Goal: Task Accomplishment & Management: Manage account settings

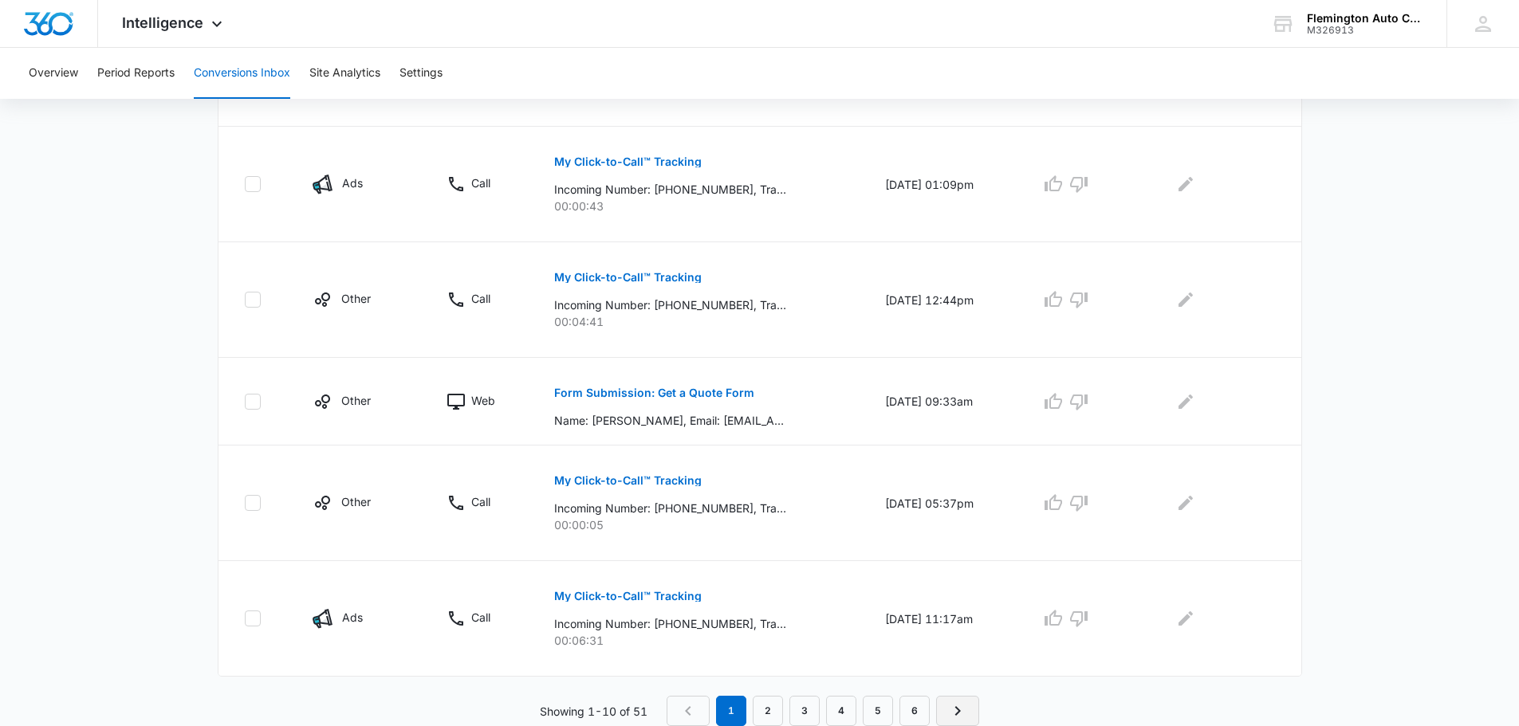
click at [958, 710] on icon "Next Page" at bounding box center [958, 712] width 6 height 10
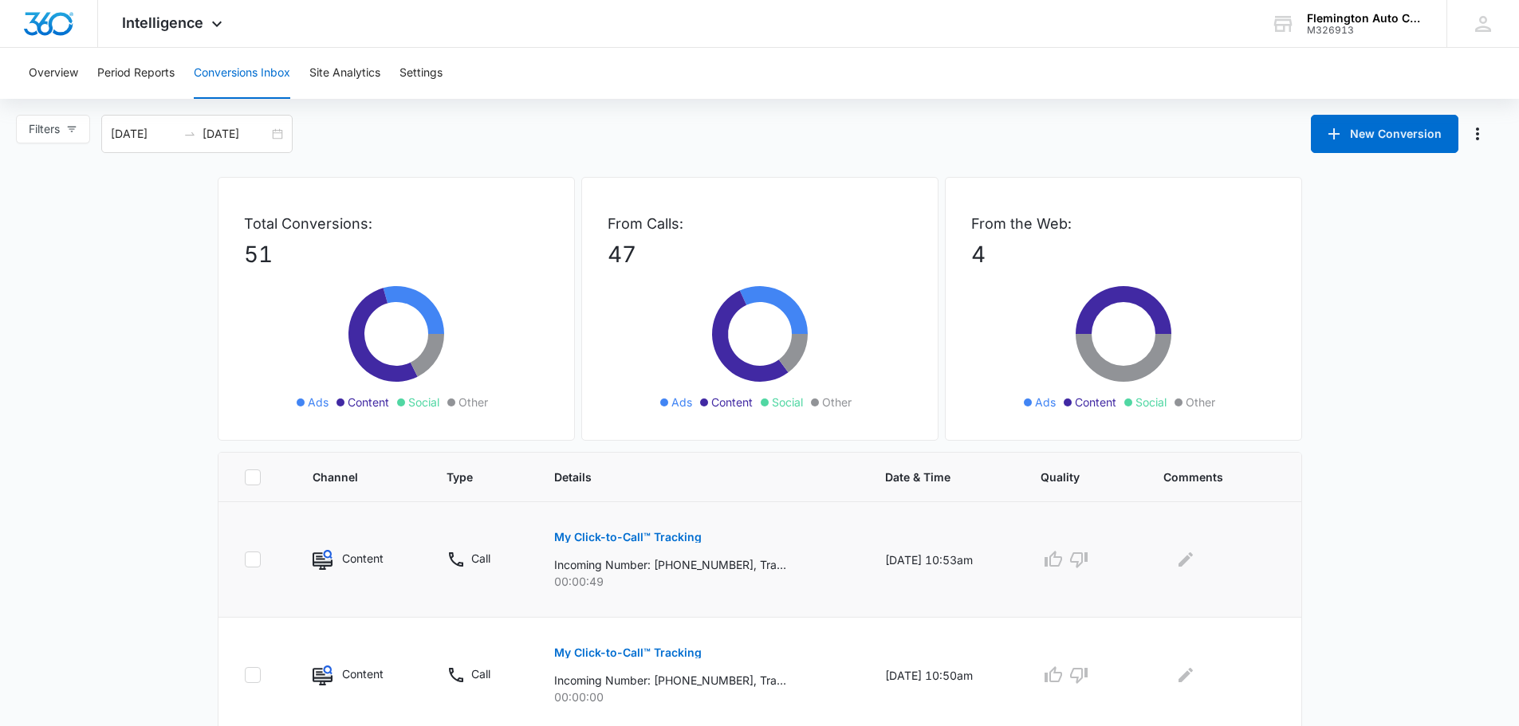
click at [667, 537] on p "My Click-to-Call™ Tracking" at bounding box center [628, 537] width 148 height 11
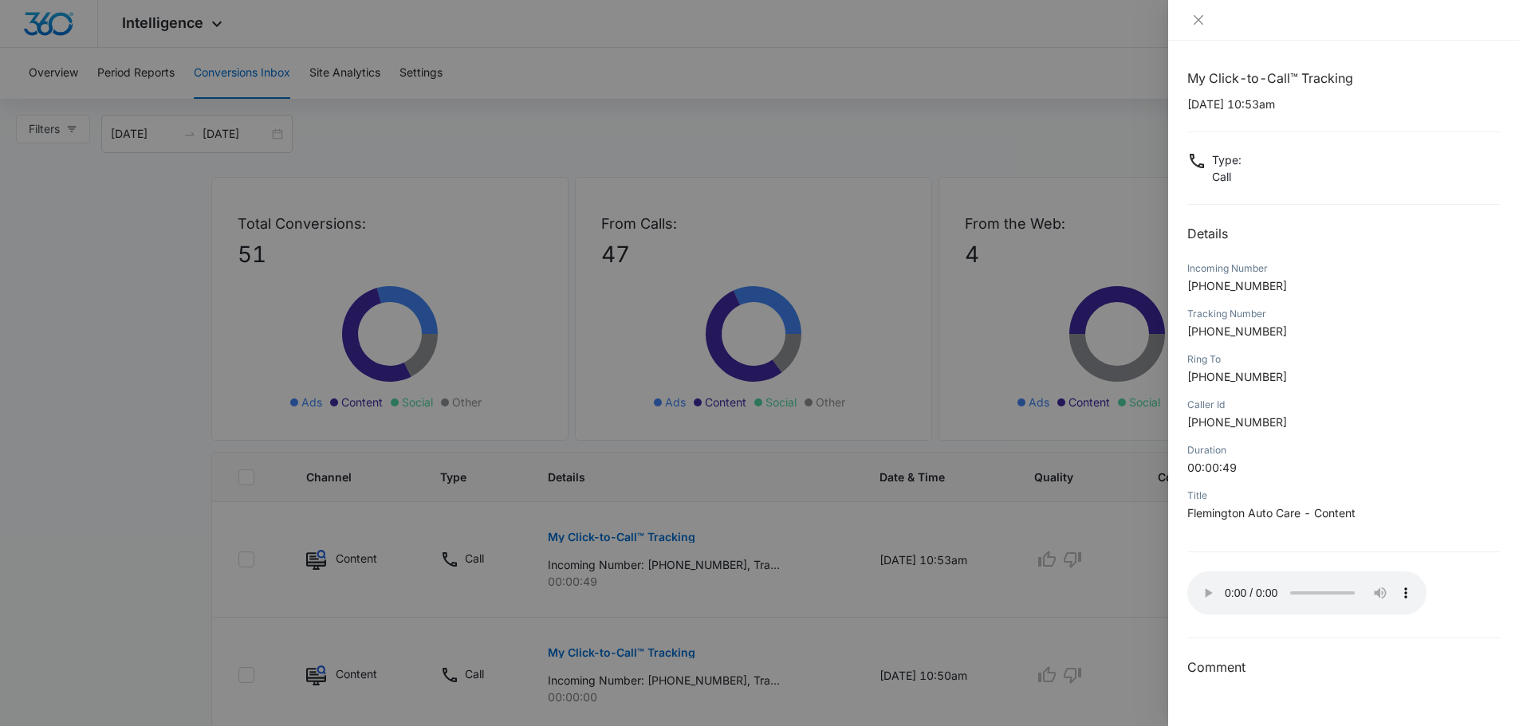
click at [1338, 33] on div at bounding box center [1343, 20] width 351 height 41
click at [140, 516] on div at bounding box center [759, 363] width 1519 height 726
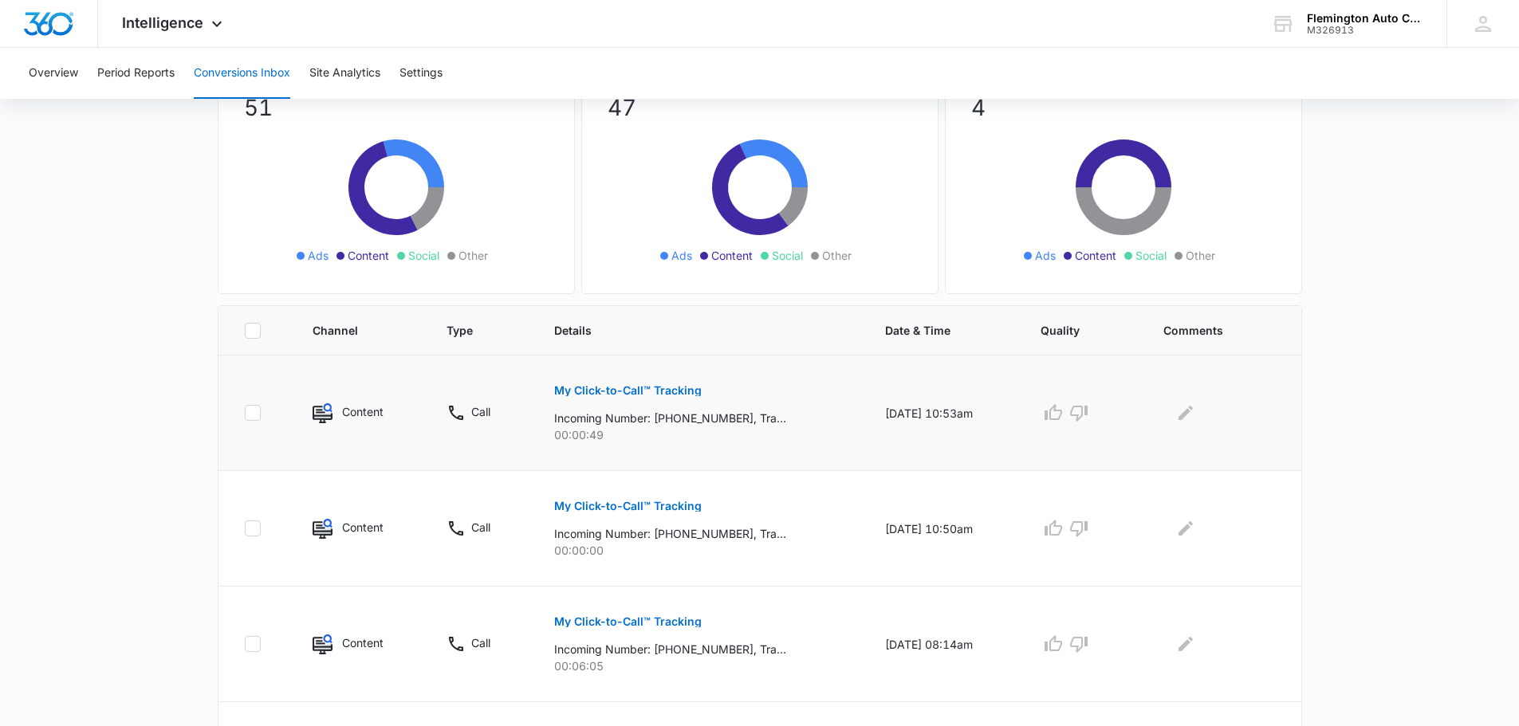
scroll to position [159, 0]
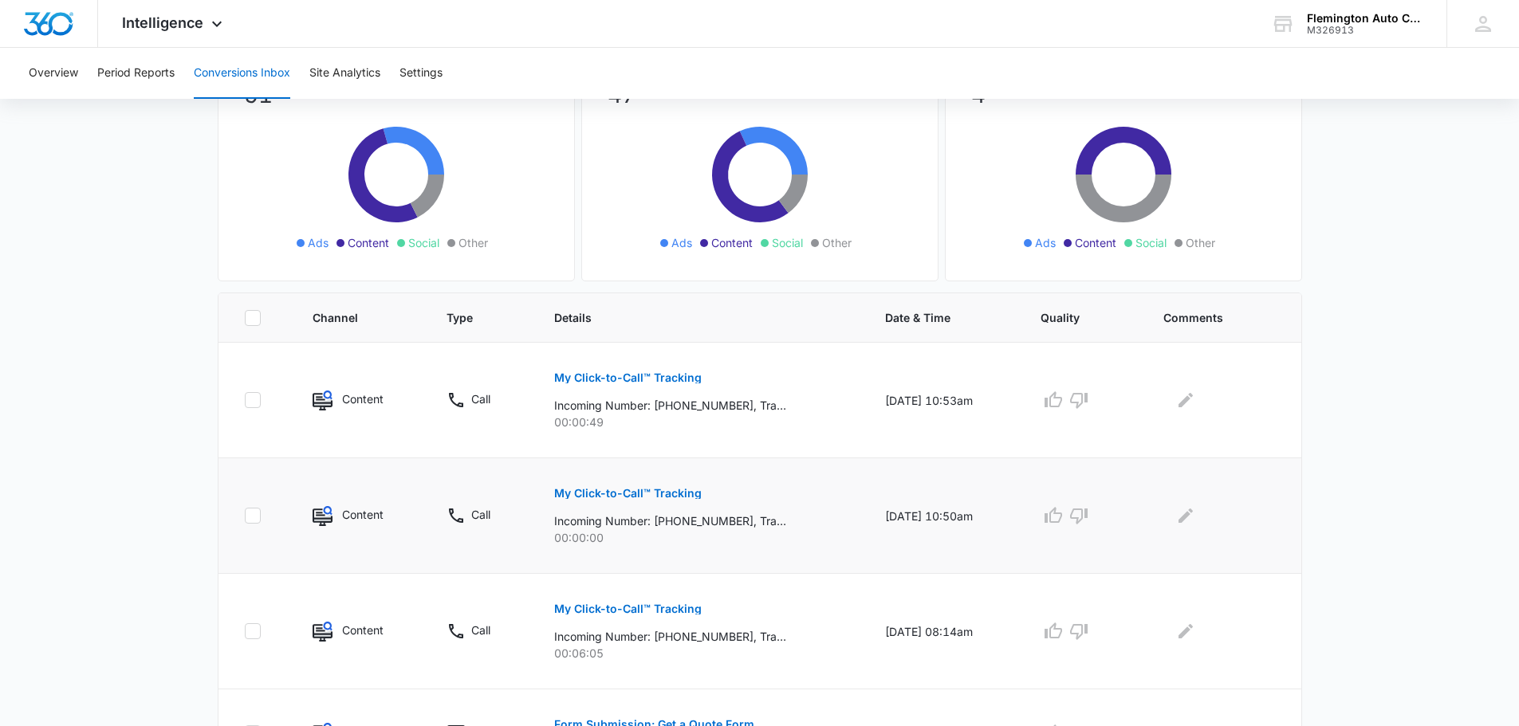
click at [647, 490] on p "My Click-to-Call™ Tracking" at bounding box center [628, 493] width 148 height 11
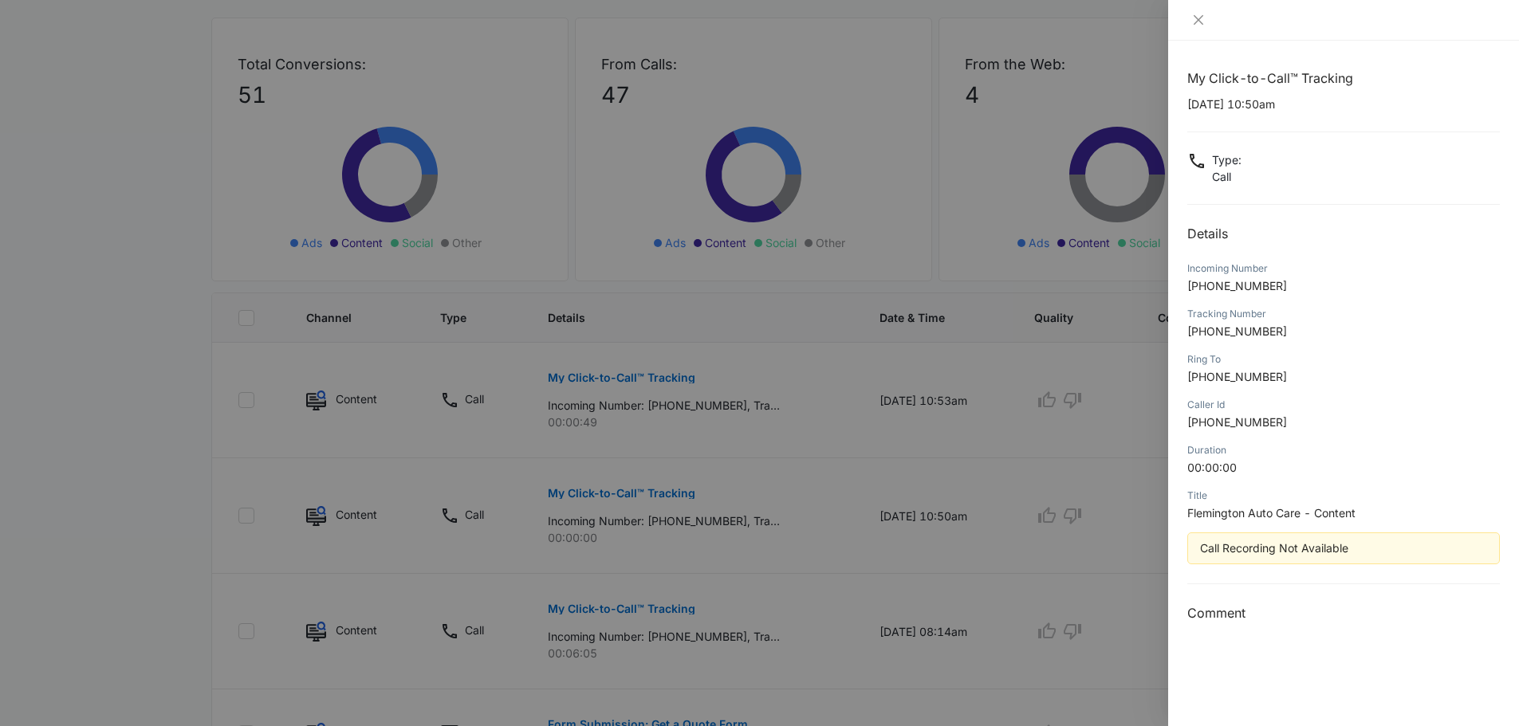
click at [664, 604] on div at bounding box center [759, 363] width 1519 height 726
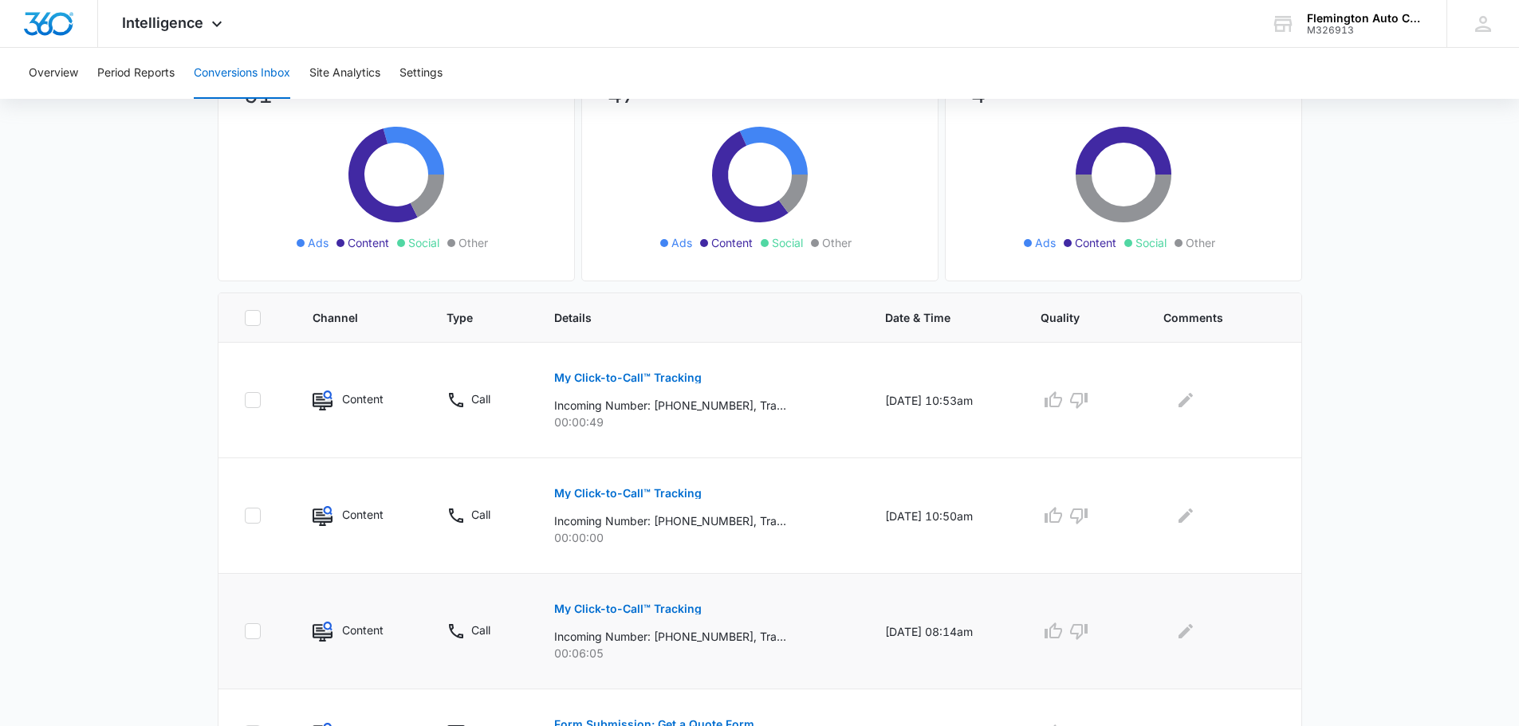
click at [674, 610] on p "My Click-to-Call™ Tracking" at bounding box center [628, 609] width 148 height 11
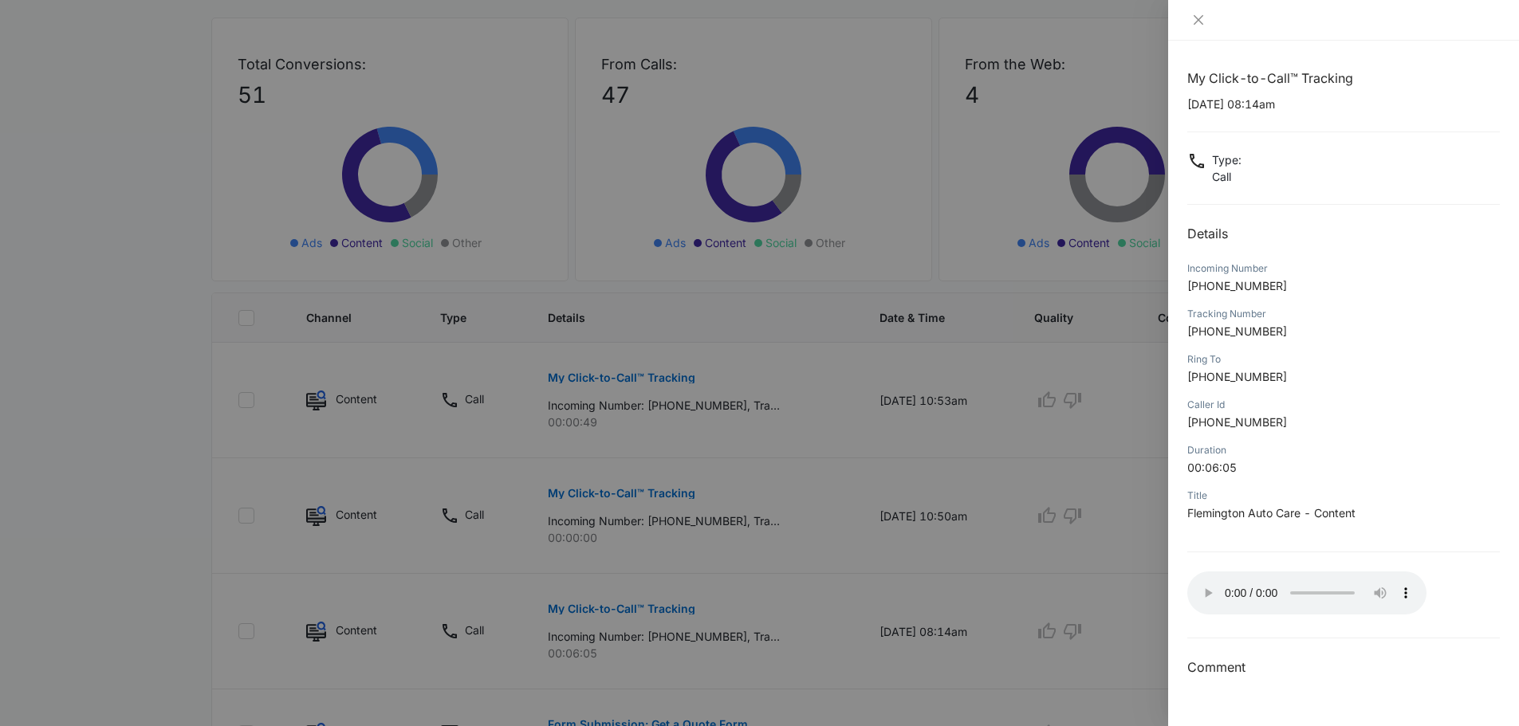
click at [113, 262] on div at bounding box center [759, 363] width 1519 height 726
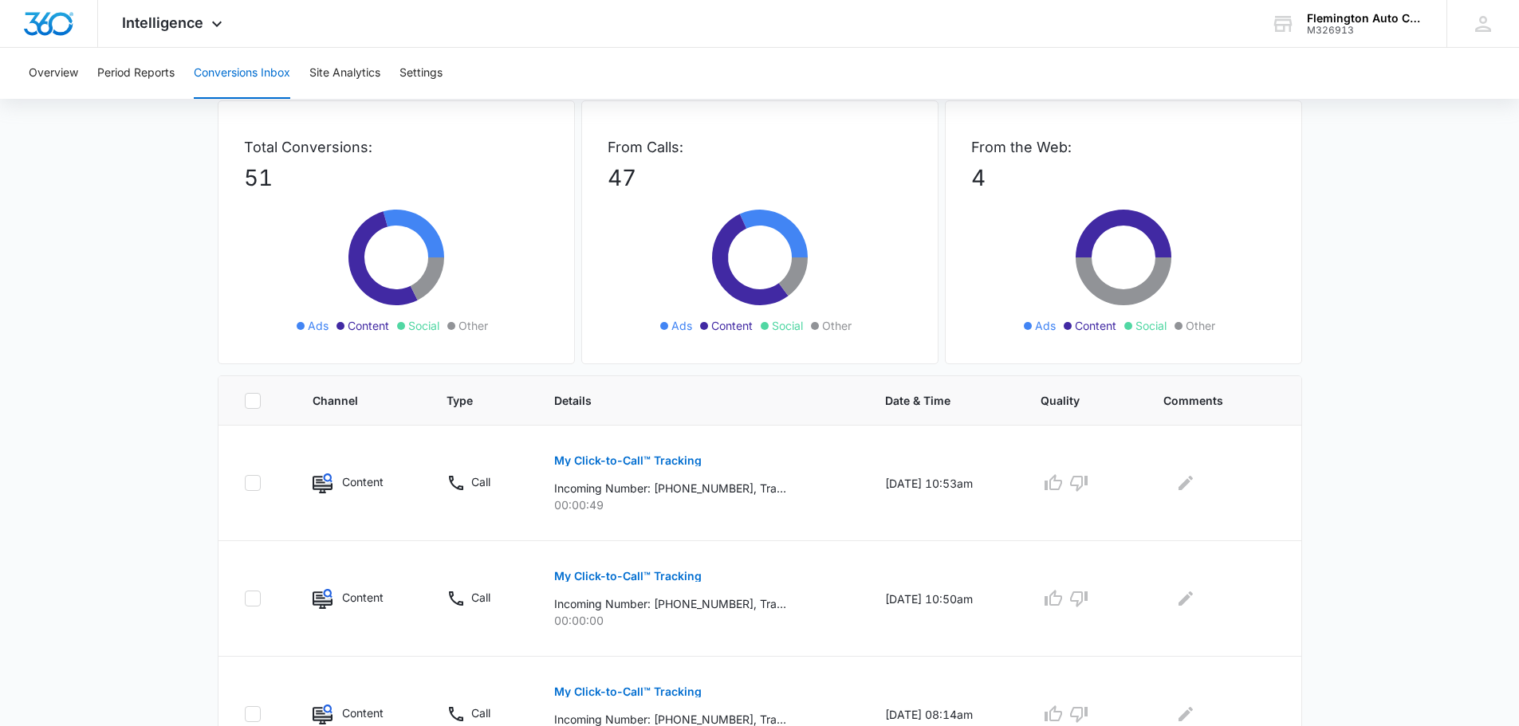
scroll to position [0, 0]
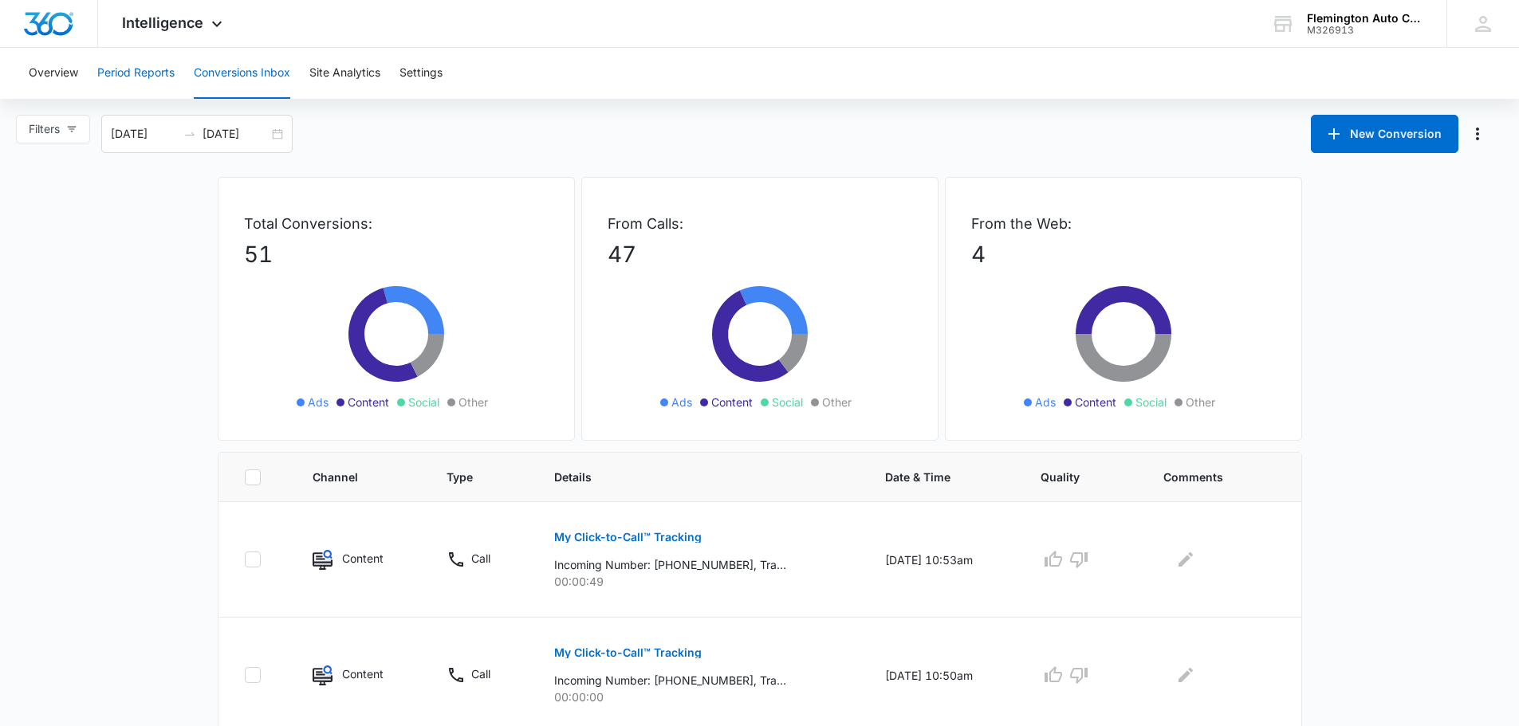
click at [129, 73] on button "Period Reports" at bounding box center [135, 73] width 77 height 51
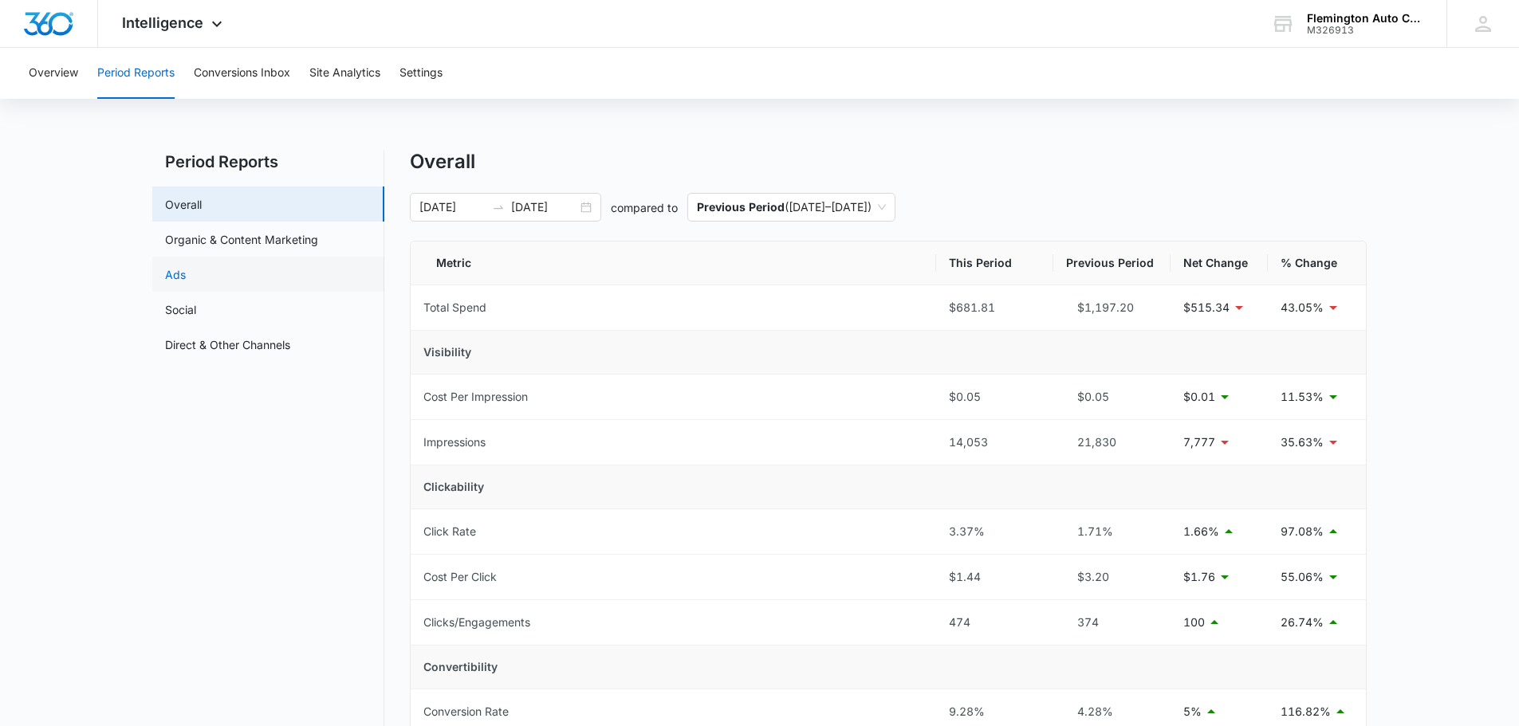
click at [180, 270] on link "Ads" at bounding box center [175, 274] width 21 height 17
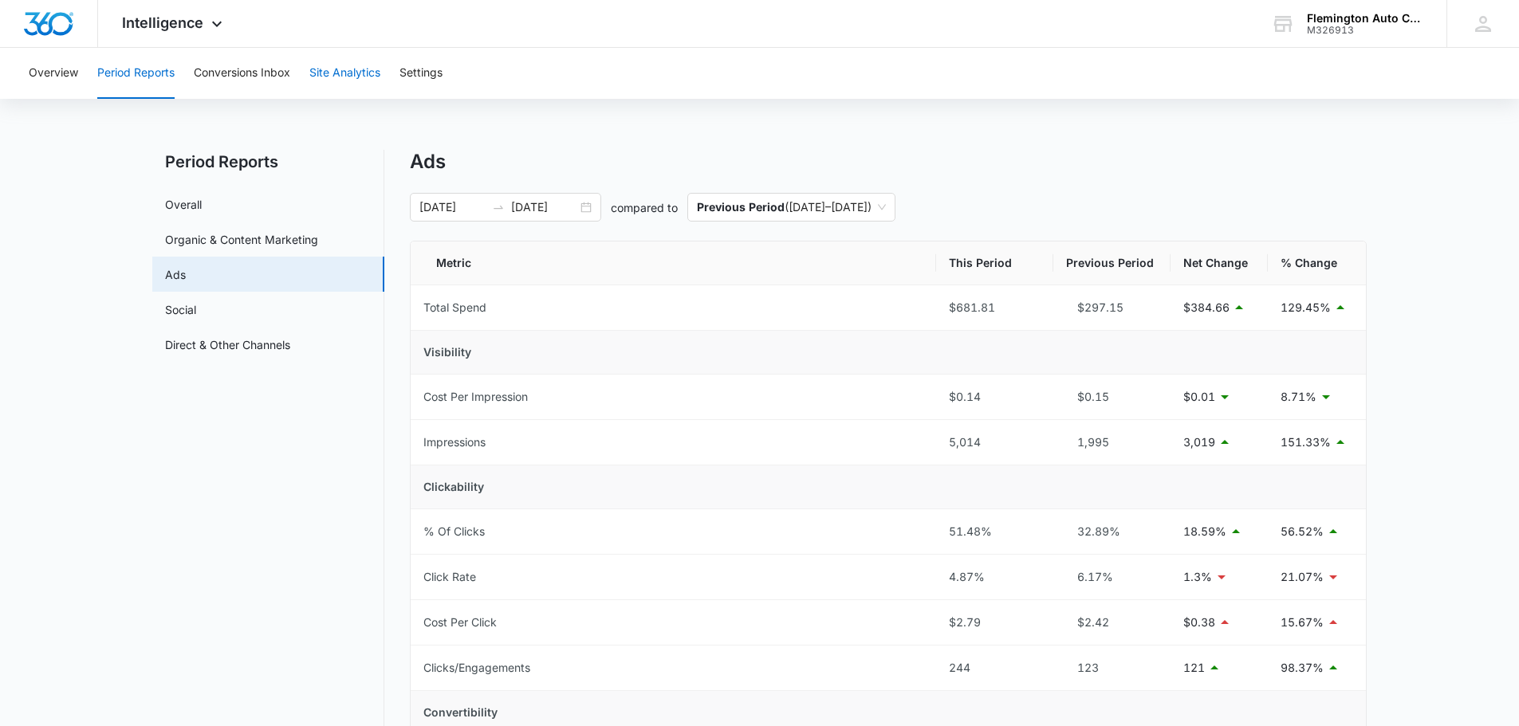
click at [338, 65] on button "Site Analytics" at bounding box center [344, 73] width 71 height 51
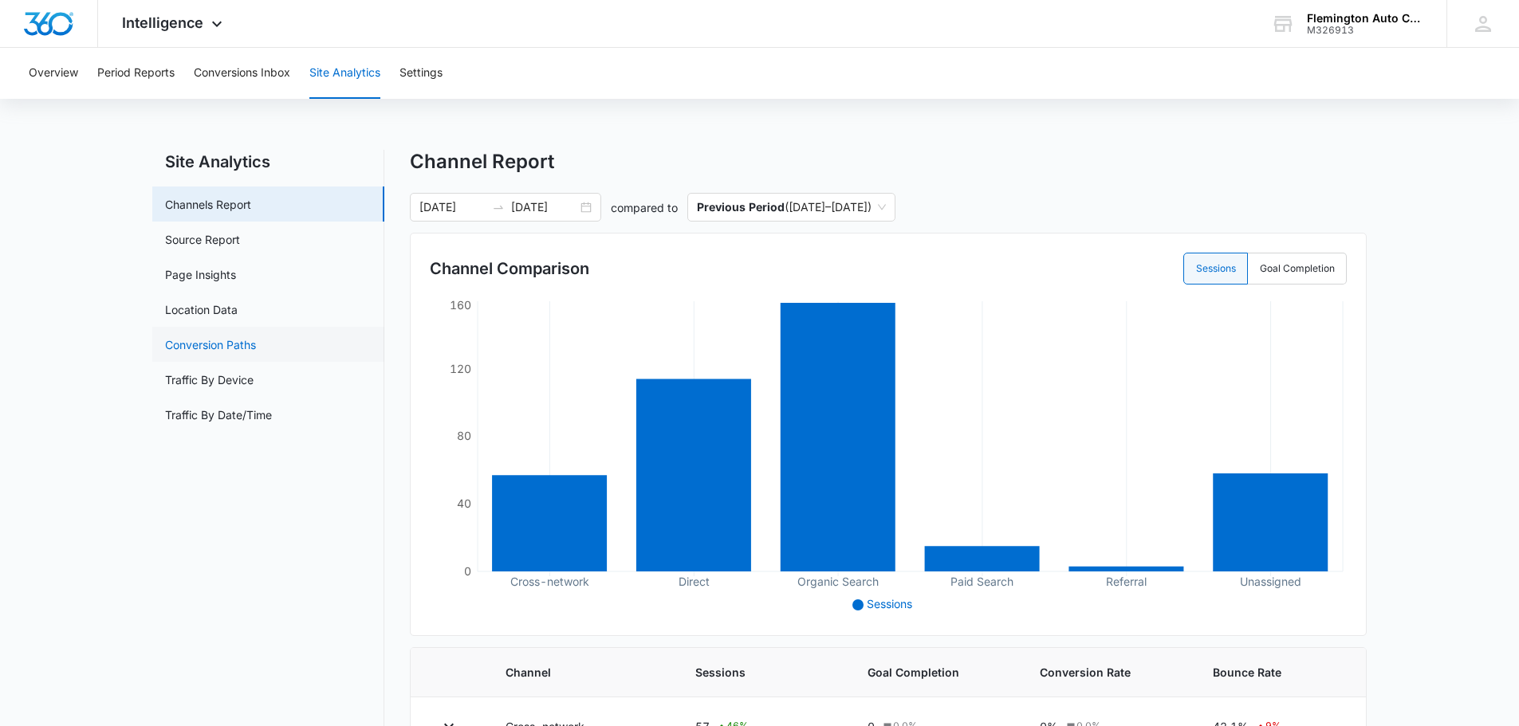
click at [227, 347] on link "Conversion Paths" at bounding box center [210, 345] width 91 height 17
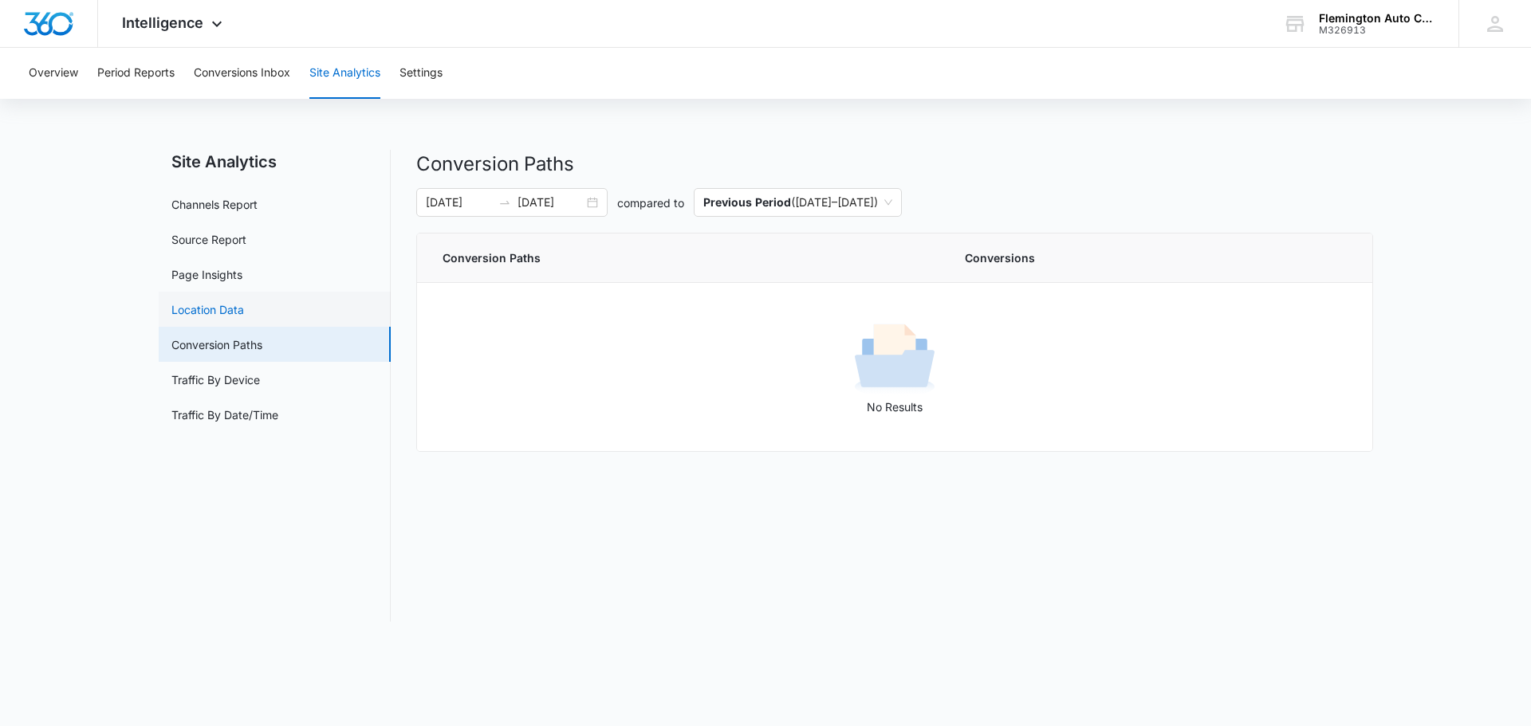
click at [201, 310] on link "Location Data" at bounding box center [207, 309] width 73 height 17
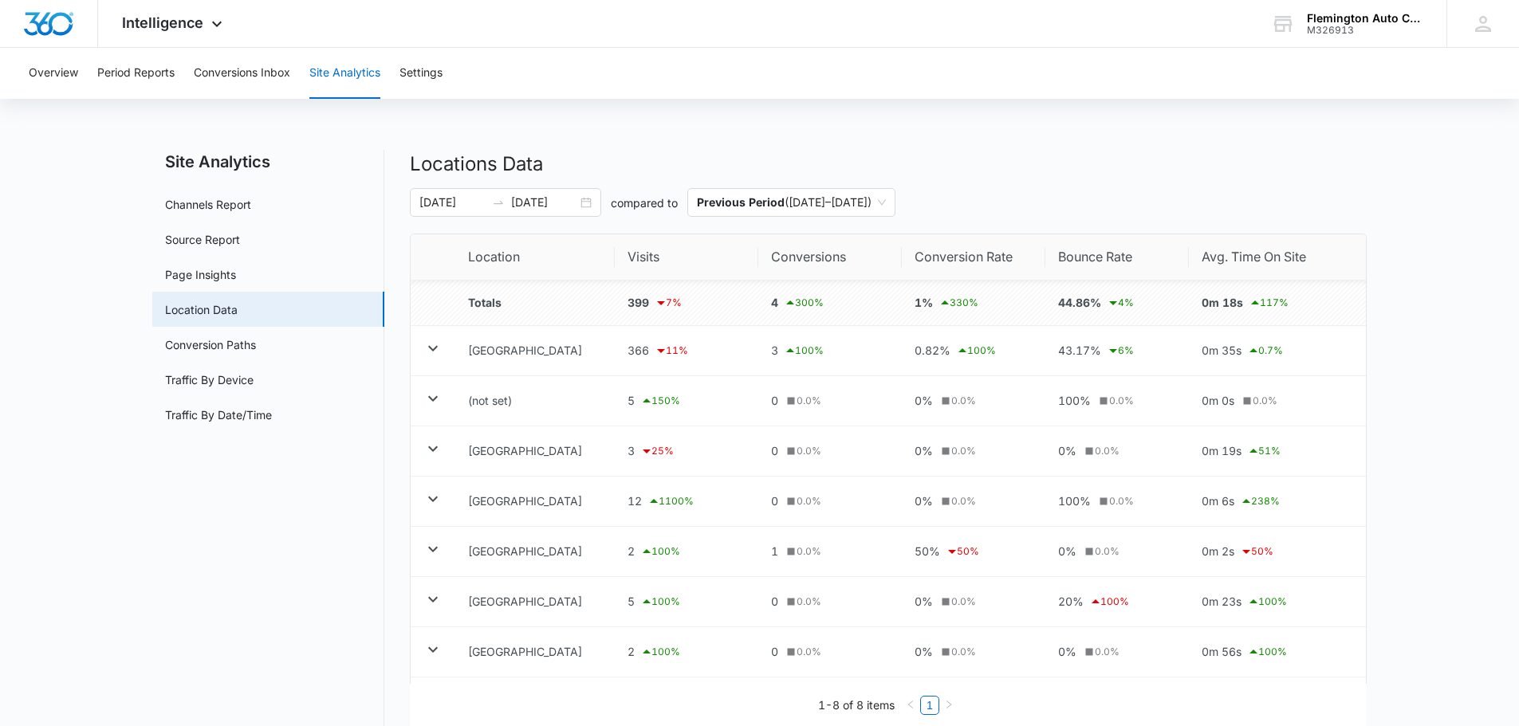
click at [276, 562] on nav "Site Analytics Channels Report Source Report Page Insights Location Data Conver…" at bounding box center [268, 466] width 232 height 632
click at [415, 72] on button "Settings" at bounding box center [421, 73] width 43 height 51
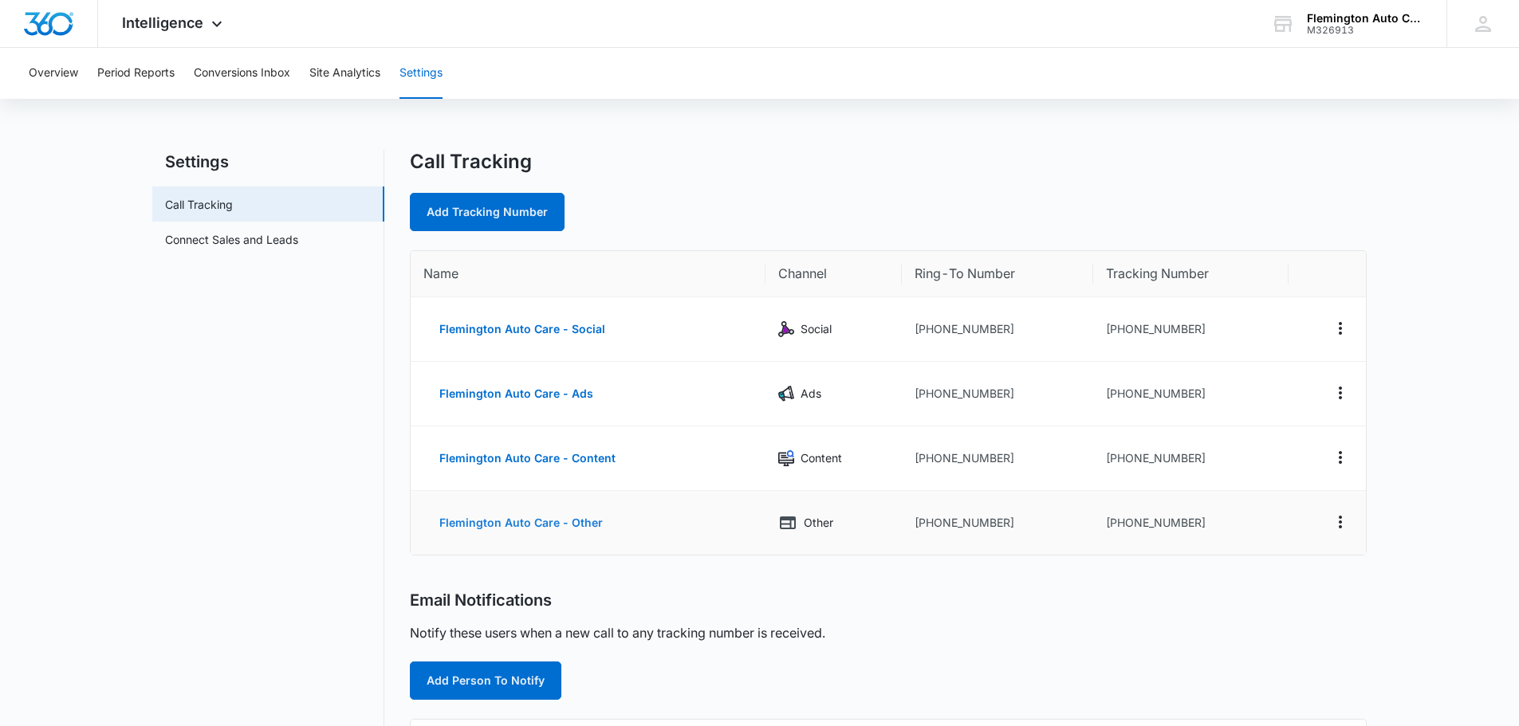
click at [566, 522] on button "Flemington Auto Care - Other" at bounding box center [520, 523] width 195 height 38
select select "OTHER"
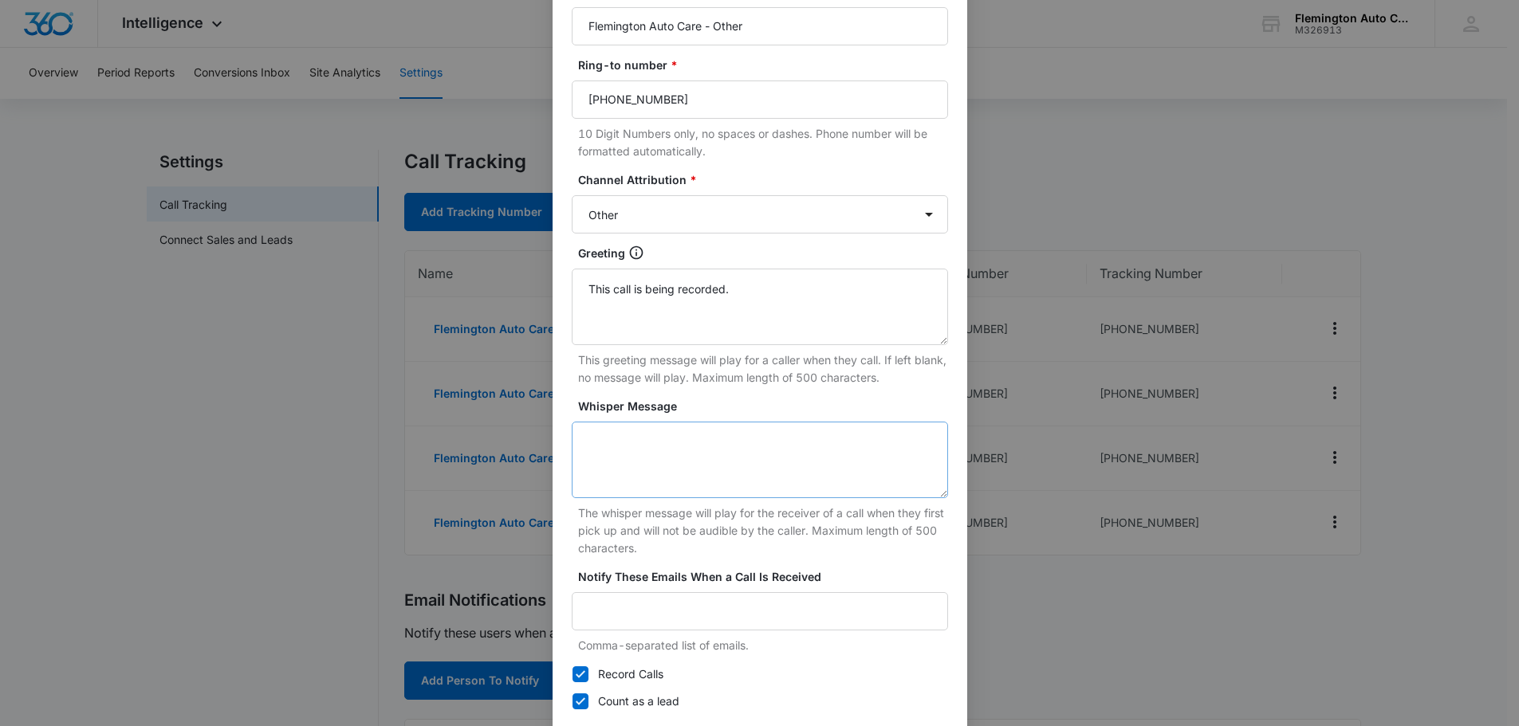
scroll to position [159, 0]
click at [690, 445] on textarea "Whisper Message" at bounding box center [760, 459] width 376 height 77
click at [249, 435] on div "Edit Tracking Number Tracking Number : [PHONE_NUMBER] Name * Flemington Auto Ca…" at bounding box center [759, 363] width 1519 height 726
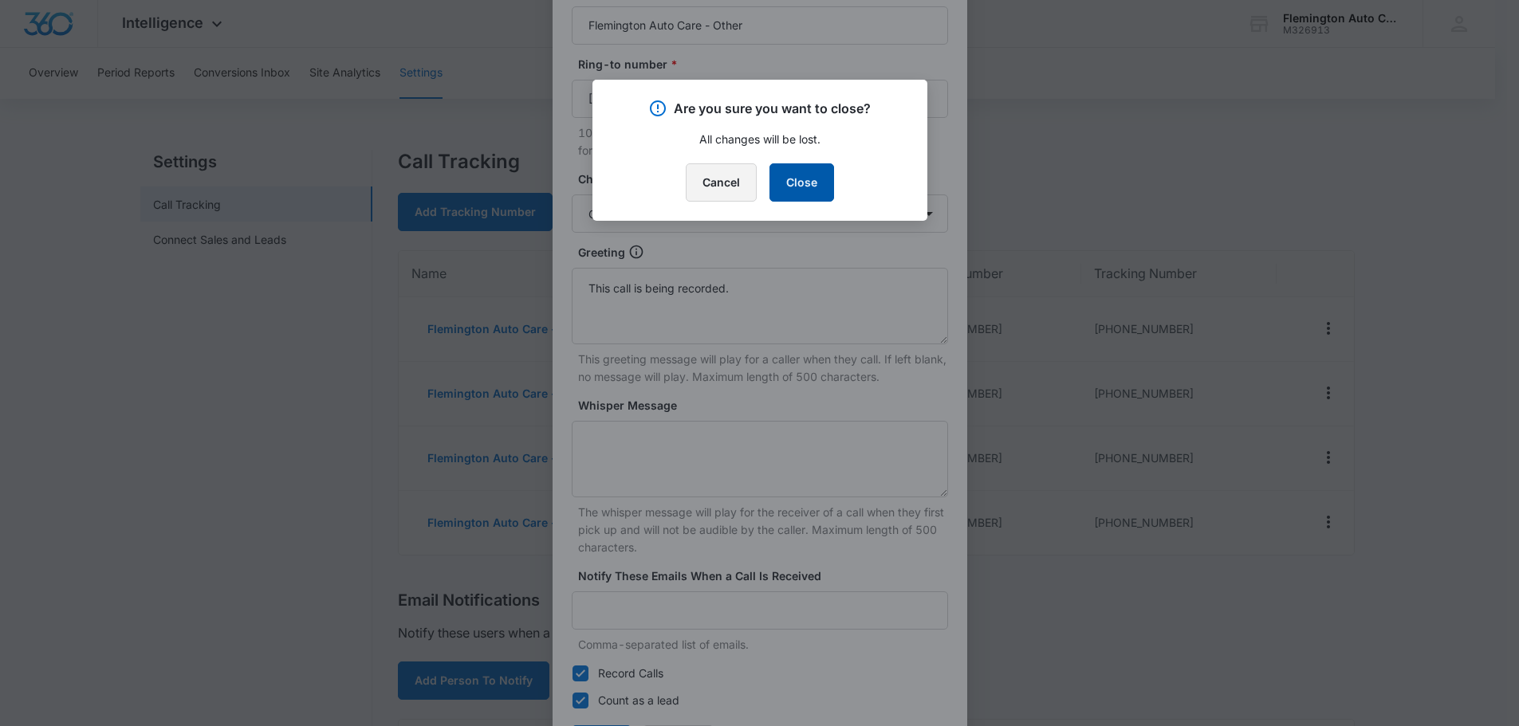
drag, startPoint x: 718, startPoint y: 184, endPoint x: 783, endPoint y: 183, distance: 65.4
click at [783, 183] on div "Cancel Close" at bounding box center [760, 182] width 297 height 38
click at [786, 179] on button "Close" at bounding box center [802, 182] width 65 height 38
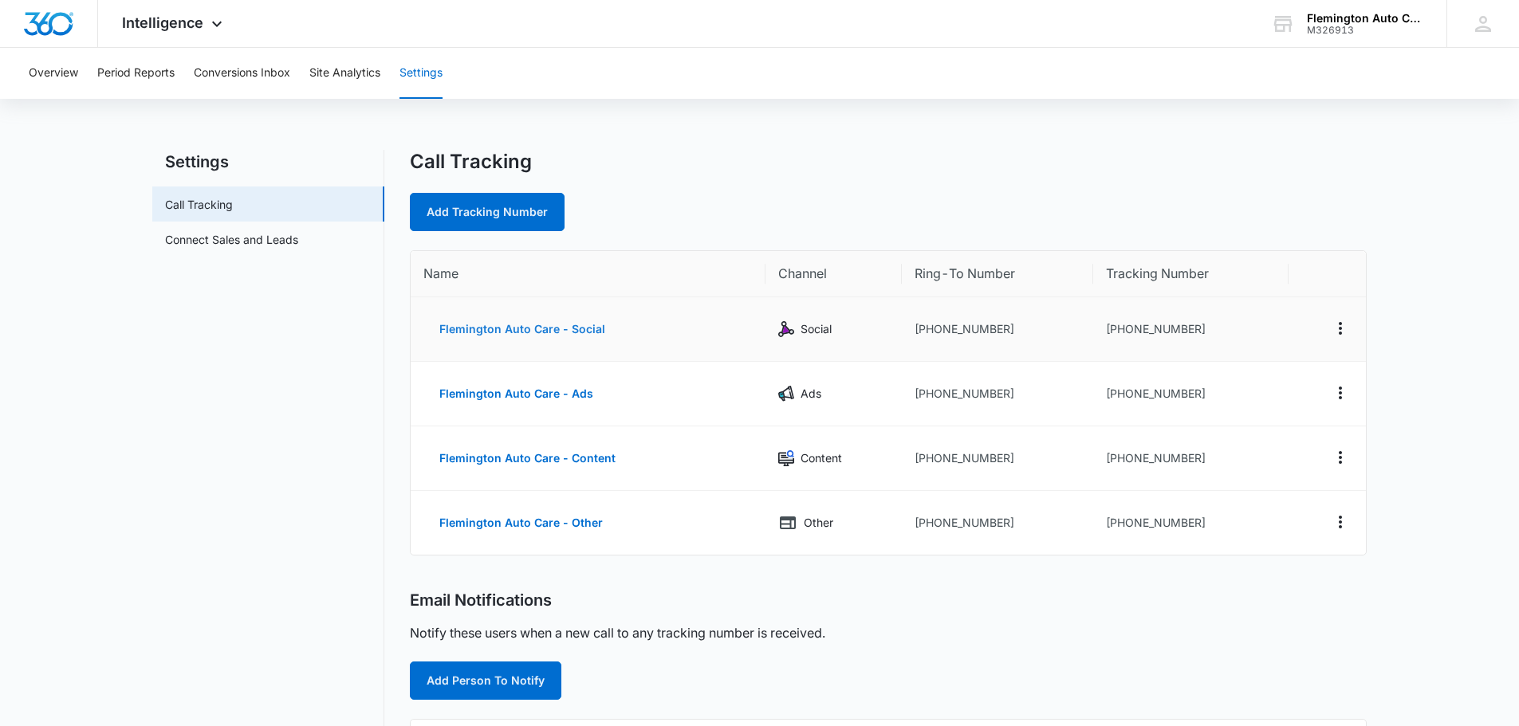
click at [553, 329] on button "Flemington Auto Care - Social" at bounding box center [522, 329] width 198 height 38
select select "SOCIAL"
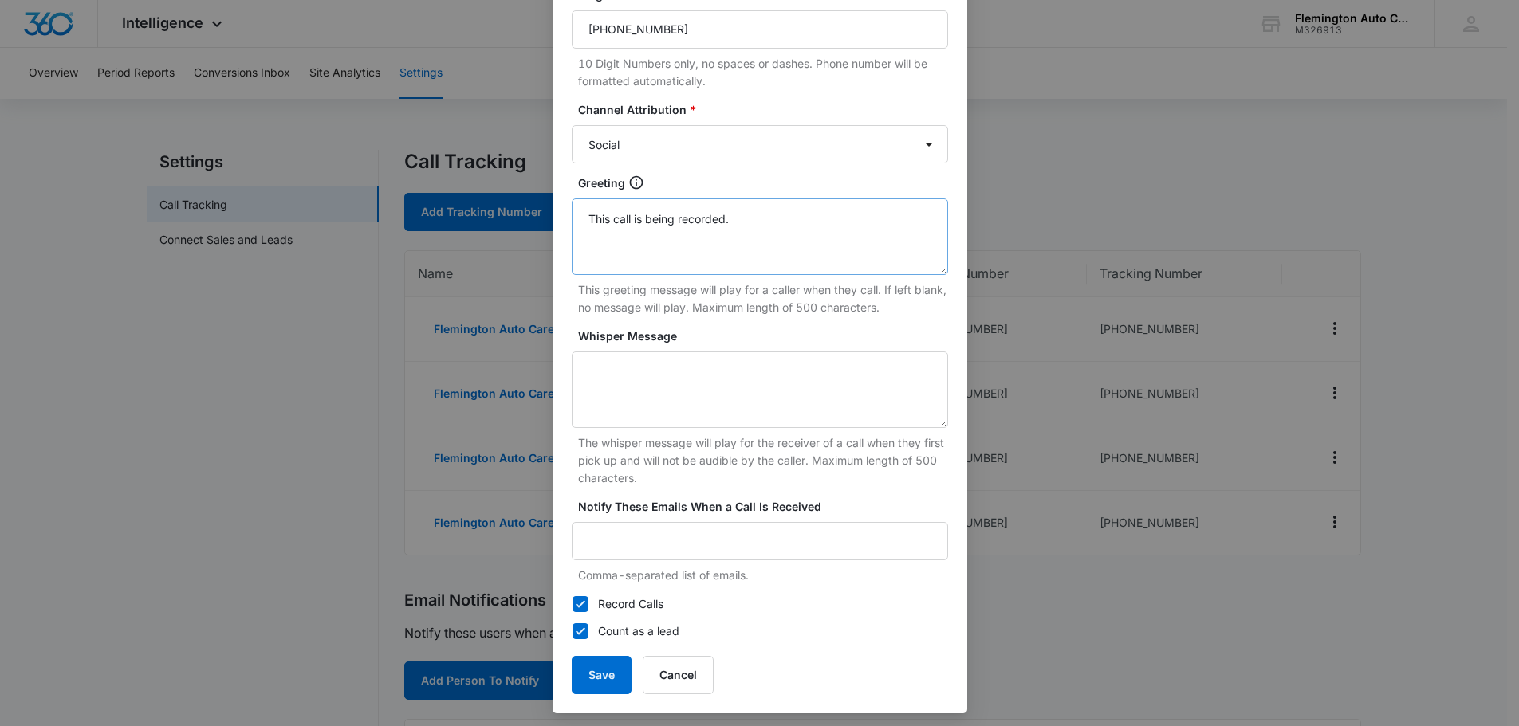
scroll to position [235, 0]
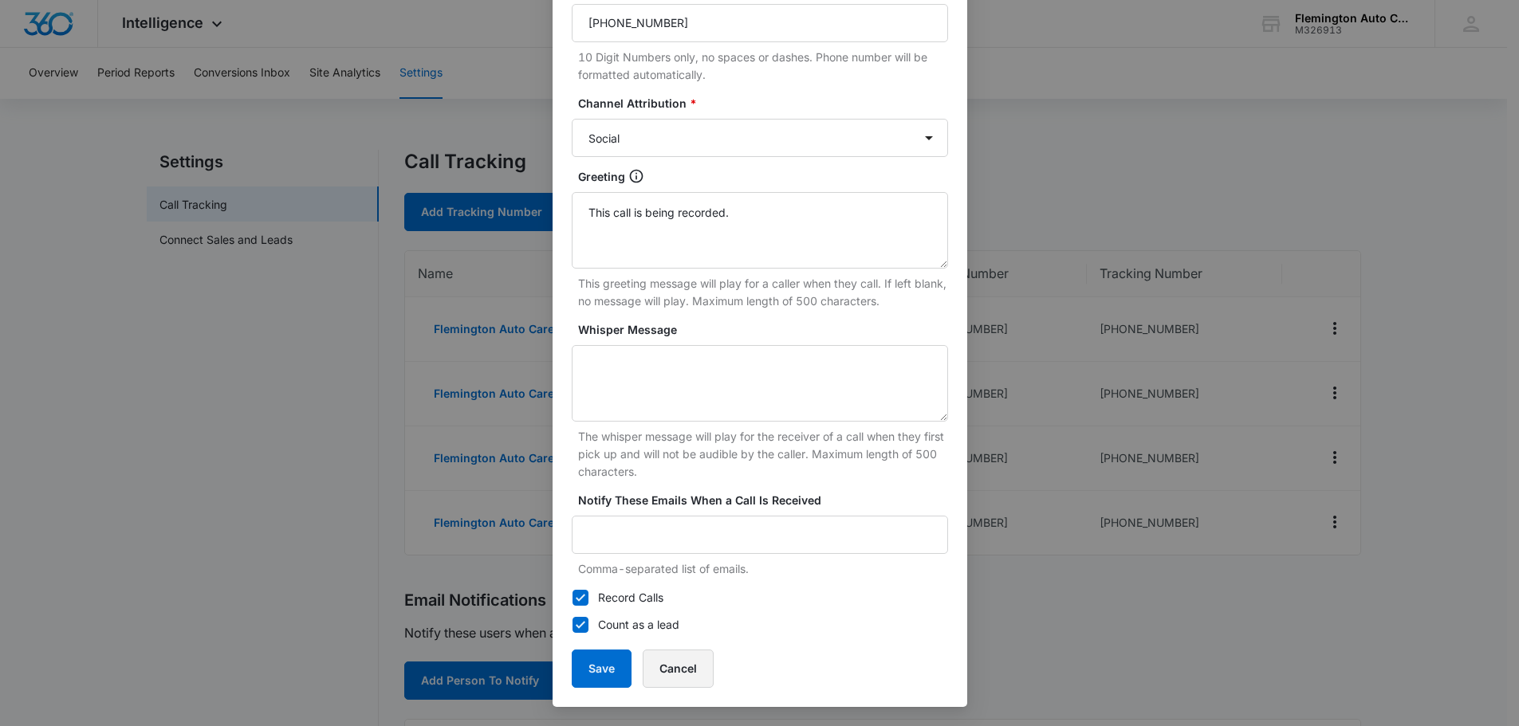
click at [676, 677] on button "Cancel" at bounding box center [678, 669] width 71 height 38
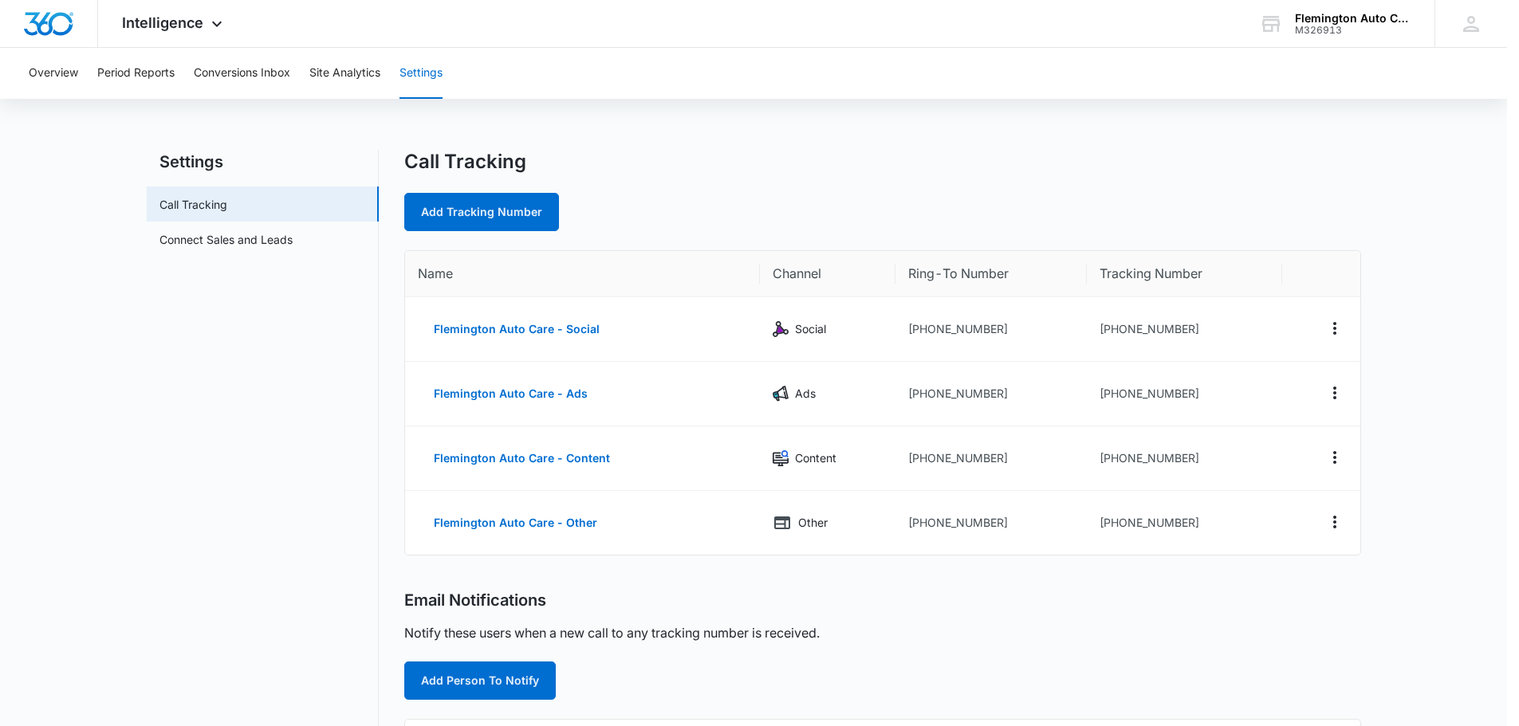
scroll to position [219, 0]
click at [554, 399] on button "Flemington Auto Care - Ads" at bounding box center [516, 394] width 186 height 38
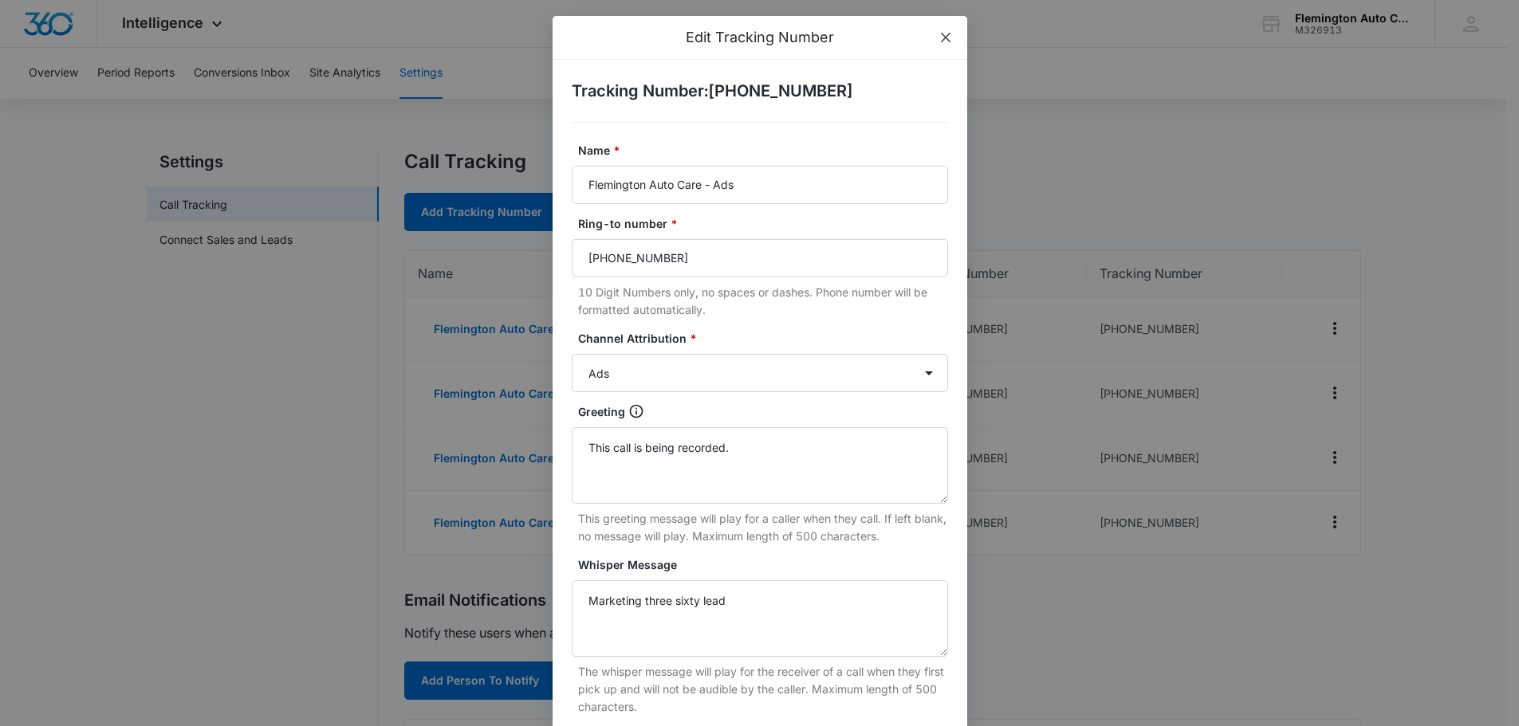
click at [939, 37] on icon "close" at bounding box center [945, 37] width 13 height 13
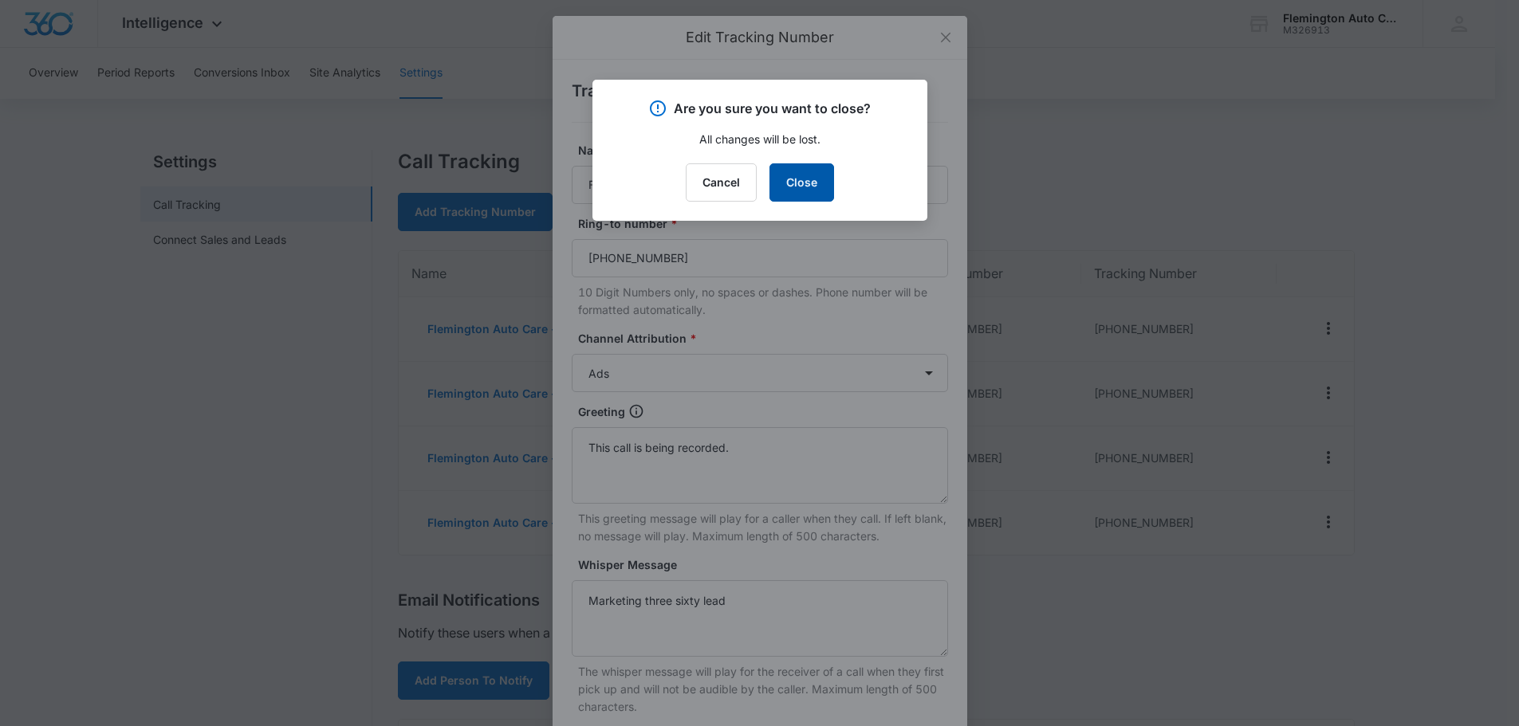
click at [793, 175] on button "Close" at bounding box center [802, 182] width 65 height 38
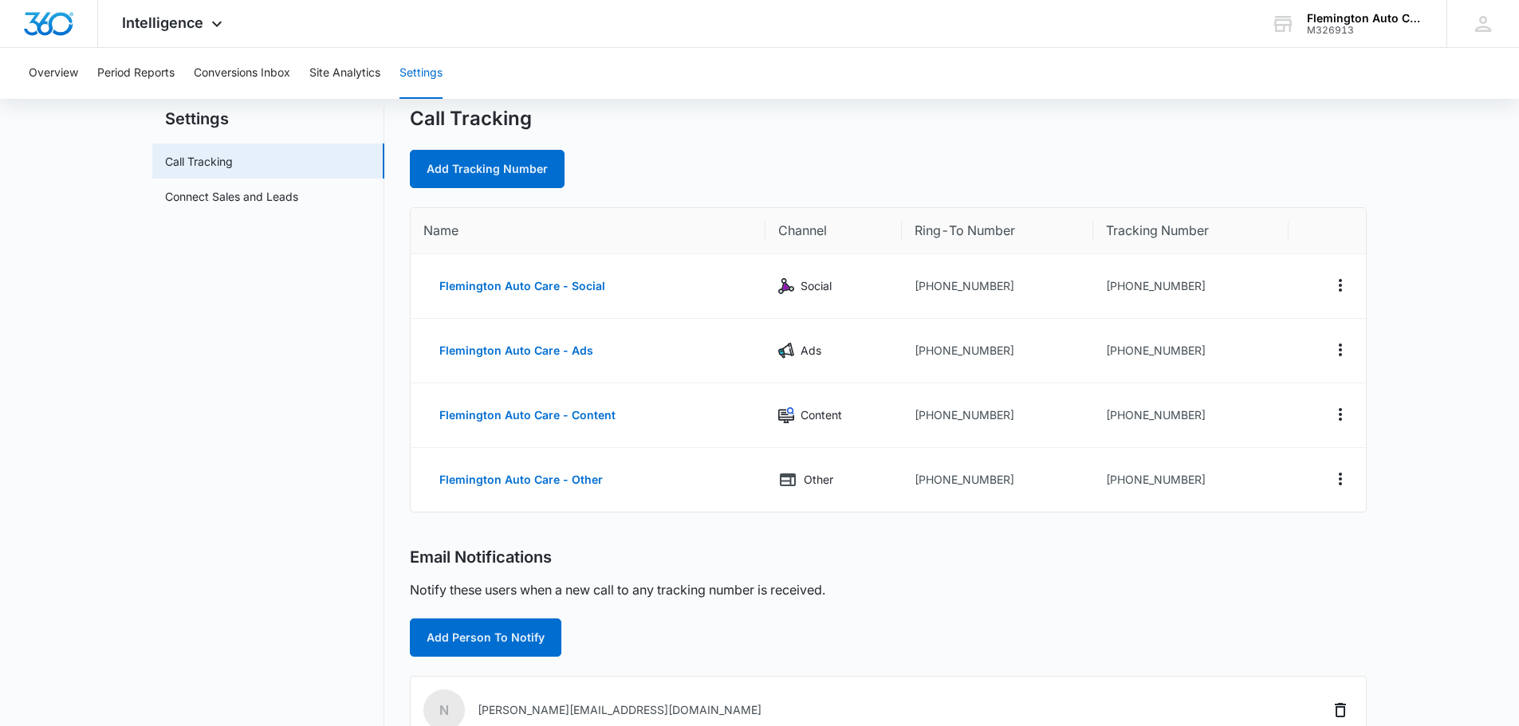
scroll to position [80, 0]
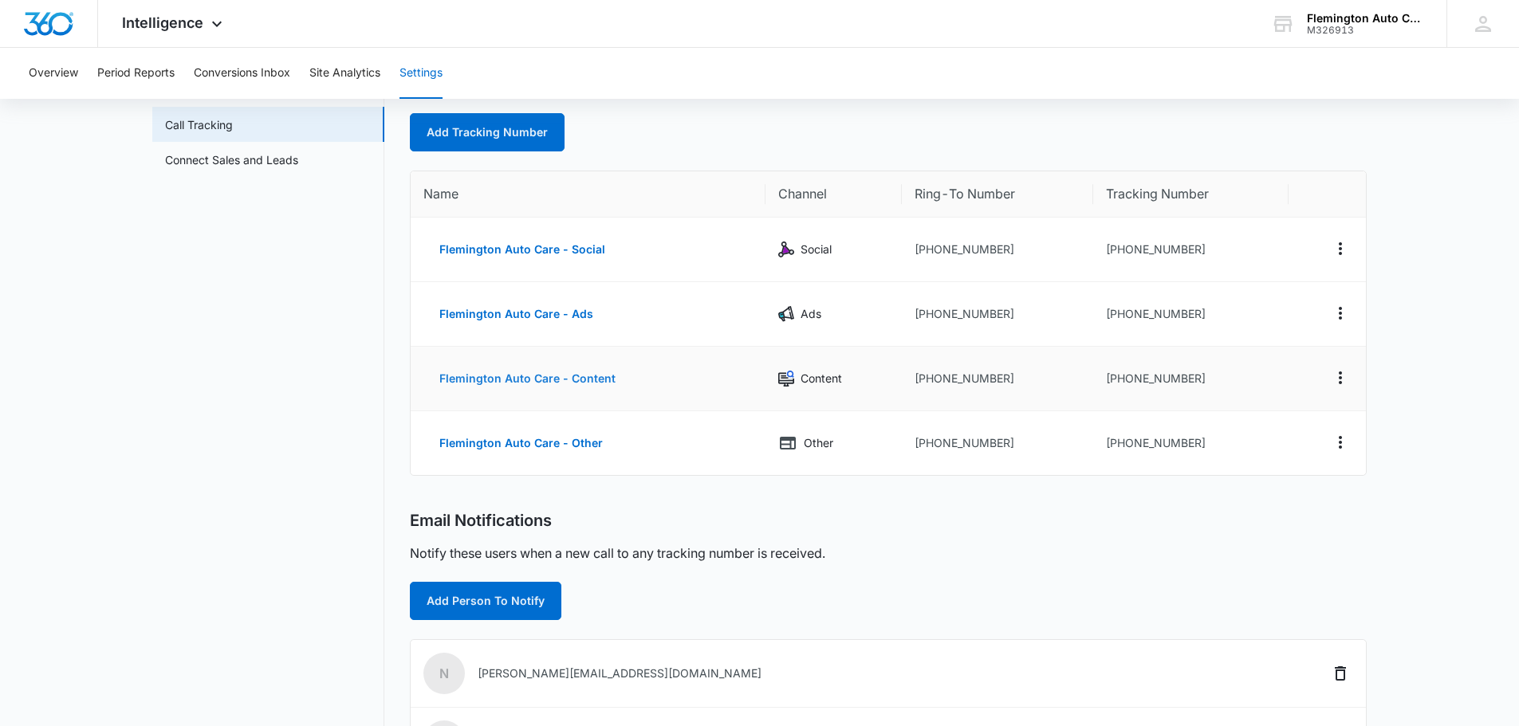
click at [548, 378] on button "Flemington Auto Care - Content" at bounding box center [527, 379] width 208 height 38
select select "CONTENT"
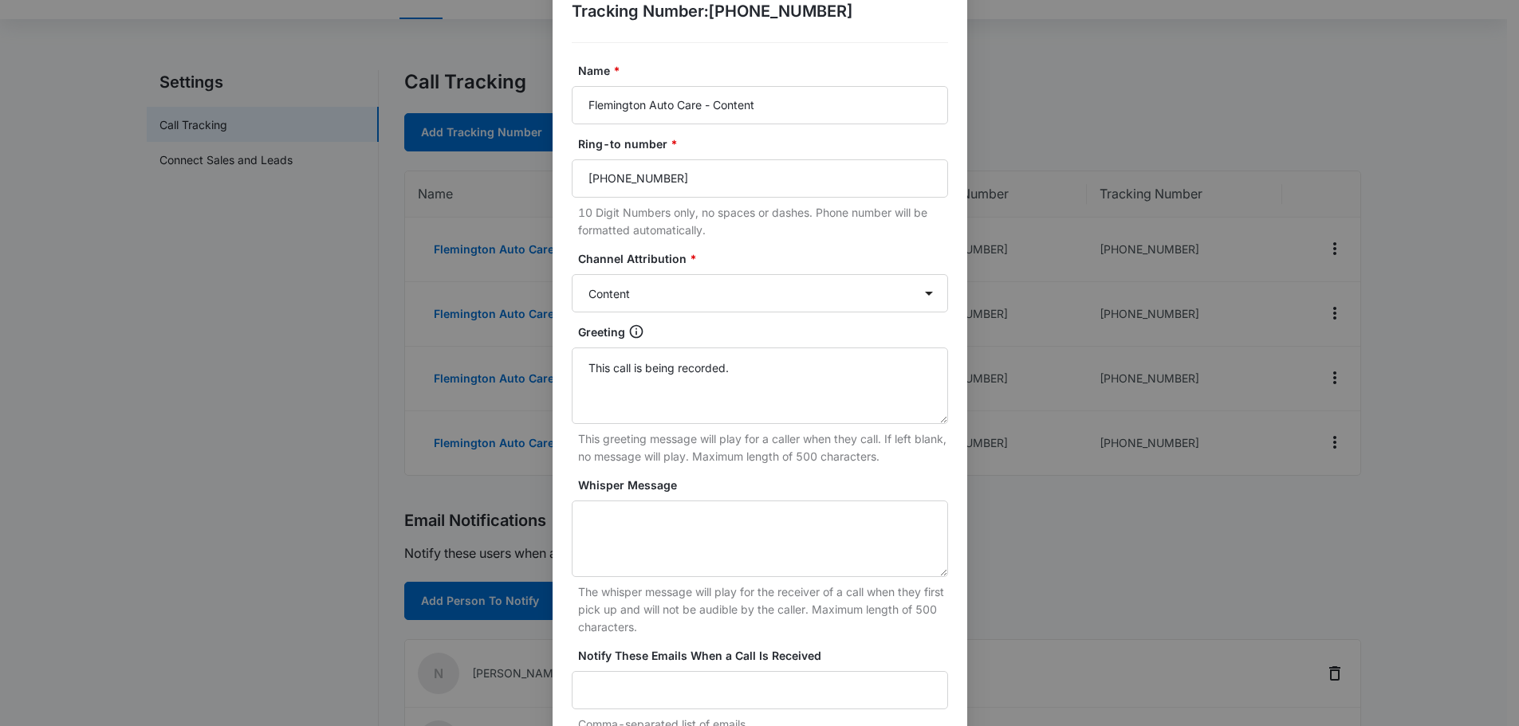
scroll to position [0, 0]
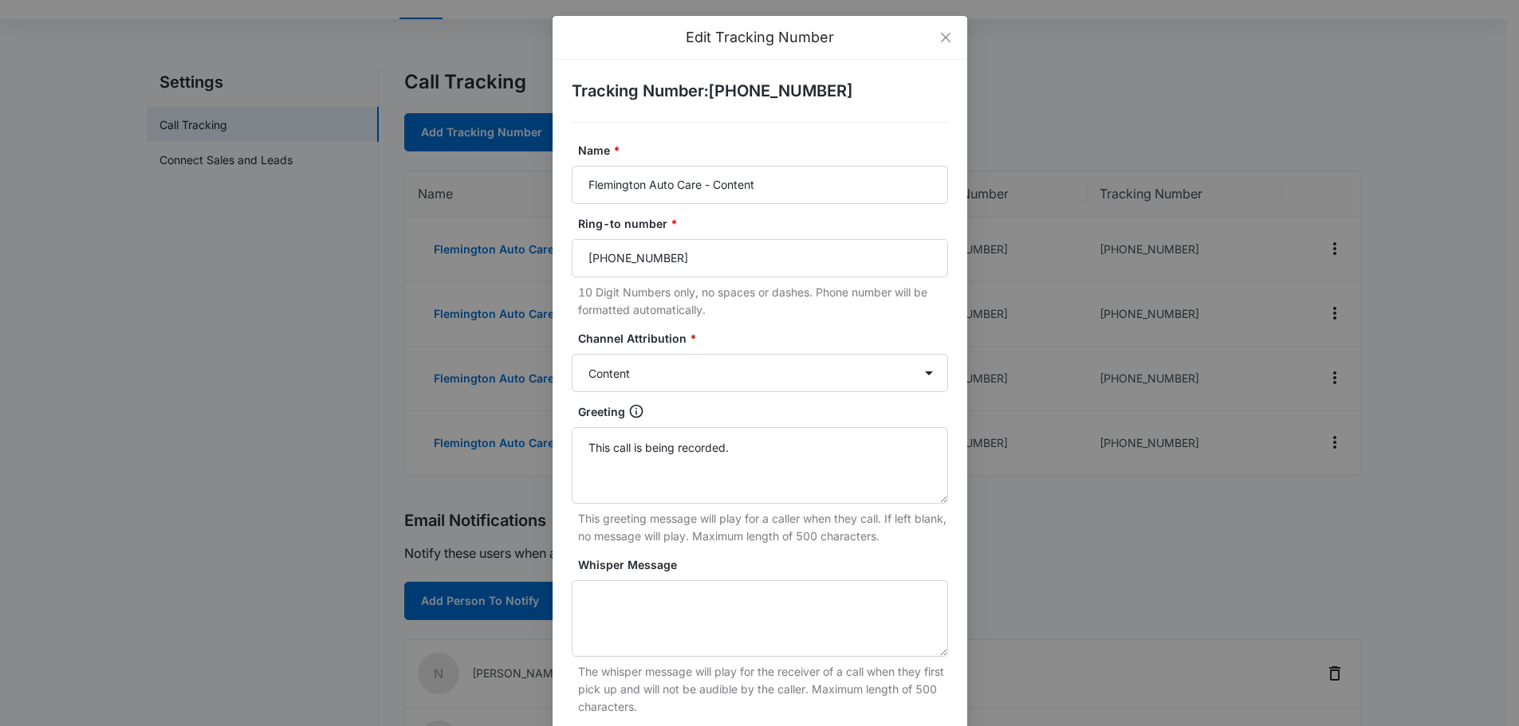
click at [241, 341] on div "Edit Tracking Number Tracking Number : [PHONE_NUMBER] Name * Flemington Auto Ca…" at bounding box center [759, 363] width 1519 height 726
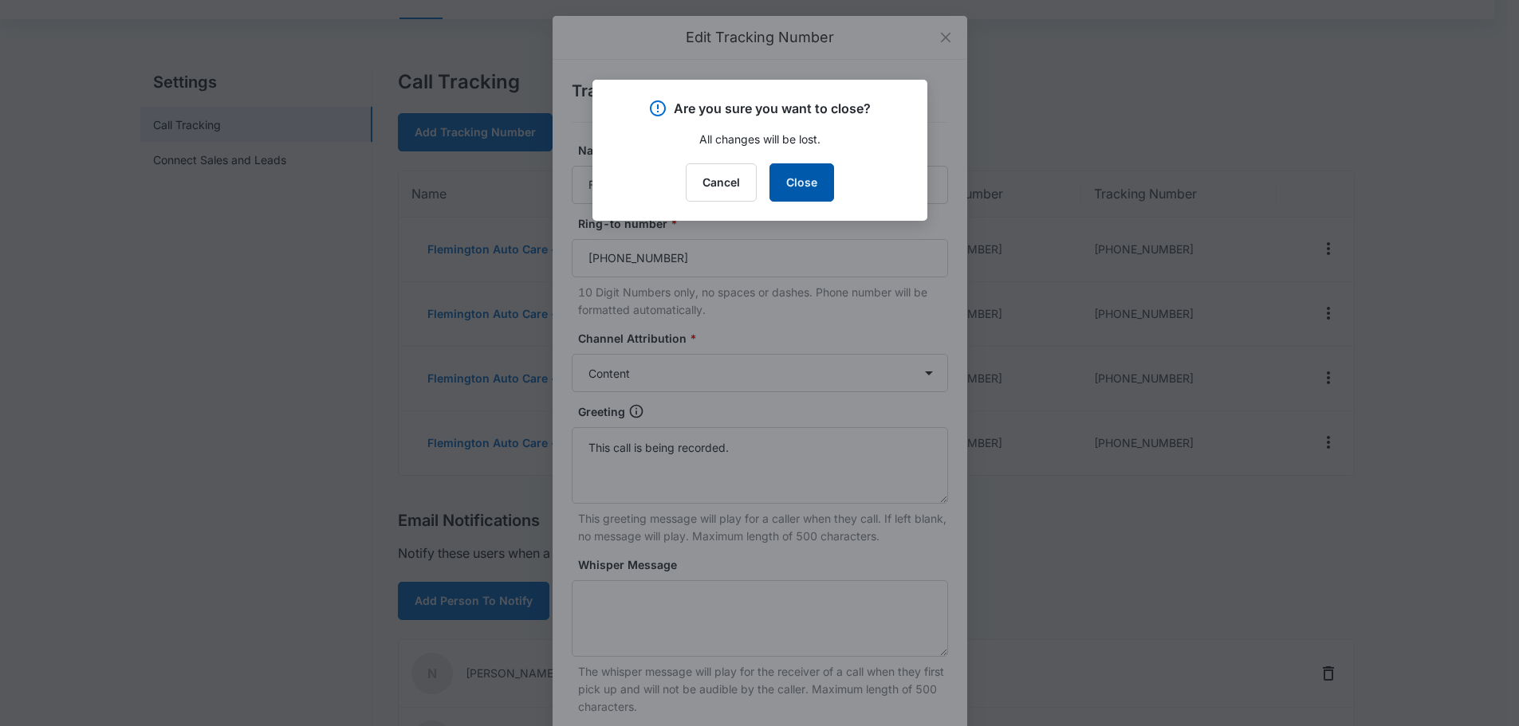
click at [795, 182] on button "Close" at bounding box center [802, 182] width 65 height 38
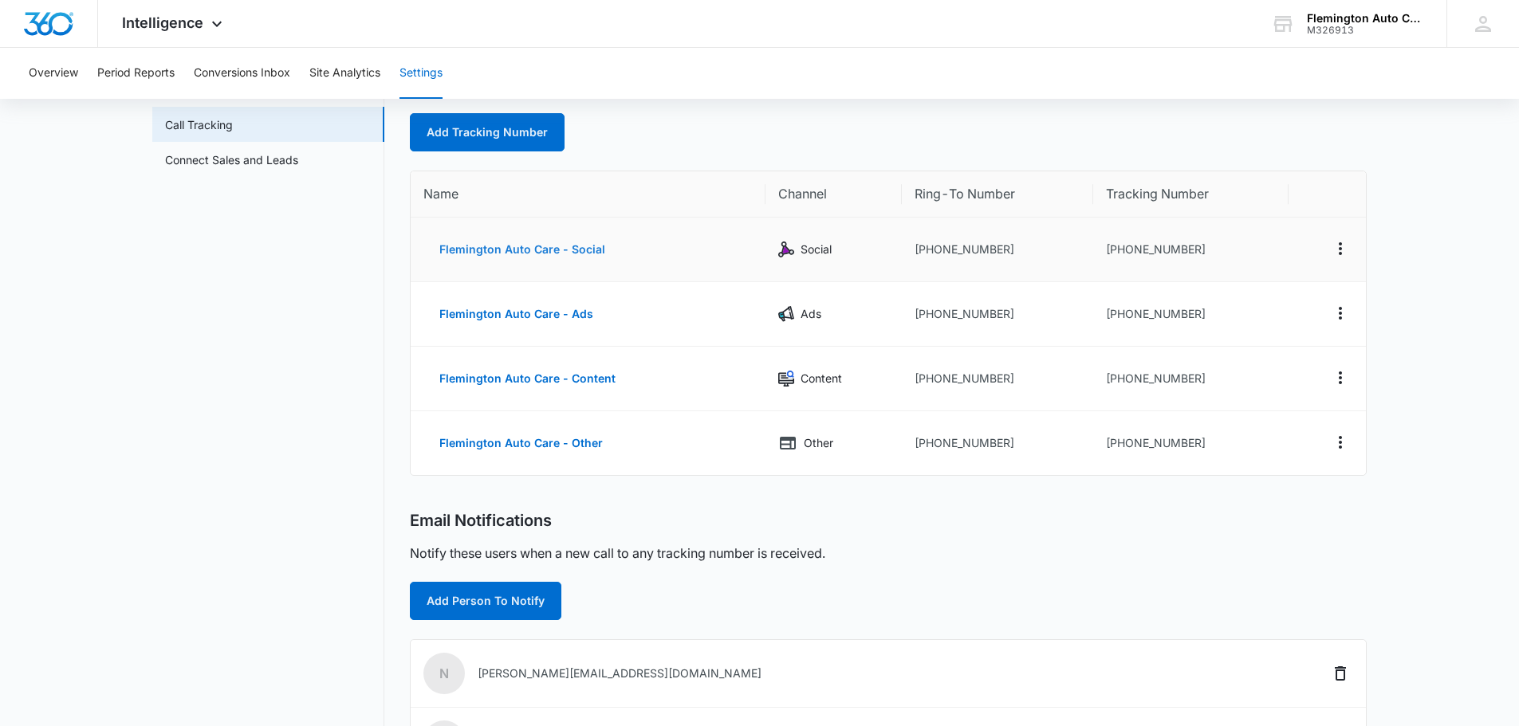
click at [575, 250] on button "Flemington Auto Care - Social" at bounding box center [522, 249] width 198 height 38
select select "SOCIAL"
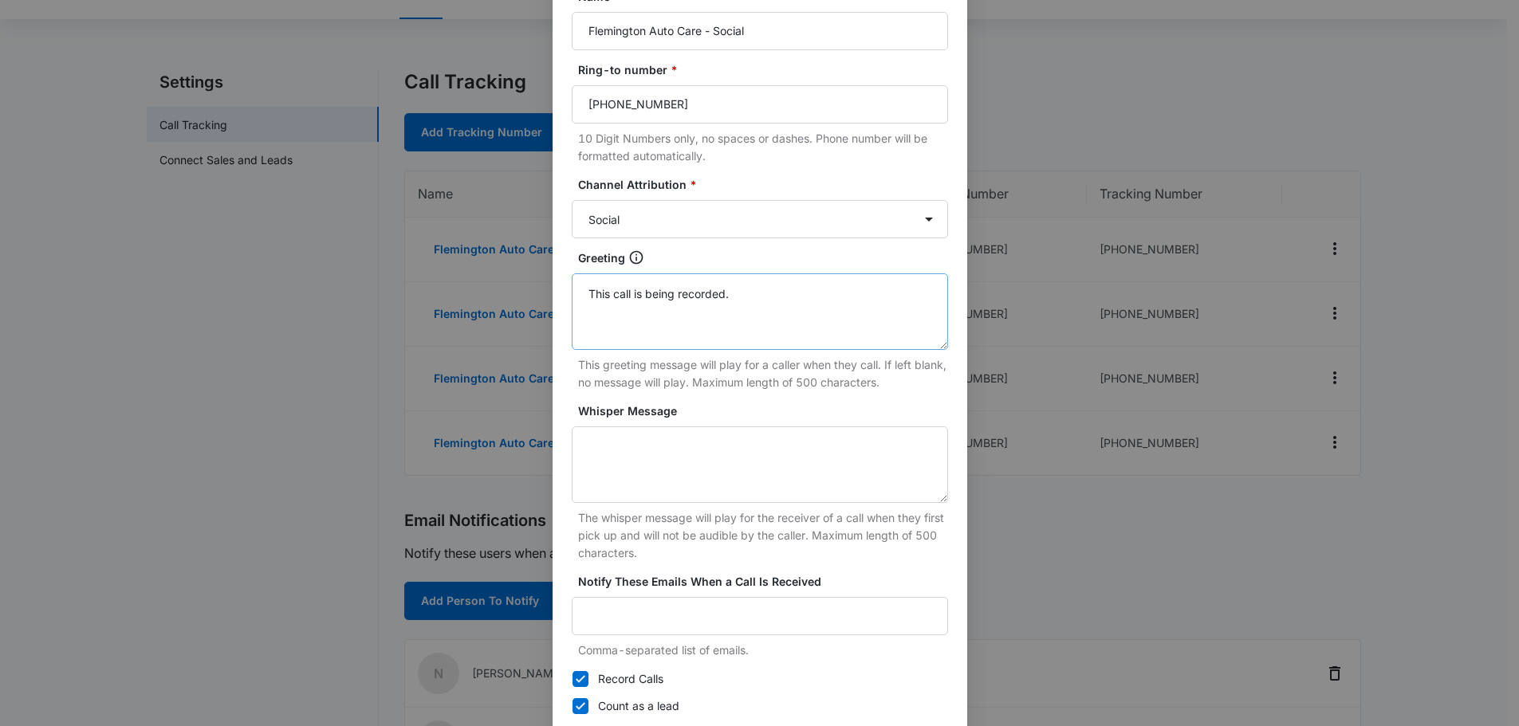
scroll to position [159, 0]
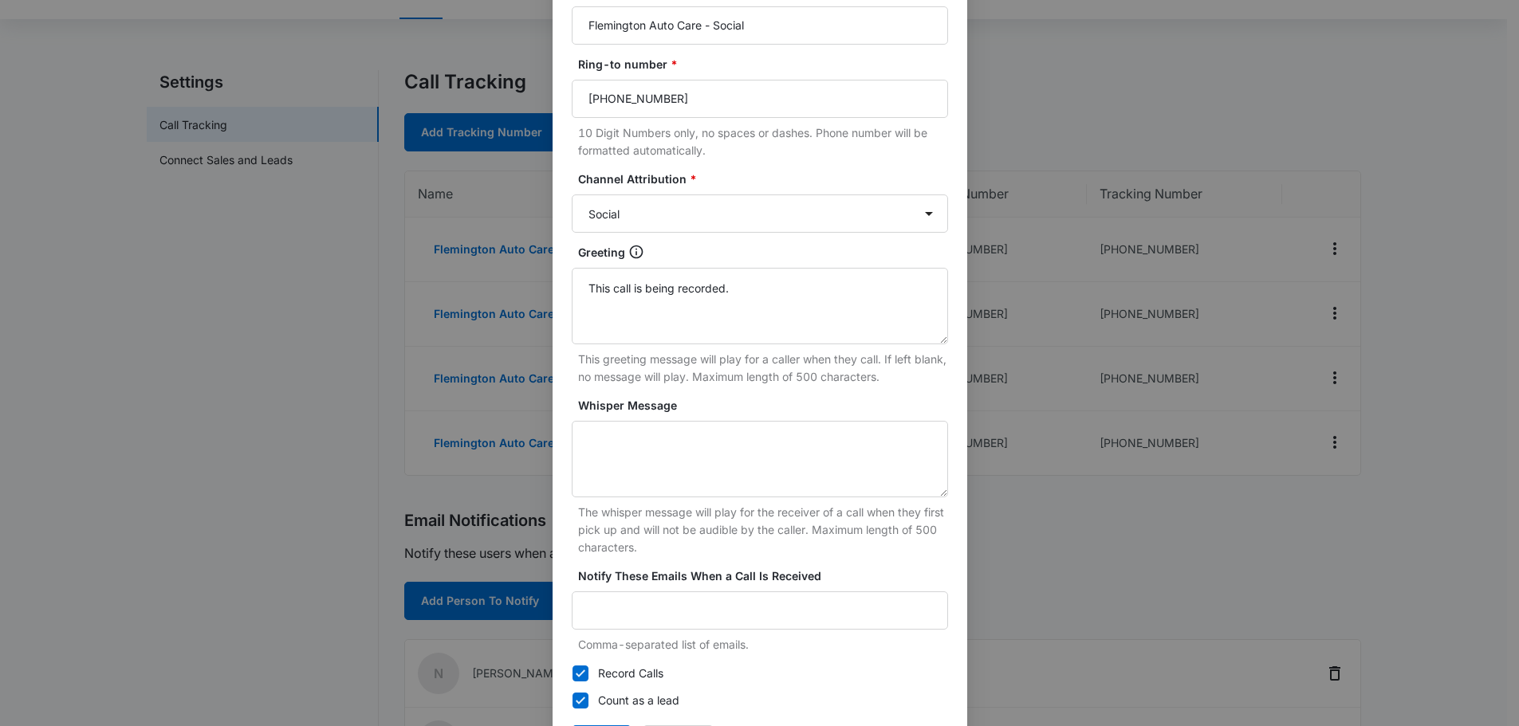
click at [277, 363] on div "Edit Tracking Number Tracking Number : [PHONE_NUMBER] Name * Flemington Auto Ca…" at bounding box center [759, 363] width 1519 height 726
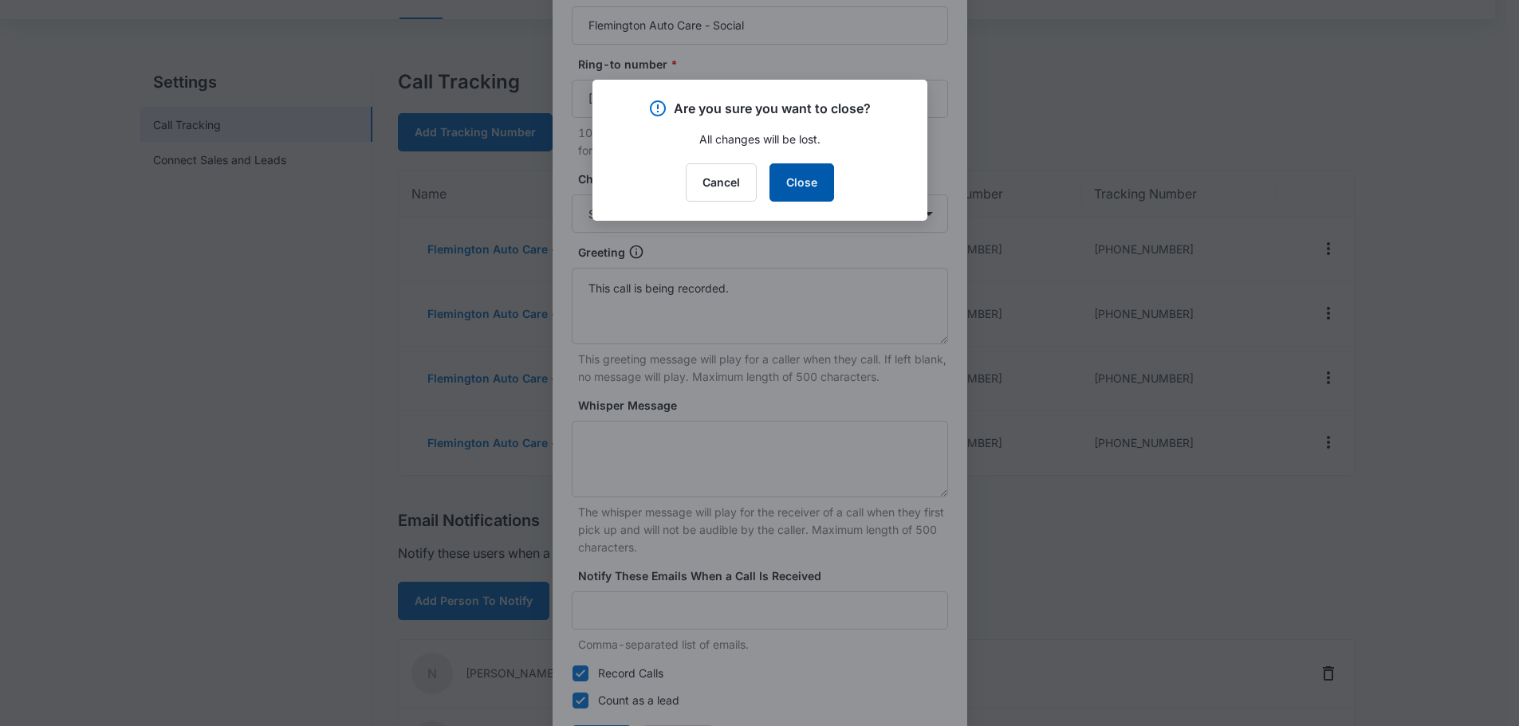
click at [790, 197] on button "Close" at bounding box center [802, 182] width 65 height 38
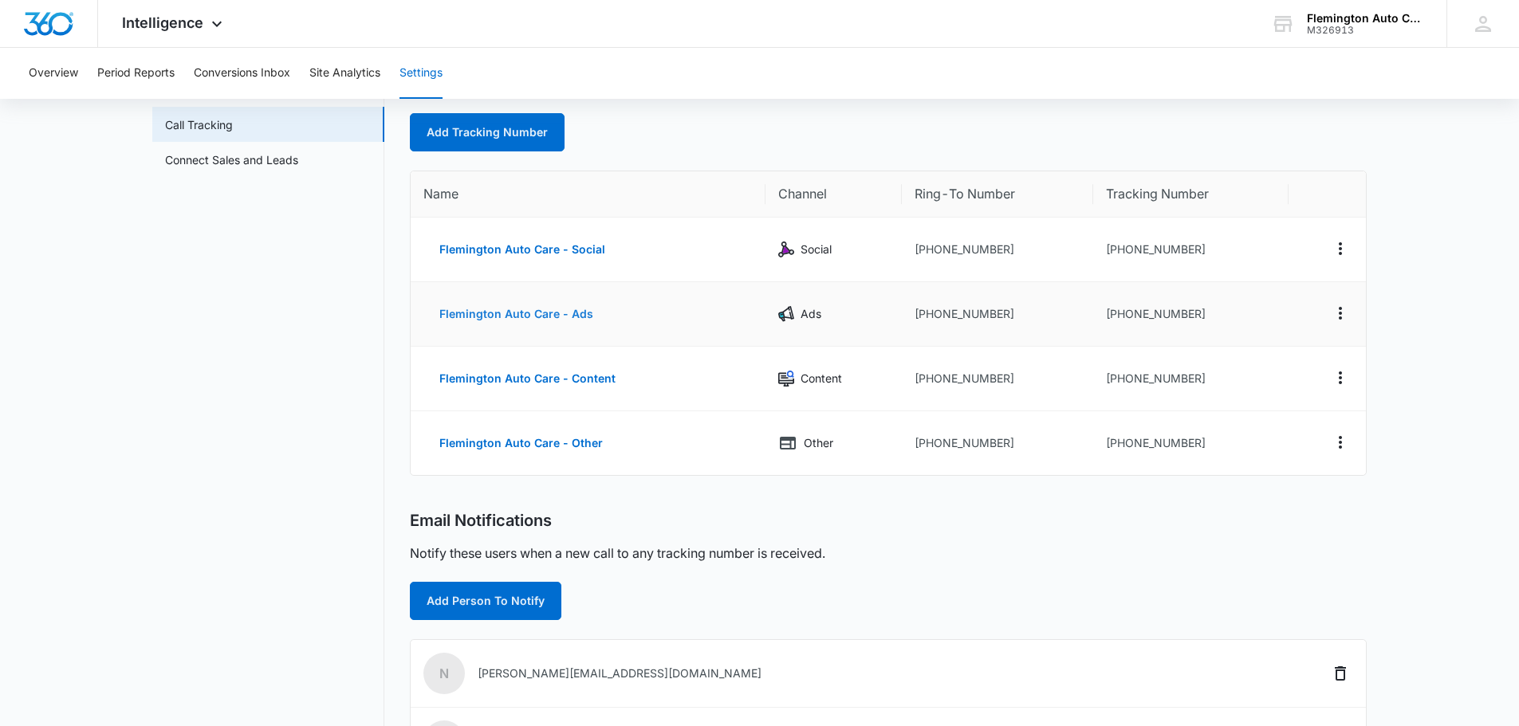
click at [561, 314] on button "Flemington Auto Care - Ads" at bounding box center [516, 314] width 186 height 38
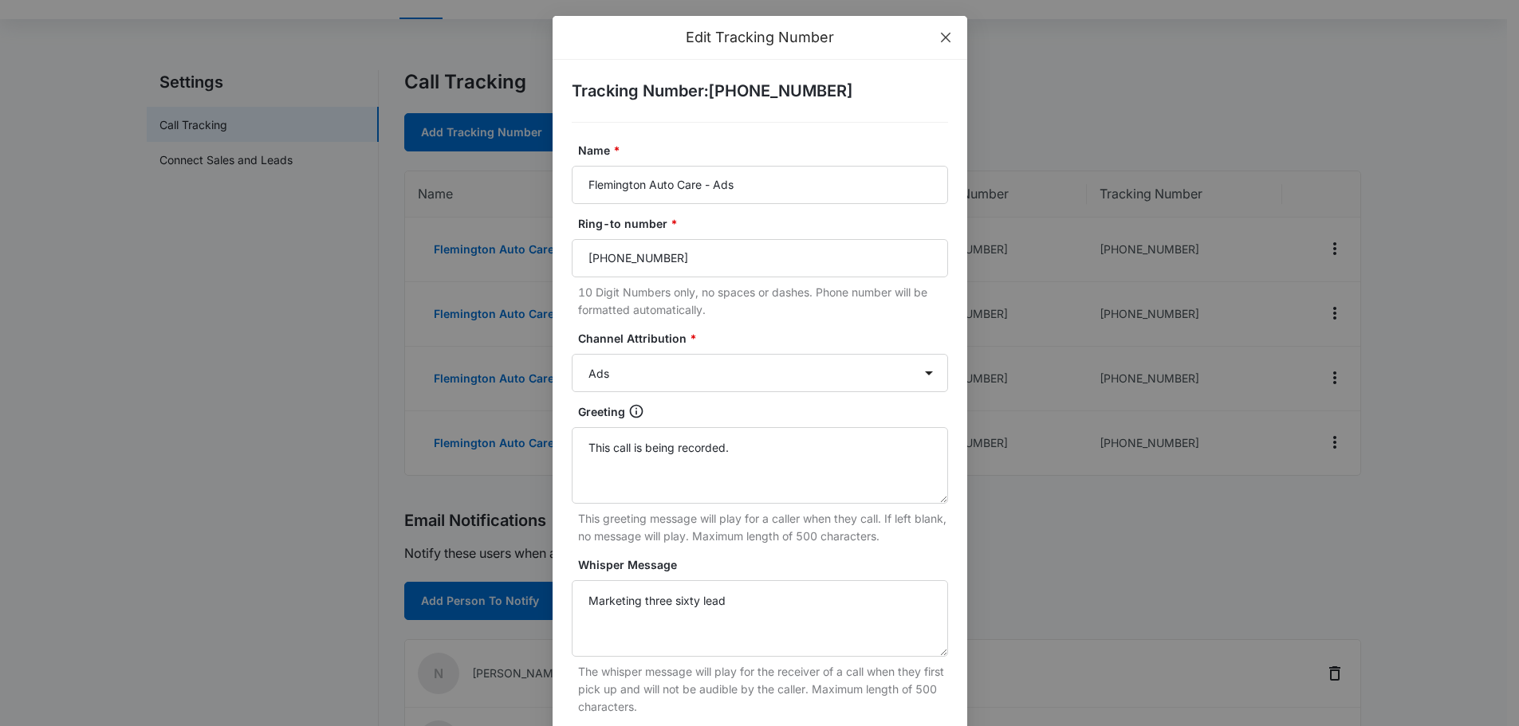
click at [941, 40] on icon "close" at bounding box center [945, 38] width 10 height 10
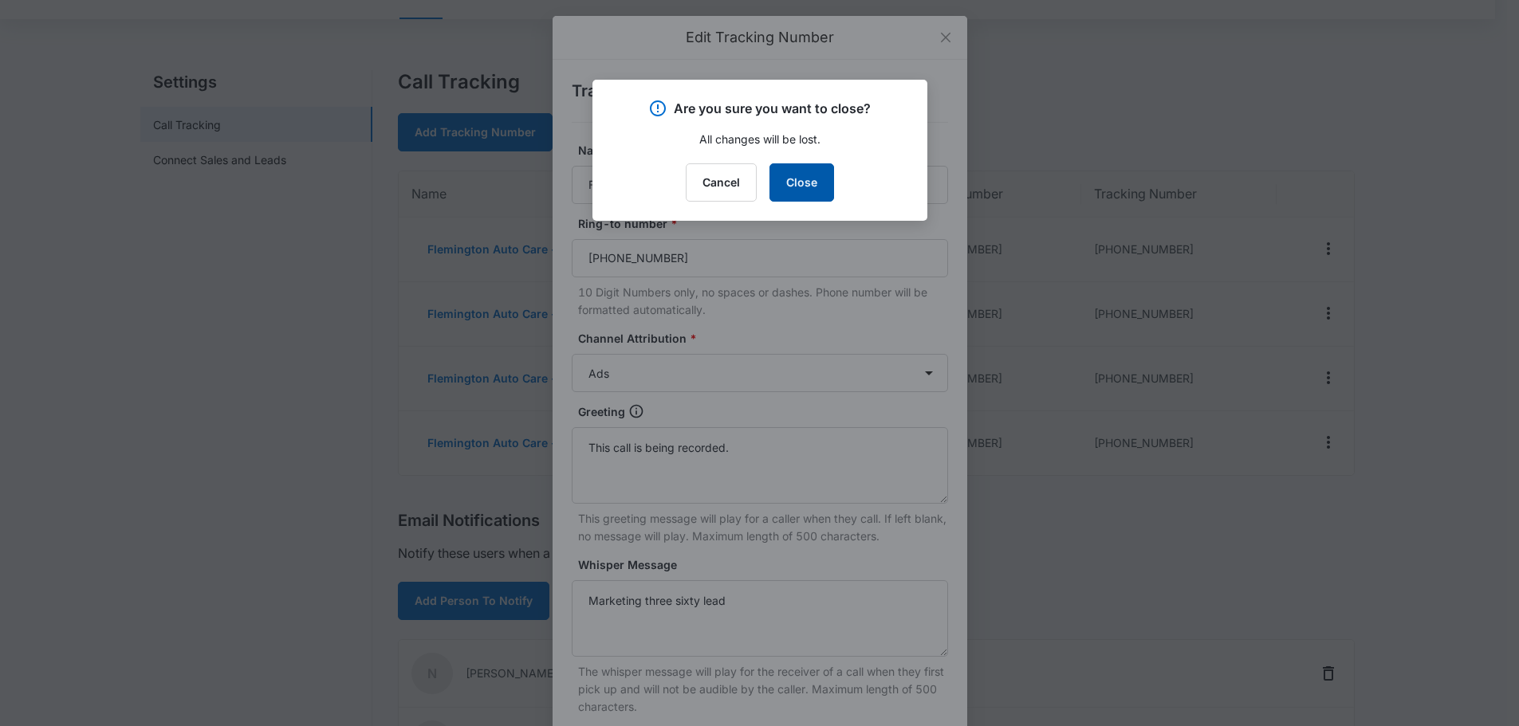
click at [811, 183] on button "Close" at bounding box center [802, 182] width 65 height 38
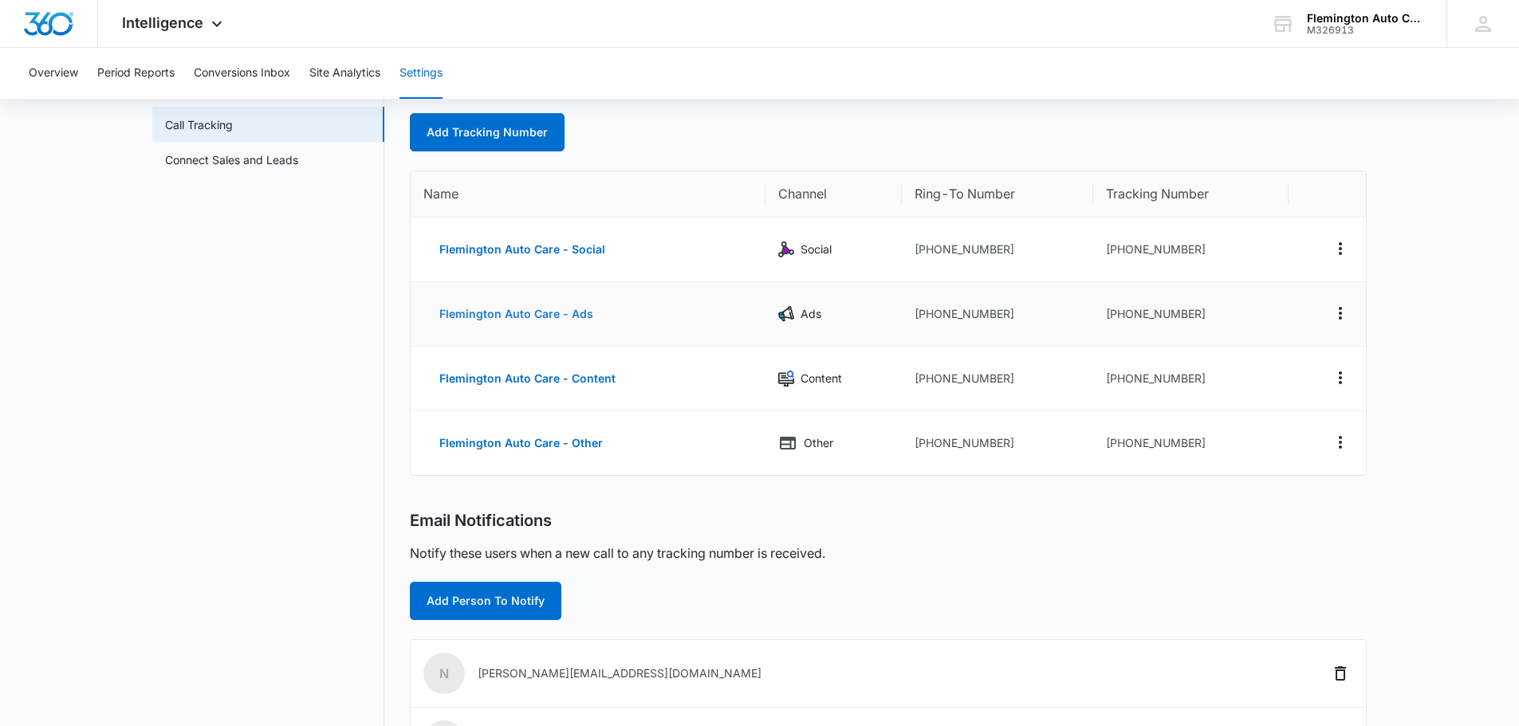
click at [568, 313] on button "Flemington Auto Care - Ads" at bounding box center [516, 314] width 186 height 38
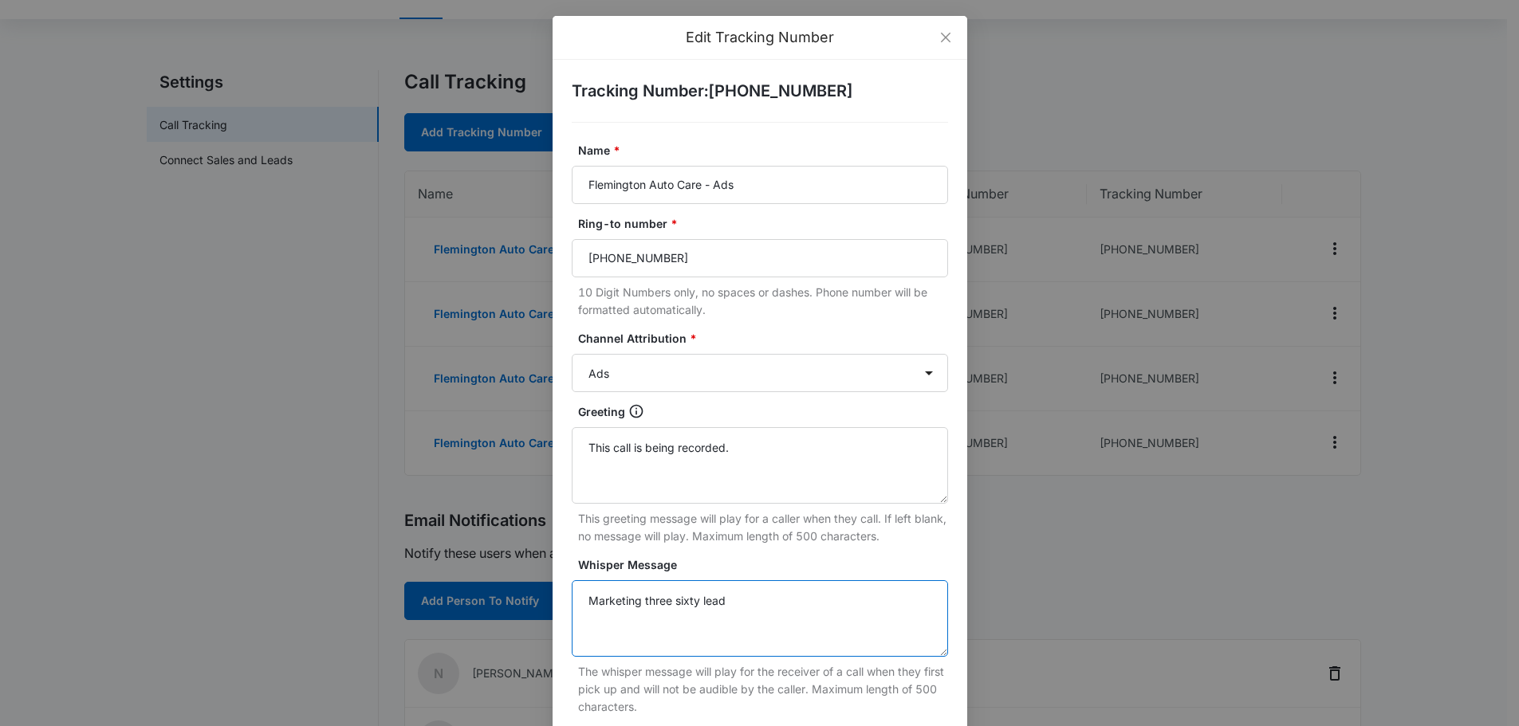
drag, startPoint x: 761, startPoint y: 599, endPoint x: 519, endPoint y: 580, distance: 242.4
click at [519, 580] on div "Edit Tracking Number Tracking Number : [PHONE_NUMBER] Name * Flemington Auto Ca…" at bounding box center [759, 363] width 1519 height 726
click at [940, 42] on icon "close" at bounding box center [945, 37] width 13 height 13
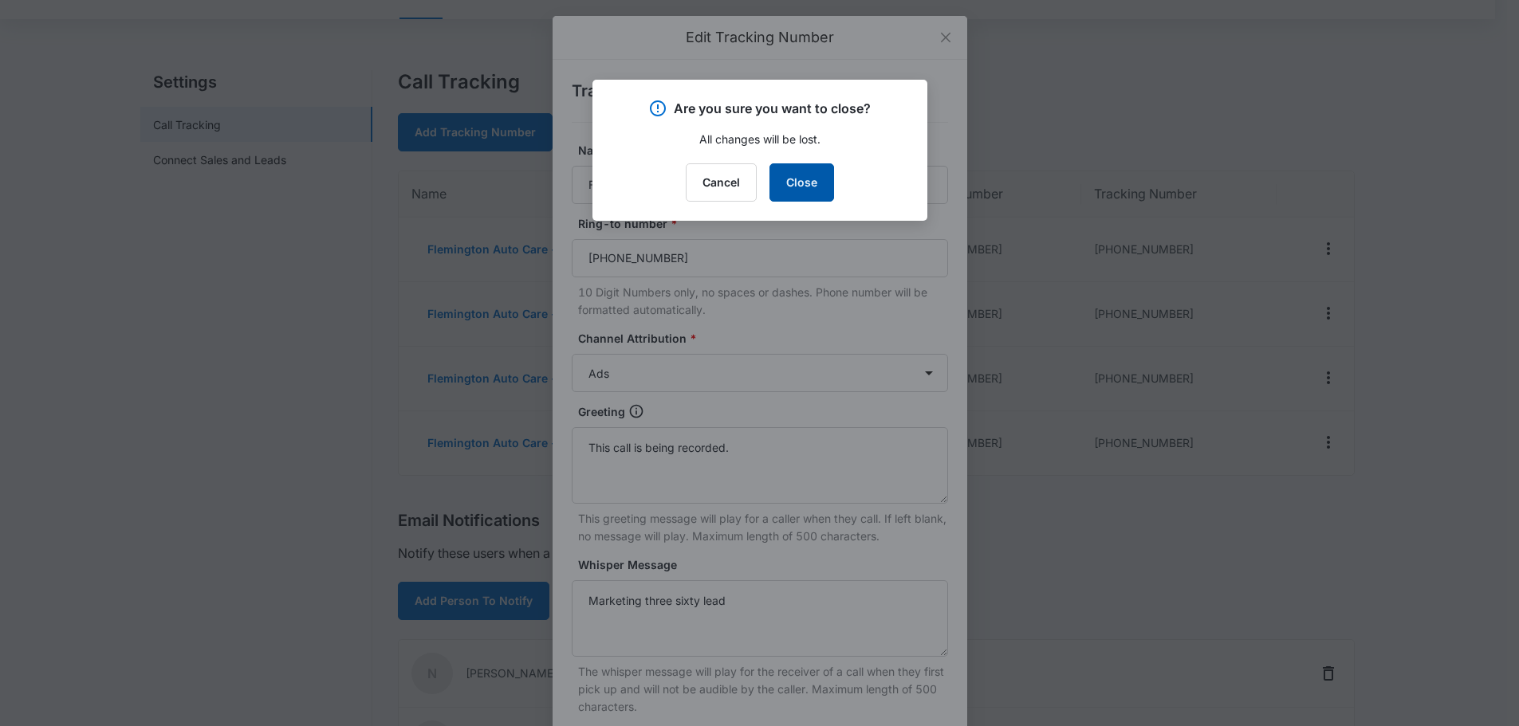
click at [801, 175] on button "Close" at bounding box center [802, 182] width 65 height 38
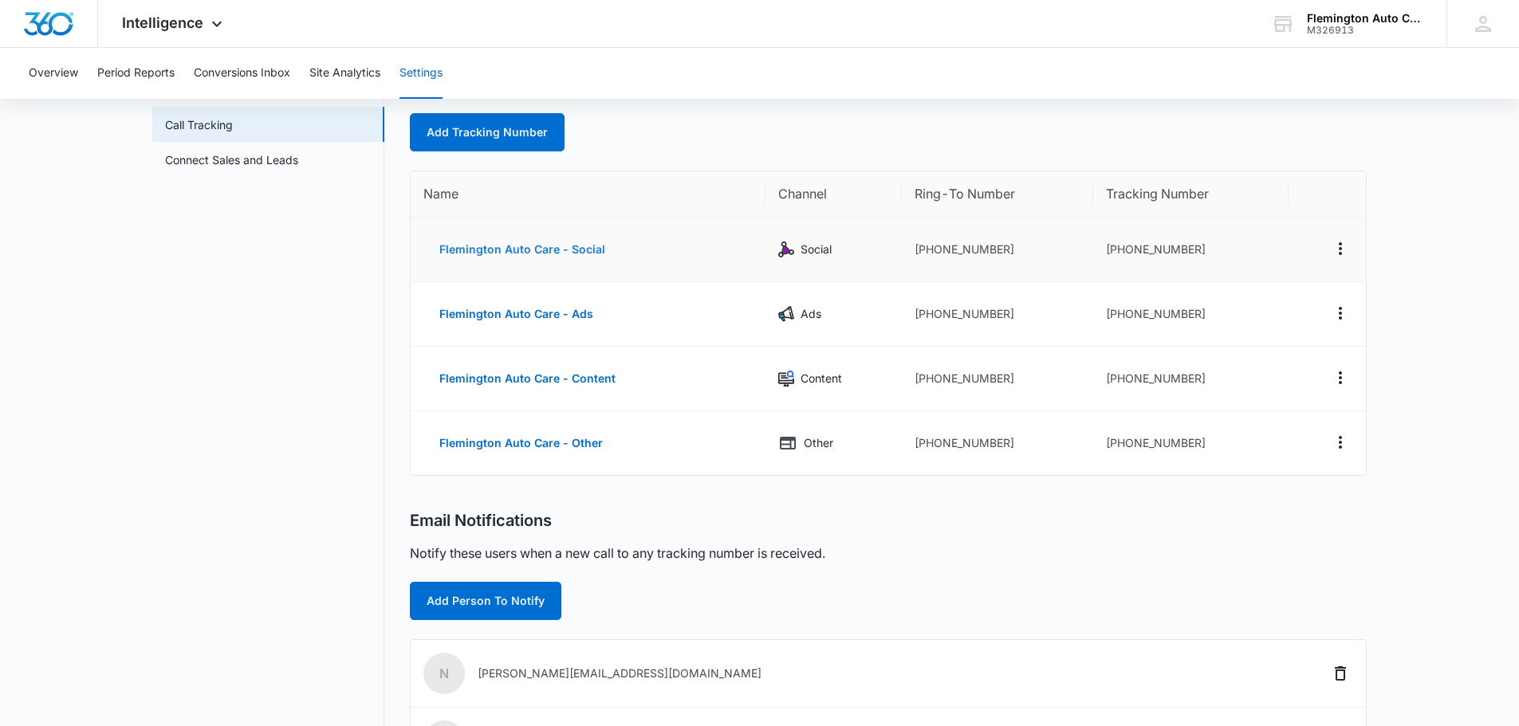
click at [561, 245] on button "Flemington Auto Care - Social" at bounding box center [522, 249] width 198 height 38
select select "SOCIAL"
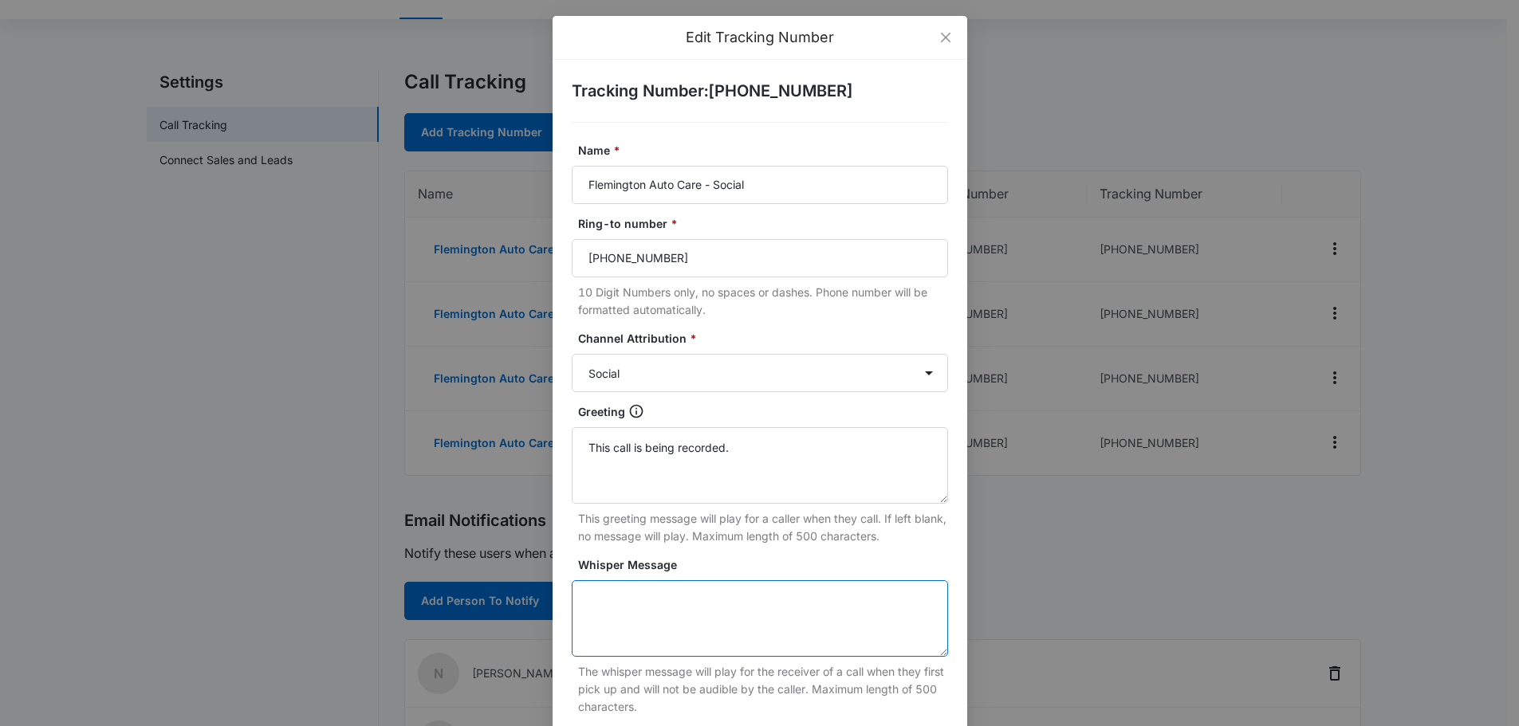
click at [645, 595] on textarea "Whisper Message" at bounding box center [760, 619] width 376 height 77
paste textarea "Marketing three sixty lead"
drag, startPoint x: 698, startPoint y: 601, endPoint x: 711, endPoint y: 598, distance: 13.9
click at [711, 598] on textarea "Marketing three sixty lead" at bounding box center [760, 619] width 376 height 77
click at [746, 600] on textarea "Marketing three sixty lead" at bounding box center [760, 619] width 376 height 77
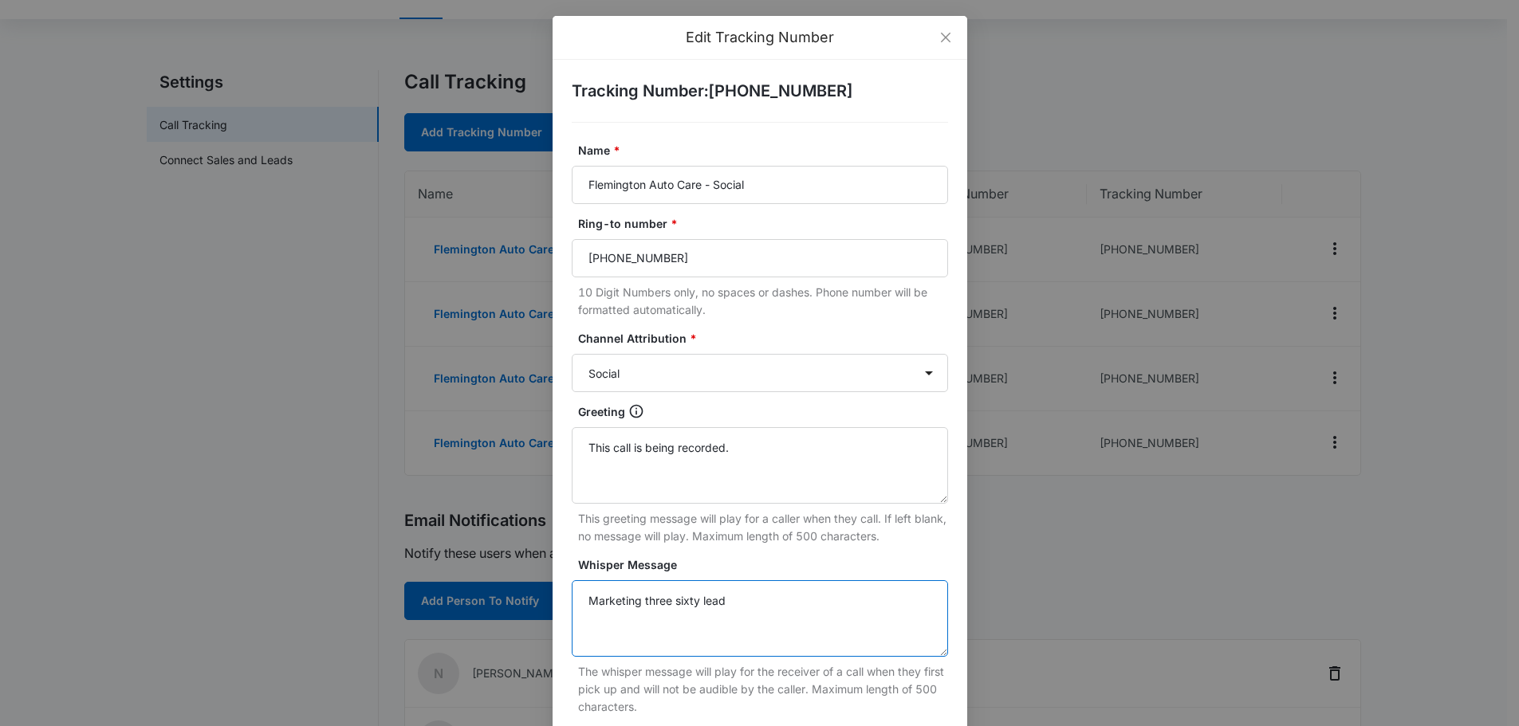
drag, startPoint x: 695, startPoint y: 600, endPoint x: 793, endPoint y: 614, distance: 98.2
click at [730, 598] on textarea "Marketing three sixty lead" at bounding box center [760, 619] width 376 height 77
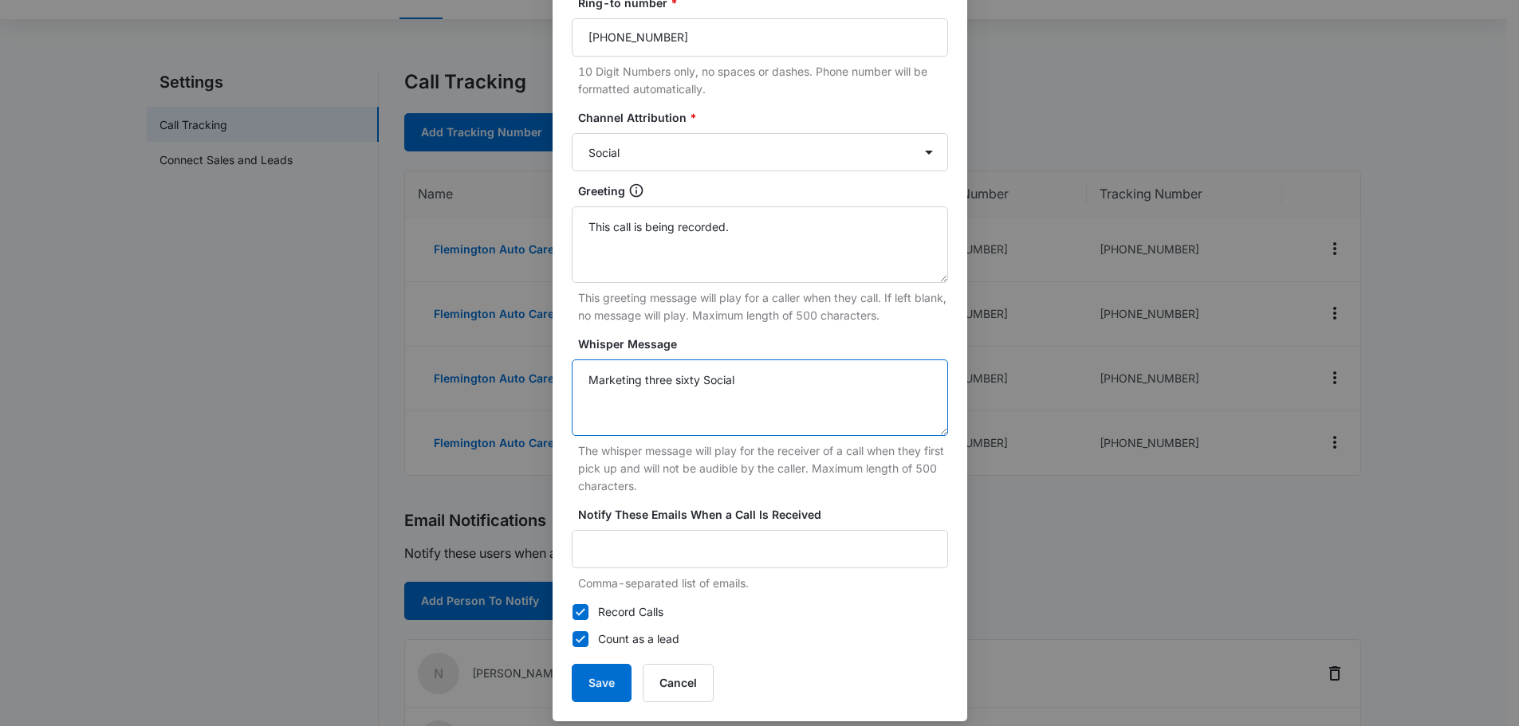
scroll to position [235, 0]
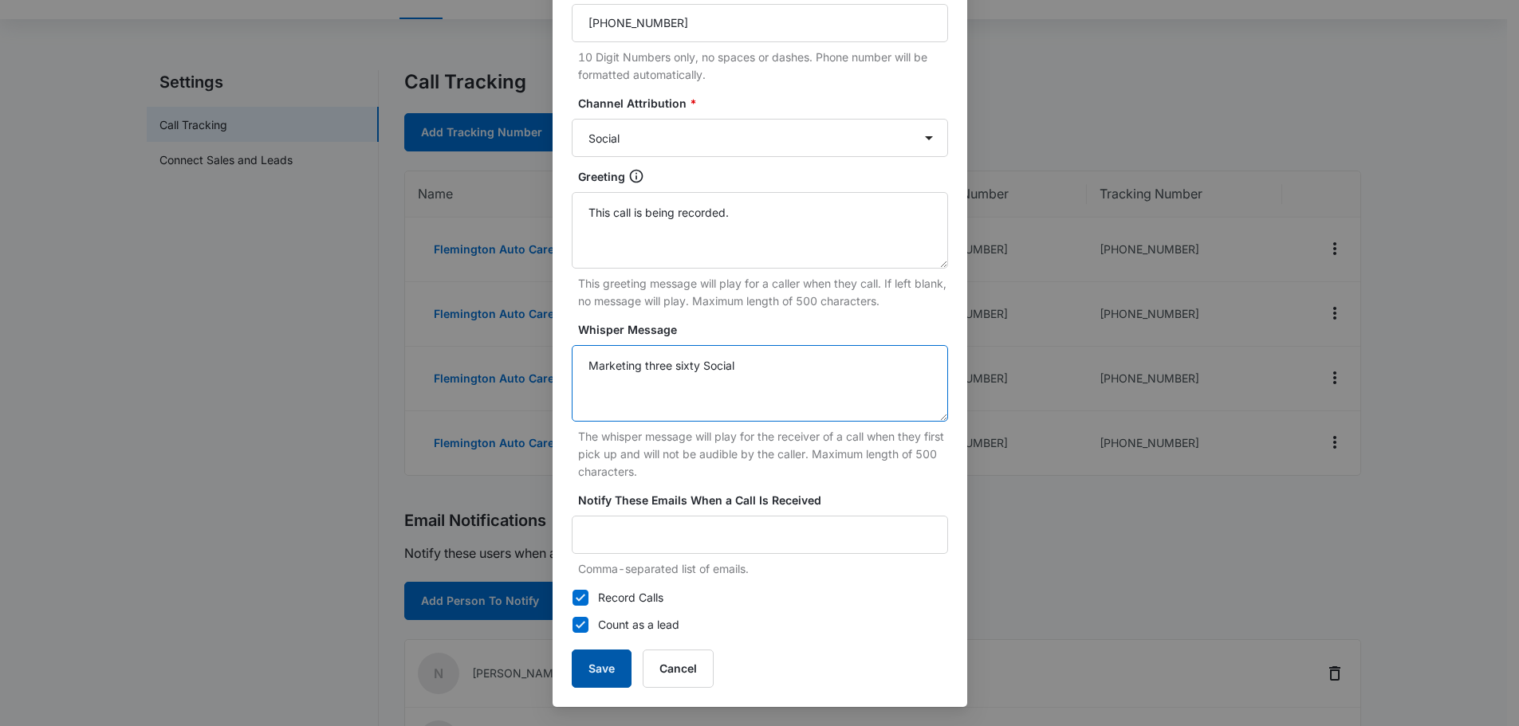
type textarea "Marketing three sixty Social"
click at [598, 671] on button "Save" at bounding box center [602, 669] width 60 height 38
click at [596, 669] on button "Save" at bounding box center [602, 669] width 60 height 38
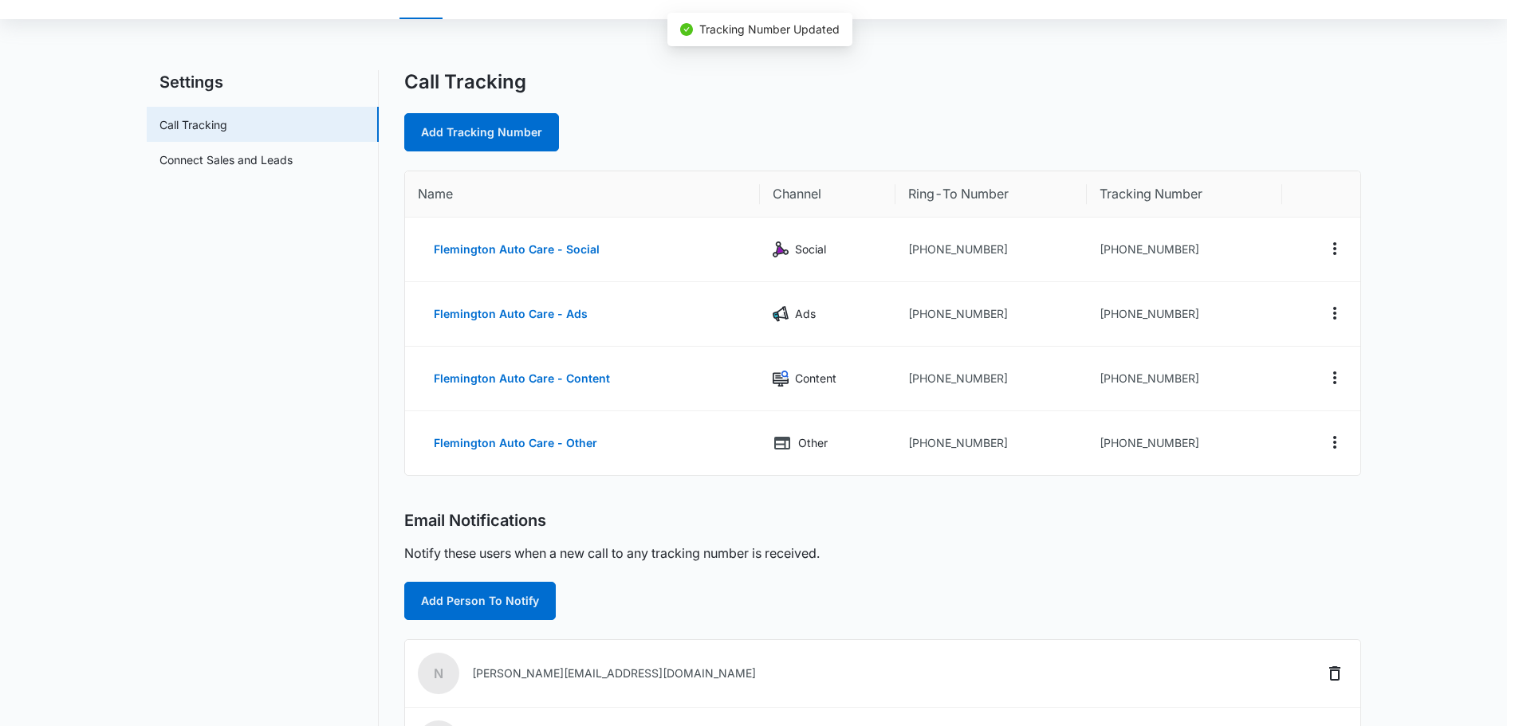
scroll to position [219, 0]
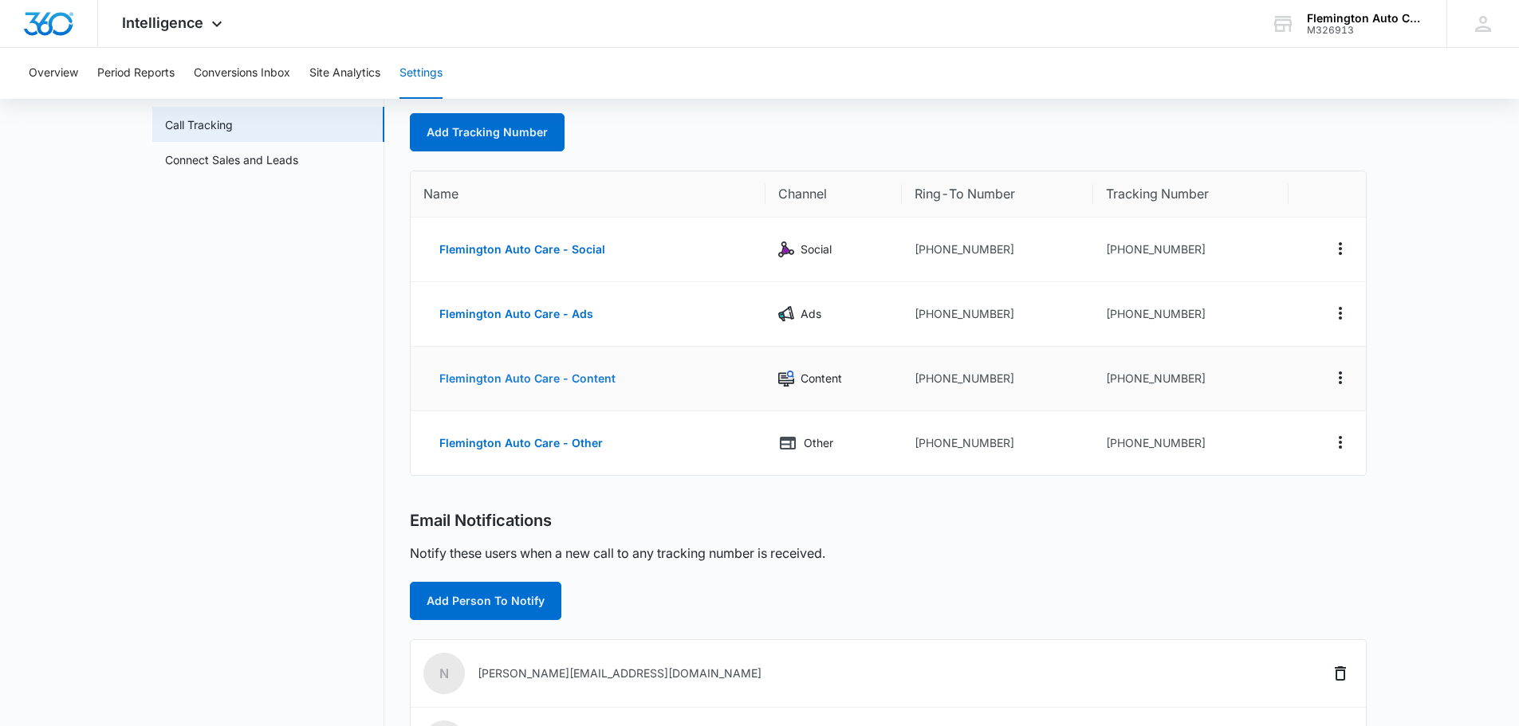
click at [572, 375] on button "Flemington Auto Care - Content" at bounding box center [527, 379] width 208 height 38
select select "CONTENT"
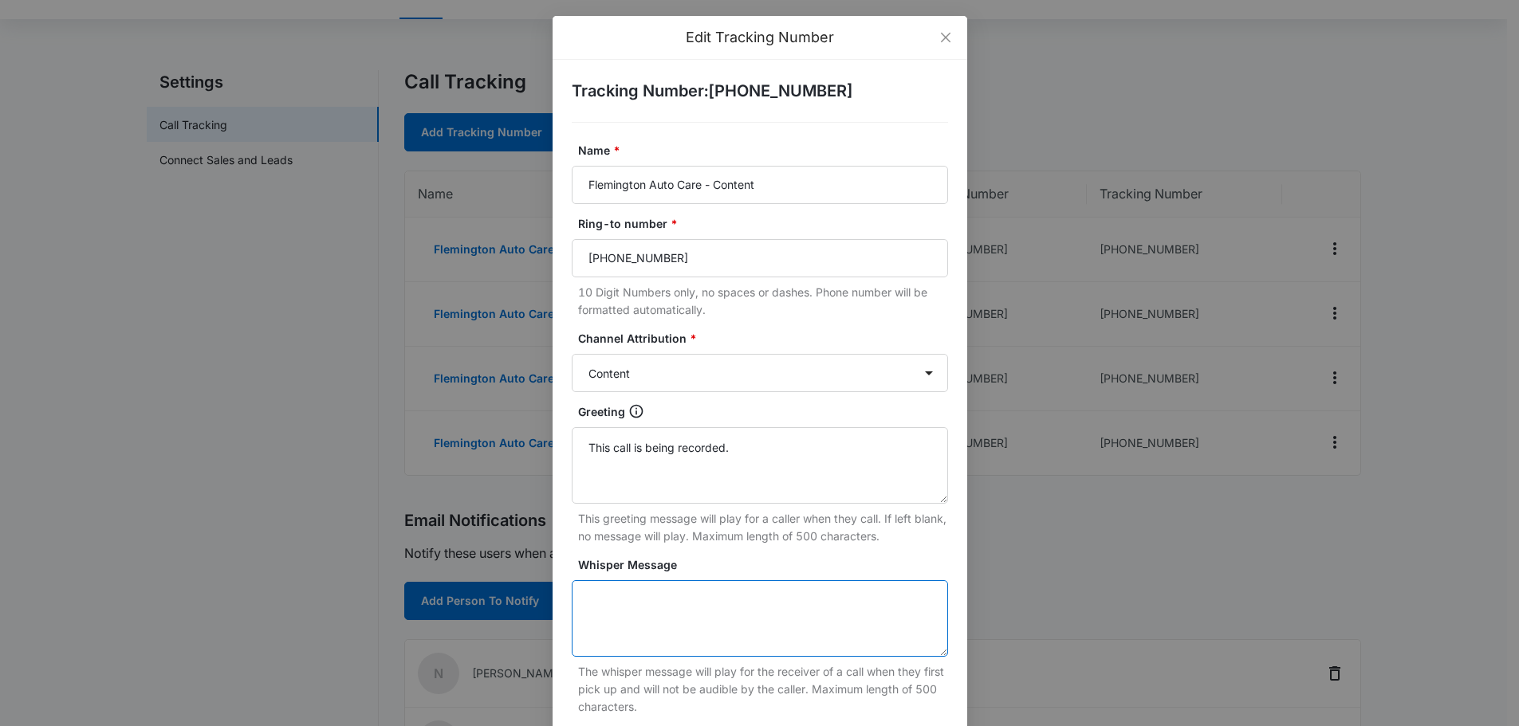
click at [676, 590] on textarea "Whisper Message" at bounding box center [760, 619] width 376 height 77
paste textarea "Marketing three sixty lead"
drag, startPoint x: 717, startPoint y: 600, endPoint x: 758, endPoint y: 597, distance: 40.8
click at [755, 598] on textarea "Marketing three sixty Conent" at bounding box center [760, 619] width 376 height 77
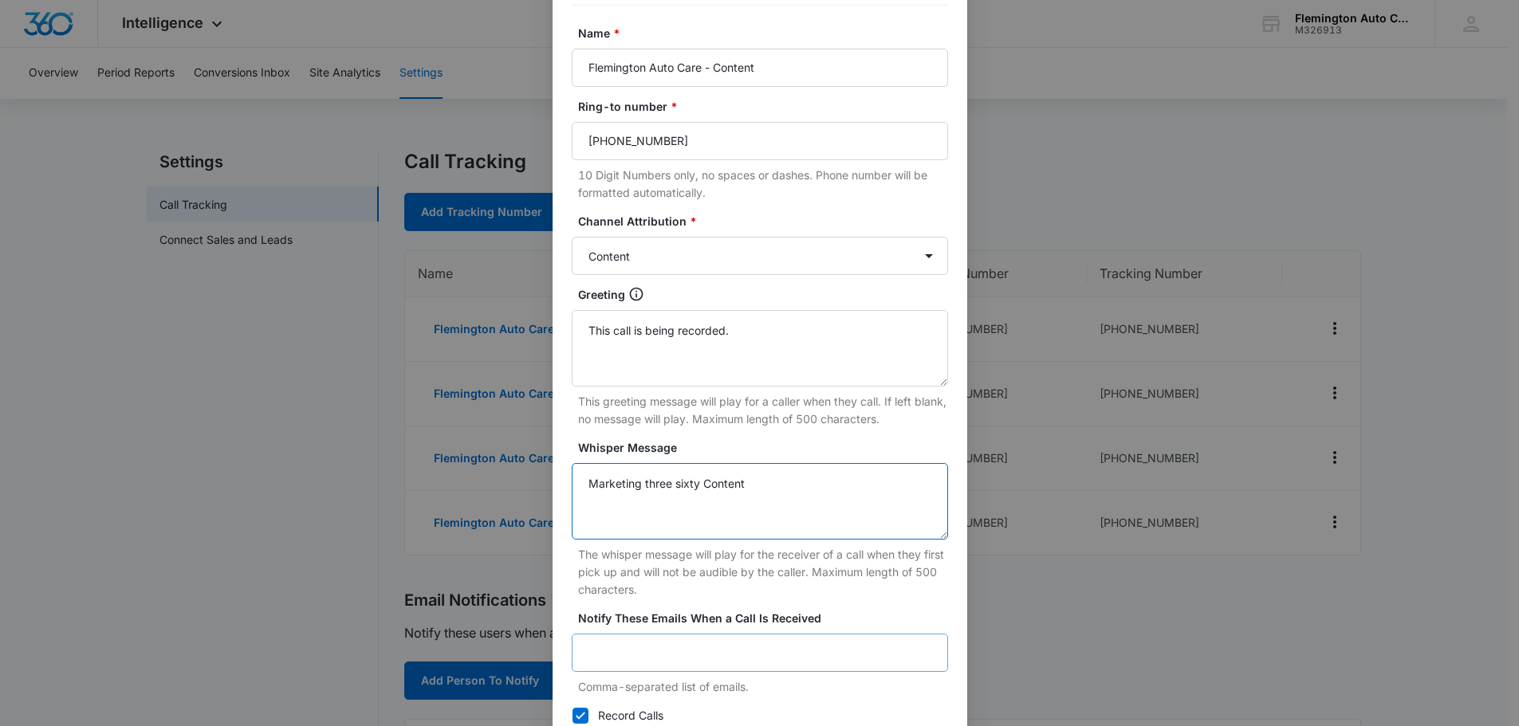
scroll to position [235, 0]
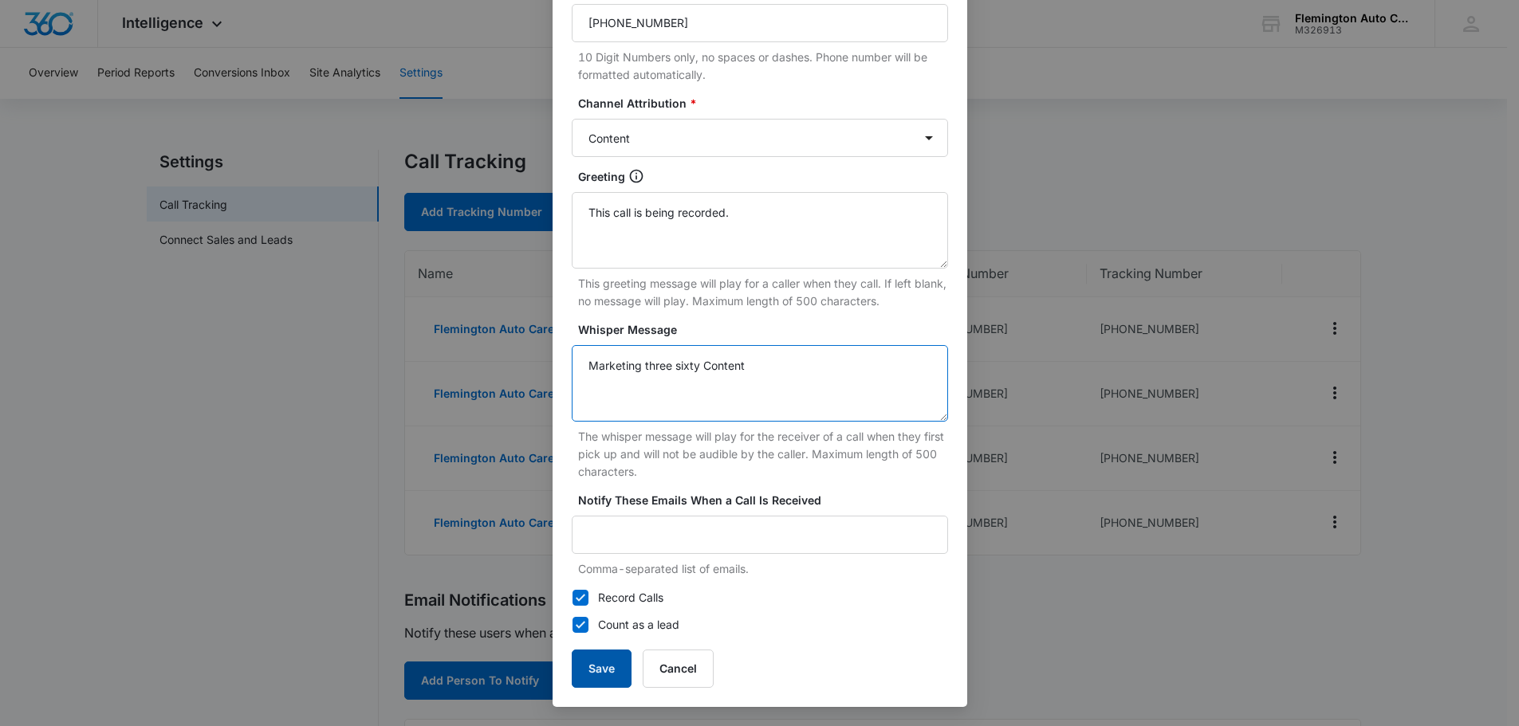
type textarea "Marketing three sixty Content"
click at [596, 671] on button "Save" at bounding box center [602, 669] width 60 height 38
click at [596, 663] on button "Save" at bounding box center [602, 669] width 60 height 38
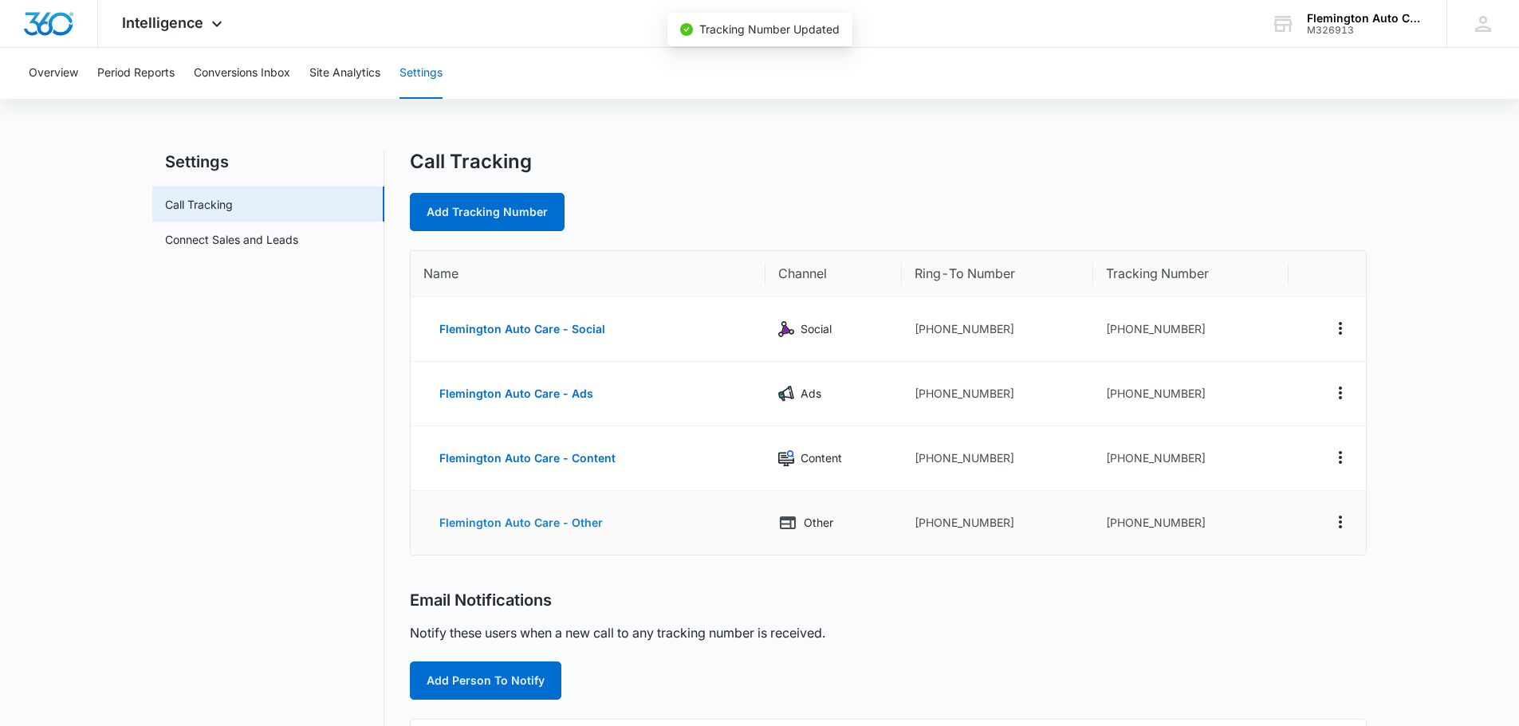
click at [580, 522] on button "Flemington Auto Care - Other" at bounding box center [520, 523] width 195 height 38
select select "OTHER"
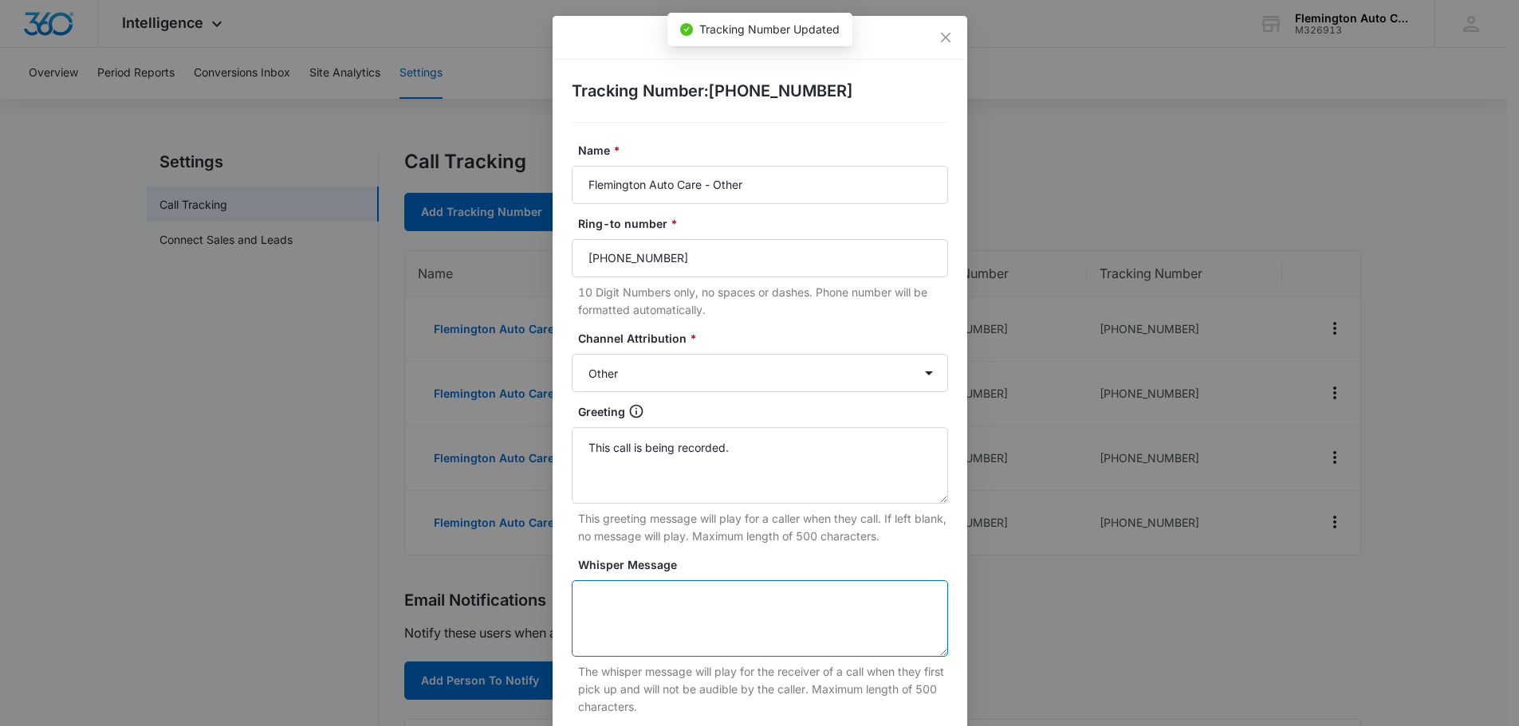
click at [698, 620] on textarea "Whisper Message" at bounding box center [760, 619] width 376 height 77
paste textarea "Marketing three sixty lead"
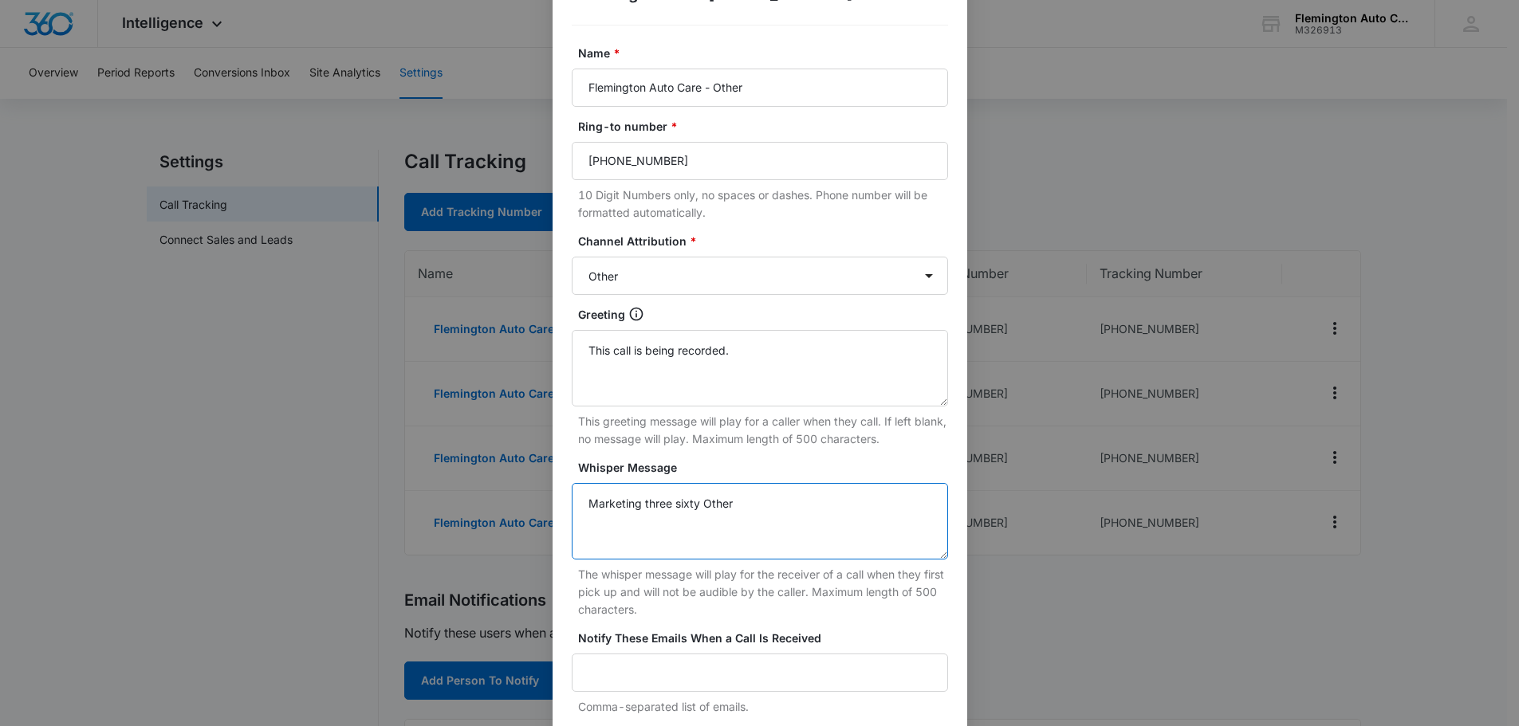
scroll to position [235, 0]
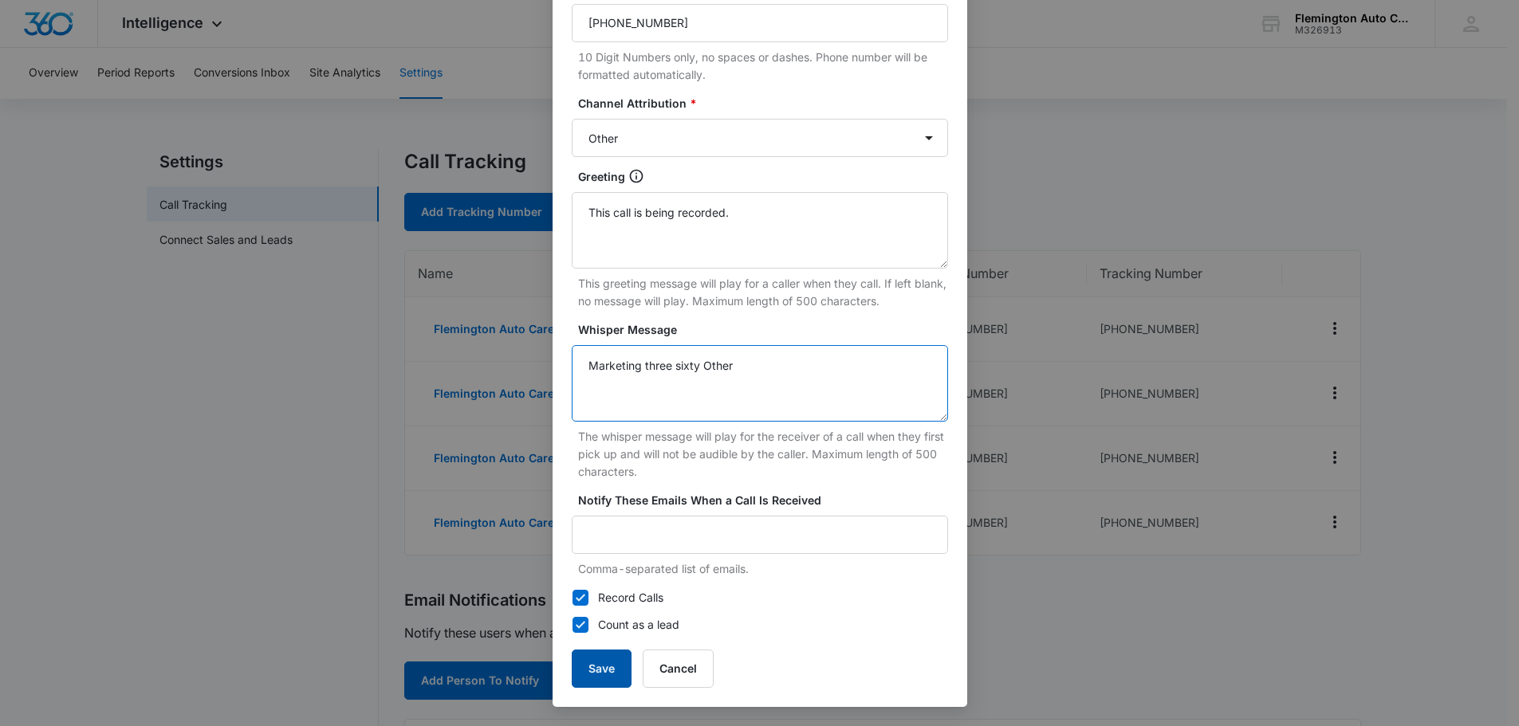
type textarea "Marketing three sixty Other"
click at [607, 671] on button "Save" at bounding box center [602, 669] width 60 height 38
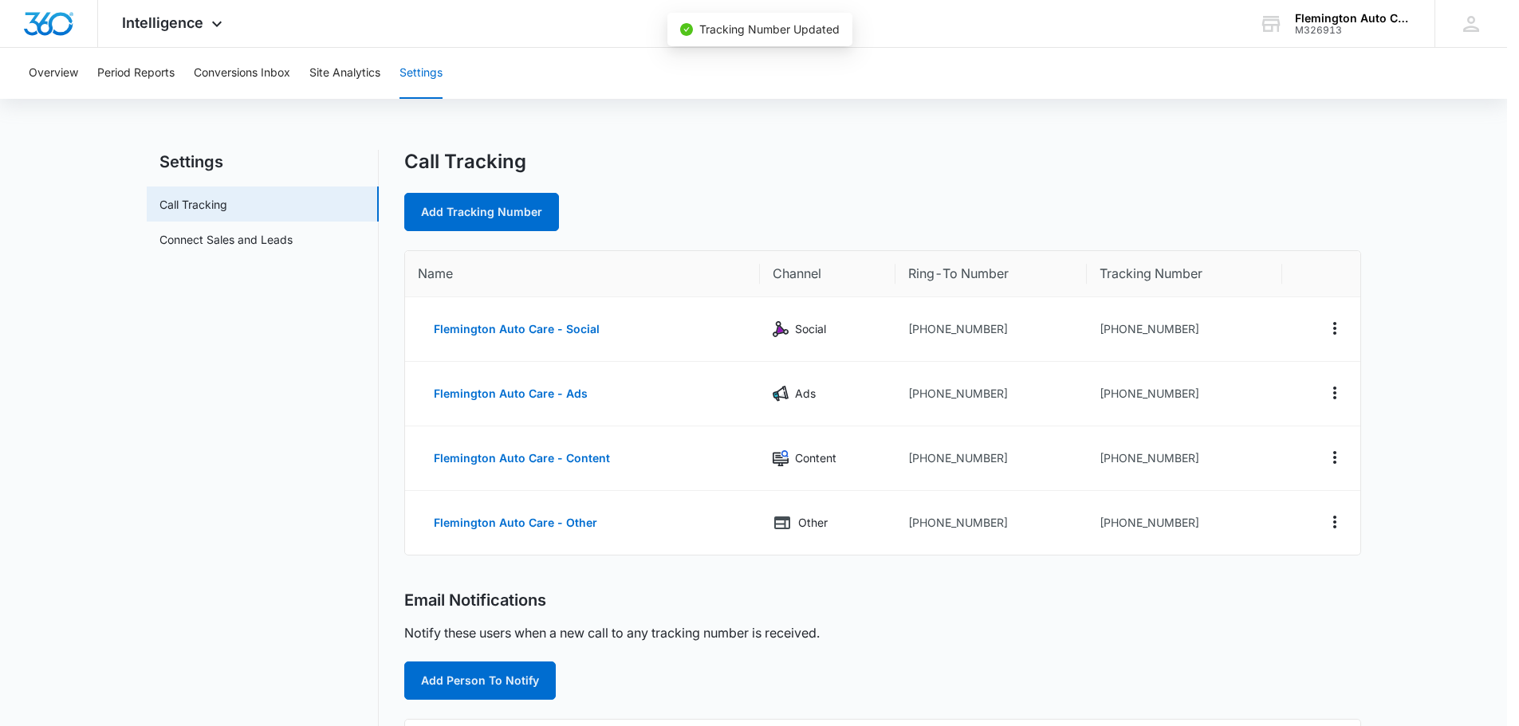
scroll to position [219, 0]
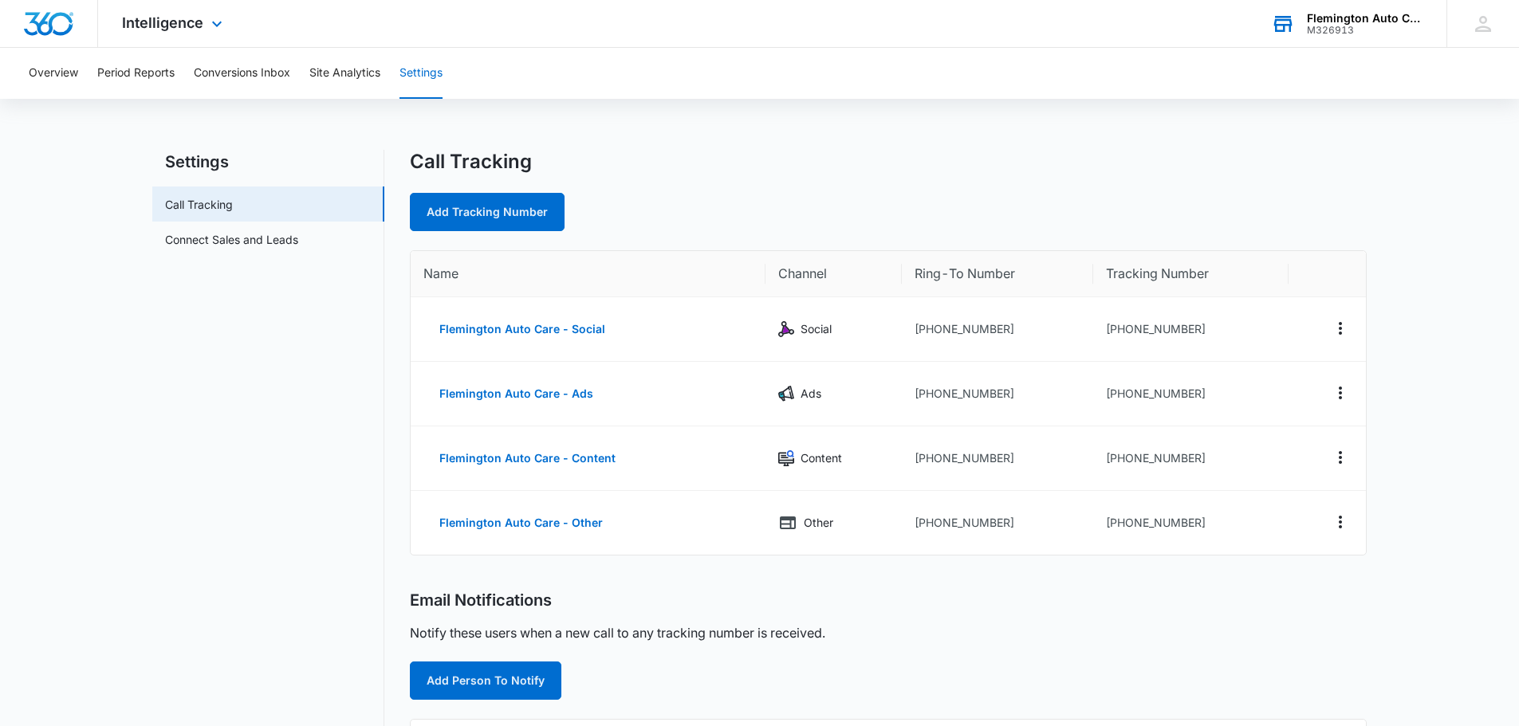
click at [1376, 26] on div "M326913" at bounding box center [1365, 30] width 116 height 11
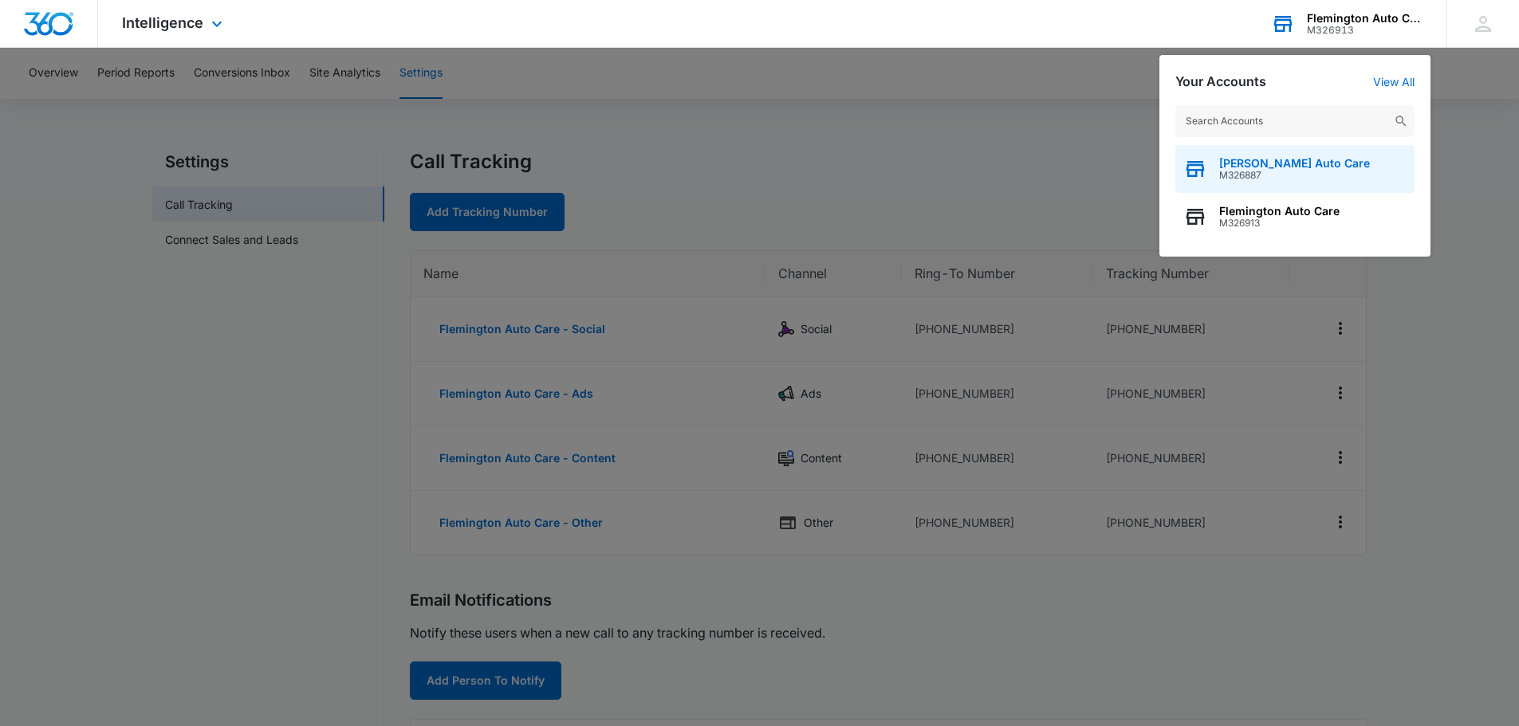
click at [1272, 165] on span "[PERSON_NAME] Auto Care" at bounding box center [1294, 163] width 151 height 13
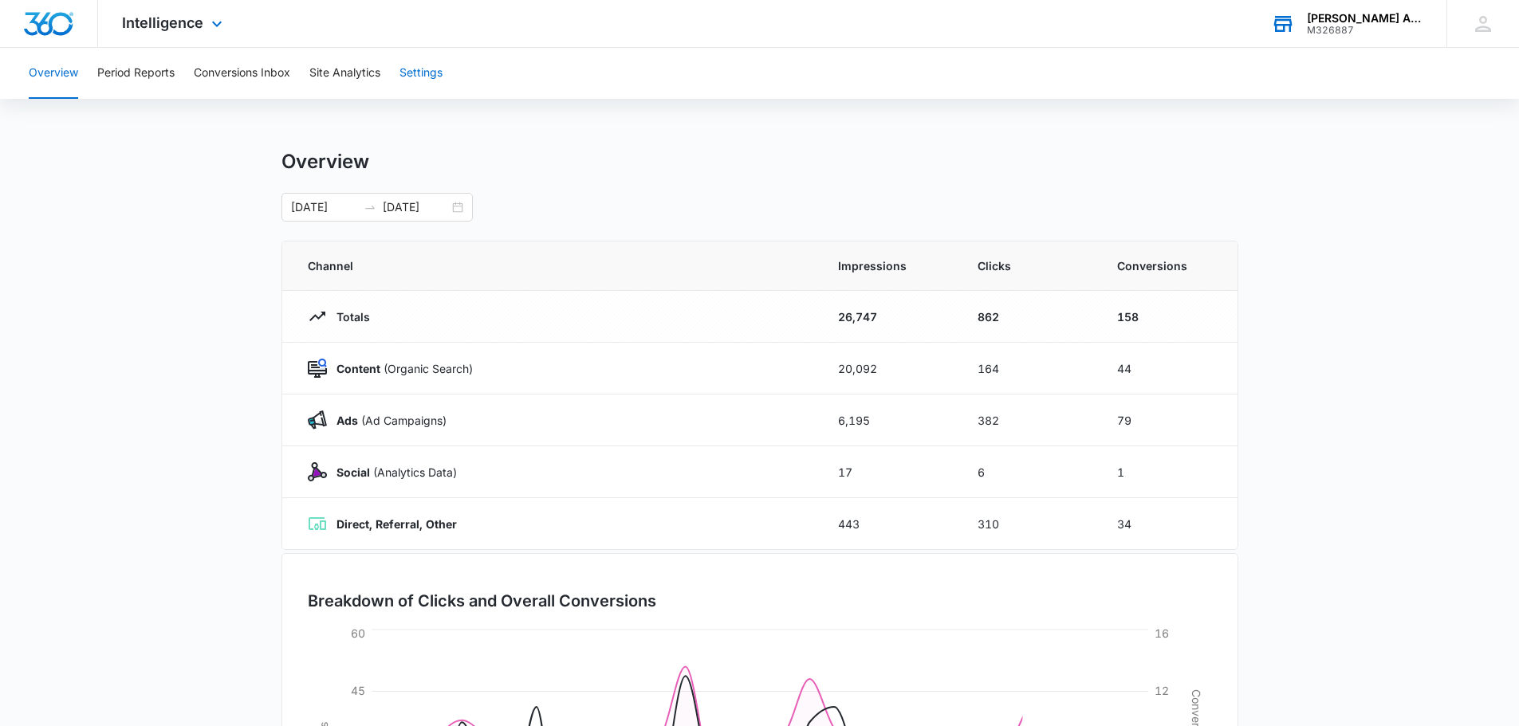
click at [417, 77] on button "Settings" at bounding box center [421, 73] width 43 height 51
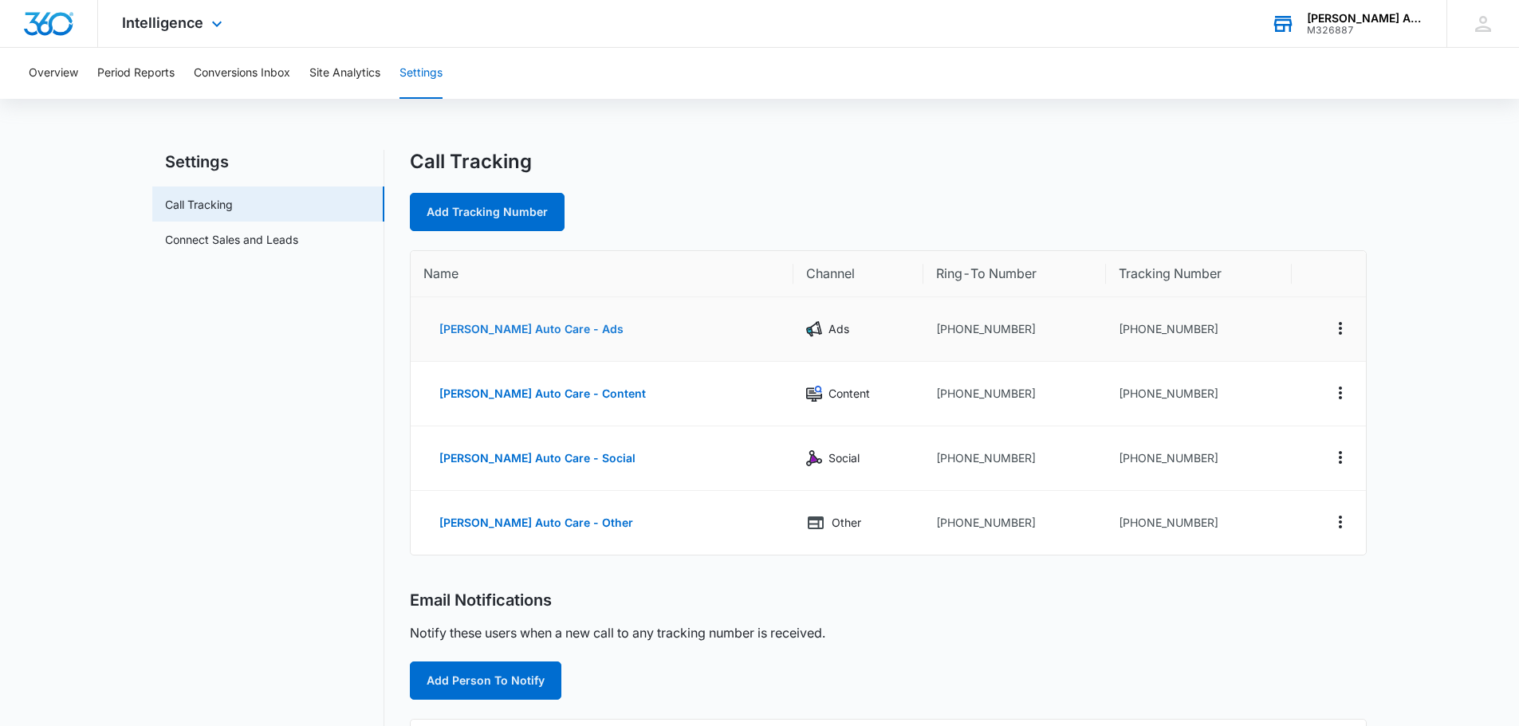
click at [553, 333] on button "[PERSON_NAME] Auto Care - Ads" at bounding box center [531, 329] width 216 height 38
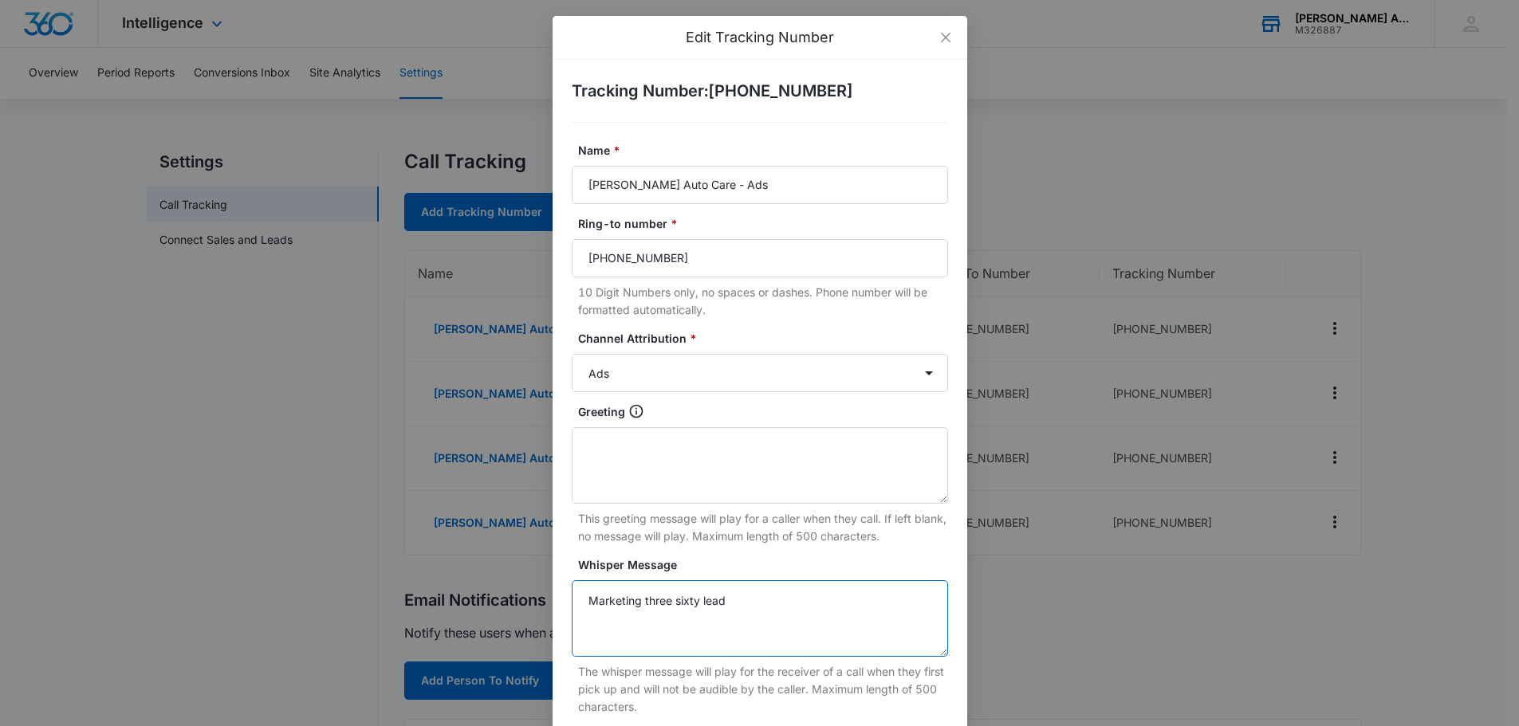
drag, startPoint x: 750, startPoint y: 612, endPoint x: 557, endPoint y: 619, distance: 192.3
click at [557, 619] on div "Tracking Number : [PHONE_NUMBER] Name * [PERSON_NAME] Auto Care - Ads Ring-to n…" at bounding box center [760, 501] width 415 height 883
click at [702, 622] on textarea "Marketing three sixty lead" at bounding box center [760, 619] width 376 height 77
click at [695, 604] on textarea "Marketing three sixty lead" at bounding box center [760, 619] width 376 height 77
click at [709, 599] on textarea "Marketing three sixty lead" at bounding box center [760, 619] width 376 height 77
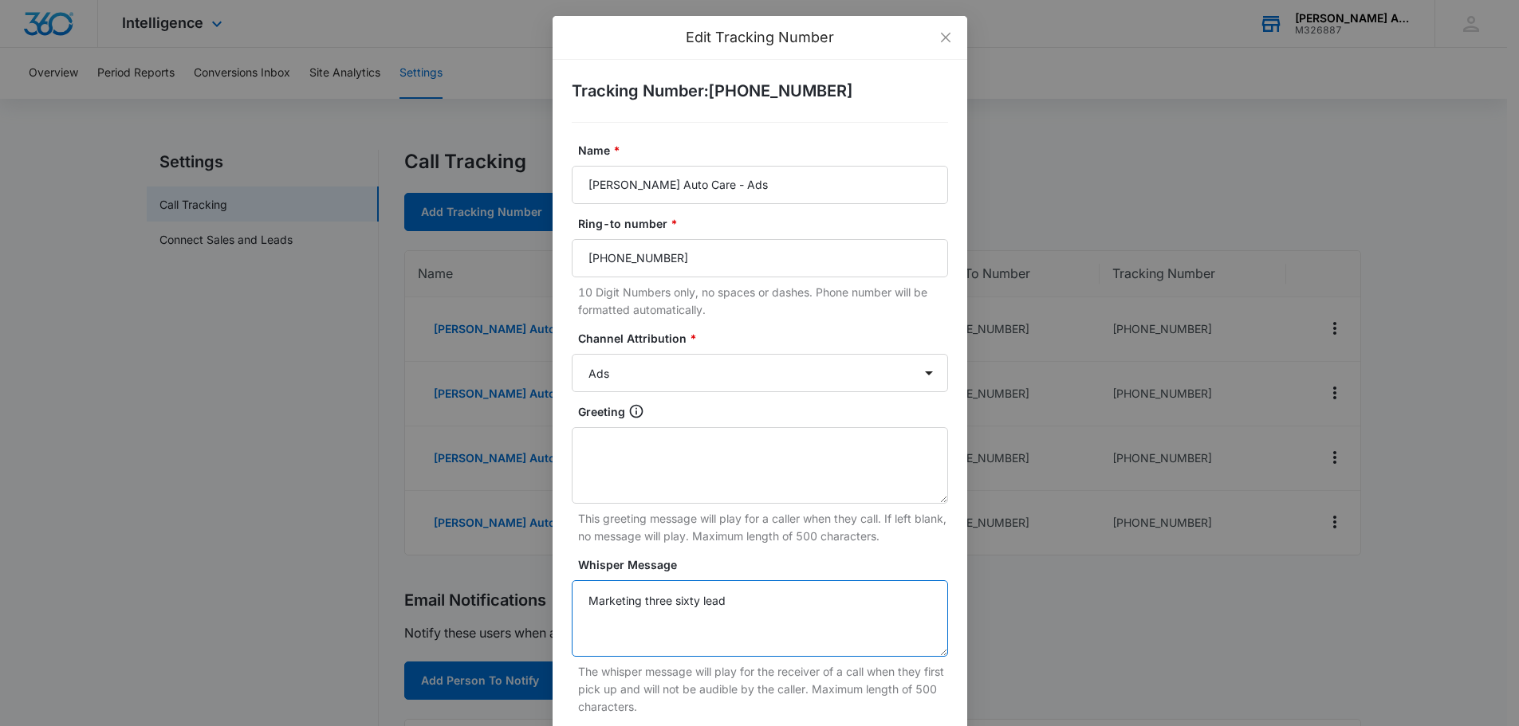
click at [724, 599] on textarea "Marketing three sixty lead" at bounding box center [760, 619] width 376 height 77
drag, startPoint x: 696, startPoint y: 603, endPoint x: 569, endPoint y: 605, distance: 126.8
click at [572, 605] on textarea "Marketing three sixty lead" at bounding box center [760, 619] width 376 height 77
click at [941, 31] on icon "close" at bounding box center [945, 37] width 13 height 13
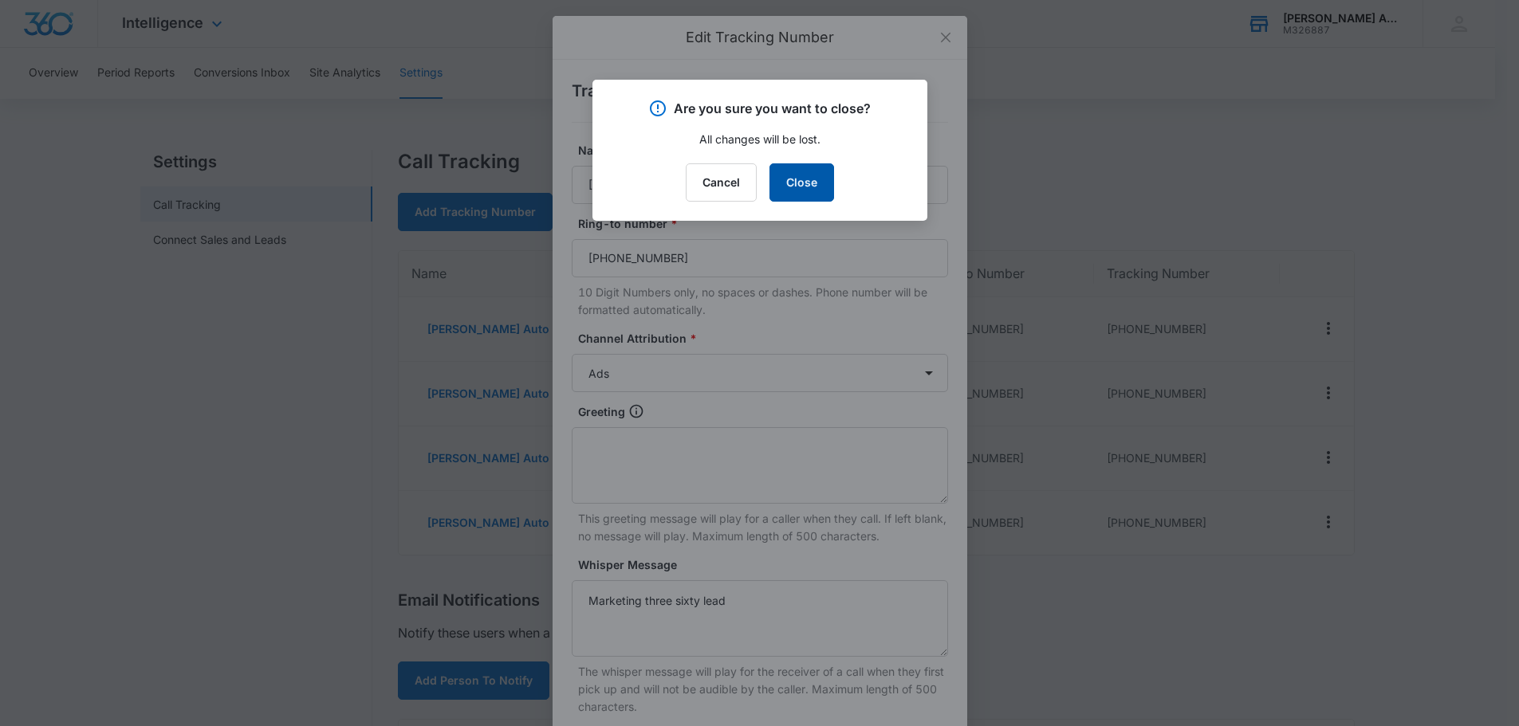
click at [789, 188] on button "Close" at bounding box center [802, 182] width 65 height 38
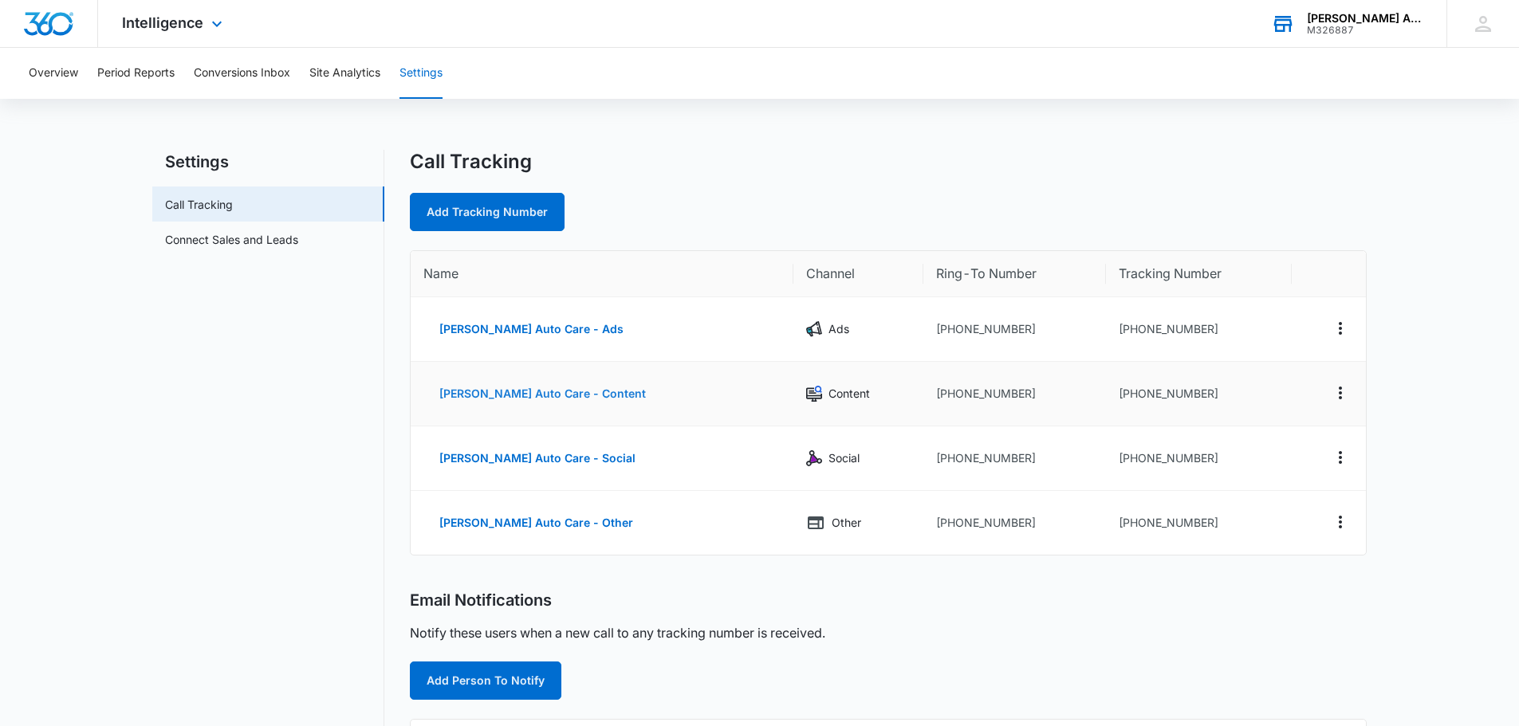
click at [575, 391] on button "[PERSON_NAME] Auto Care - Content" at bounding box center [542, 394] width 238 height 38
select select "CONTENT"
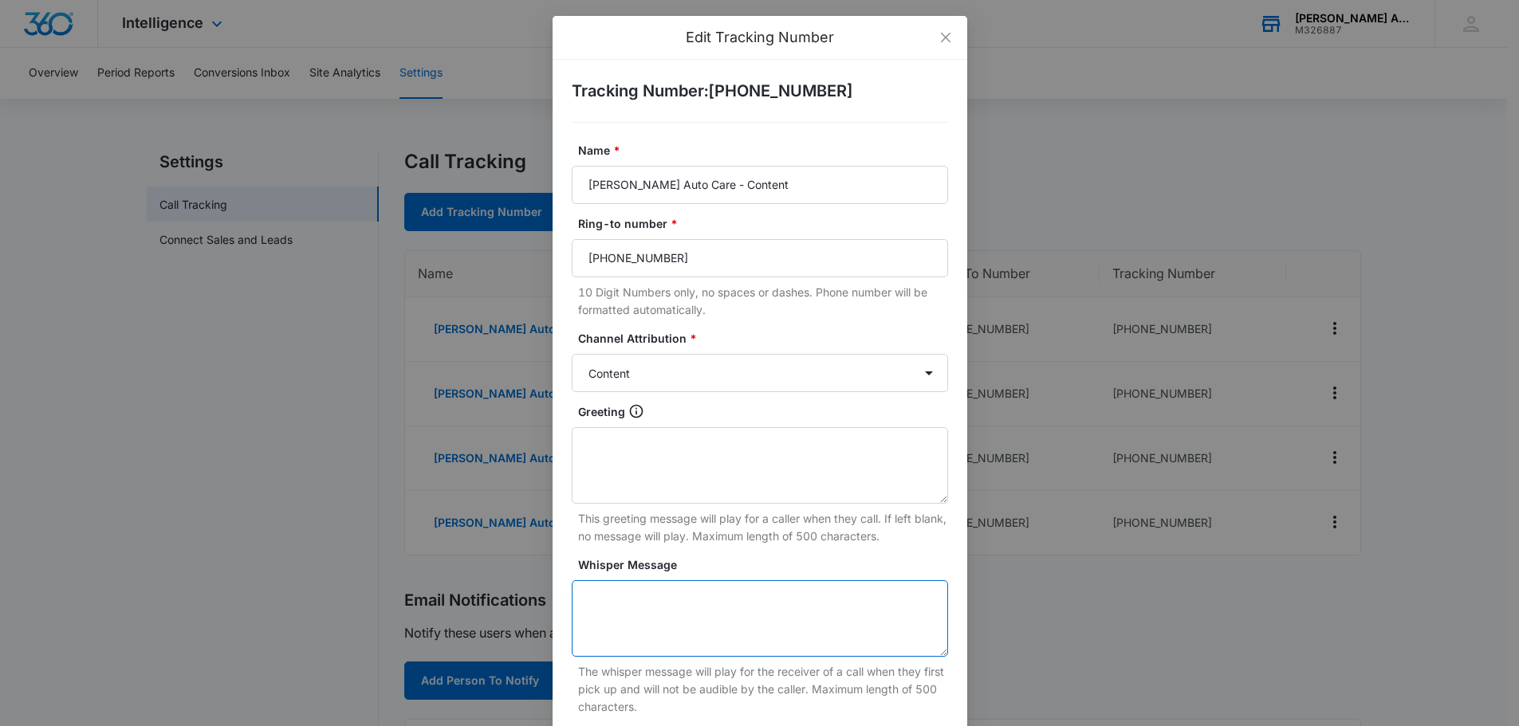
click at [629, 587] on textarea "Whisper Message" at bounding box center [760, 619] width 376 height 77
paste textarea "Marketing three sixty"
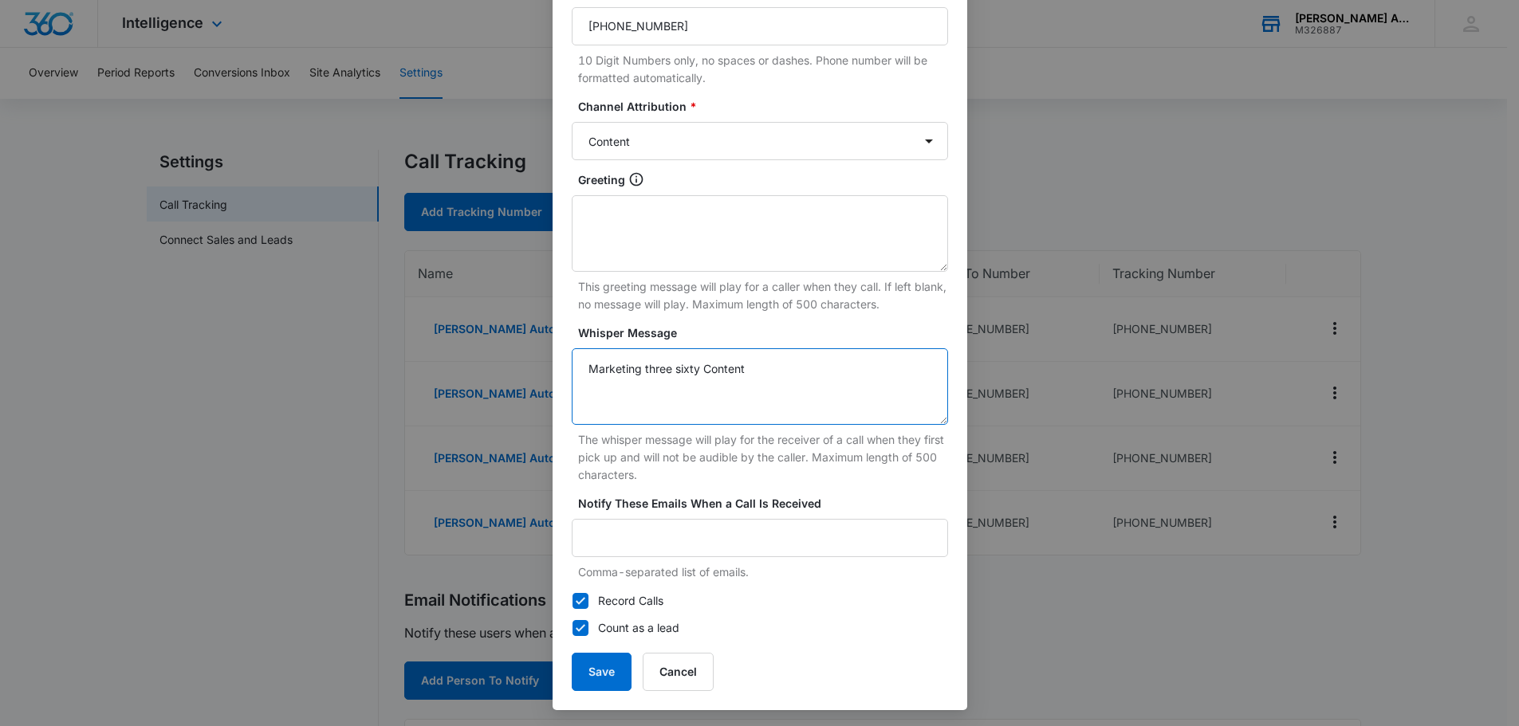
scroll to position [235, 0]
type textarea "Marketing three sixty Content"
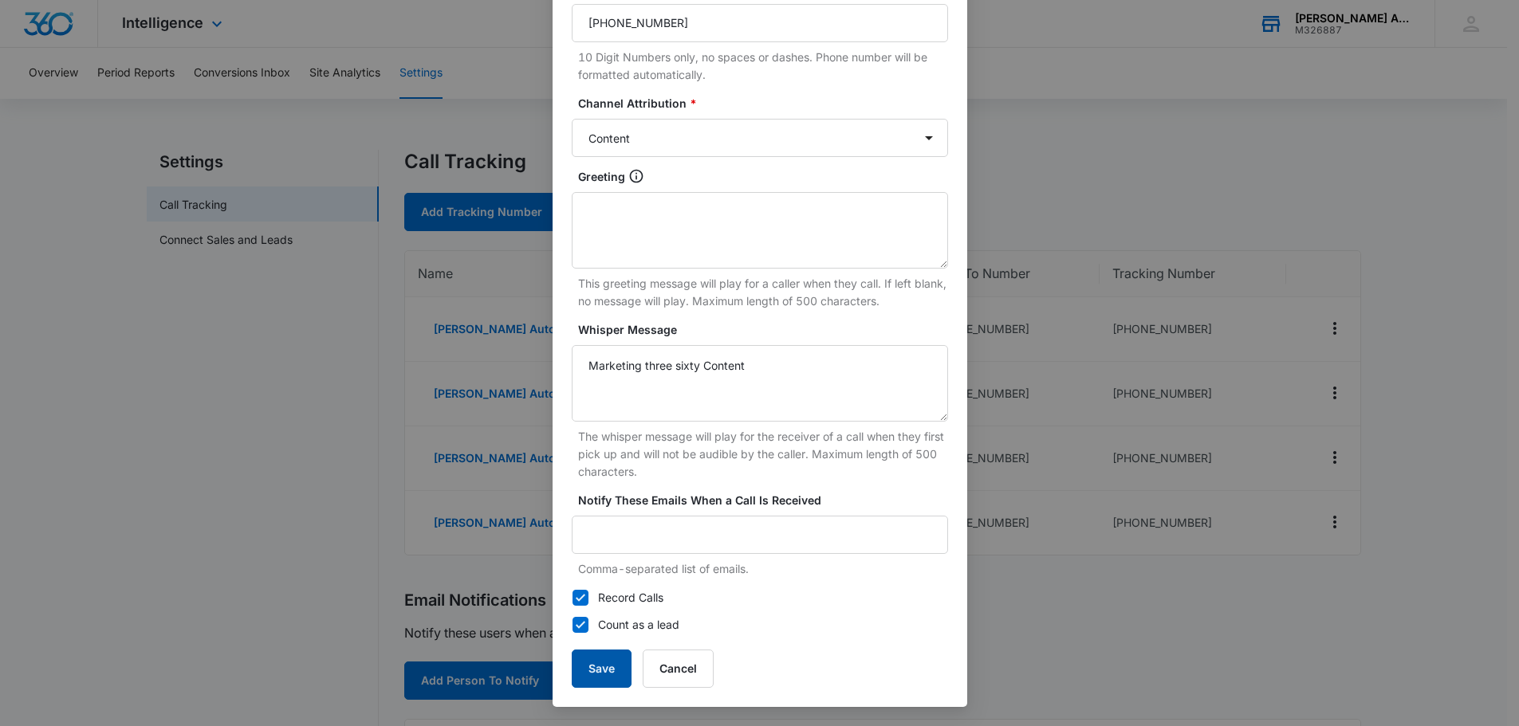
click at [608, 675] on button "Save" at bounding box center [602, 669] width 60 height 38
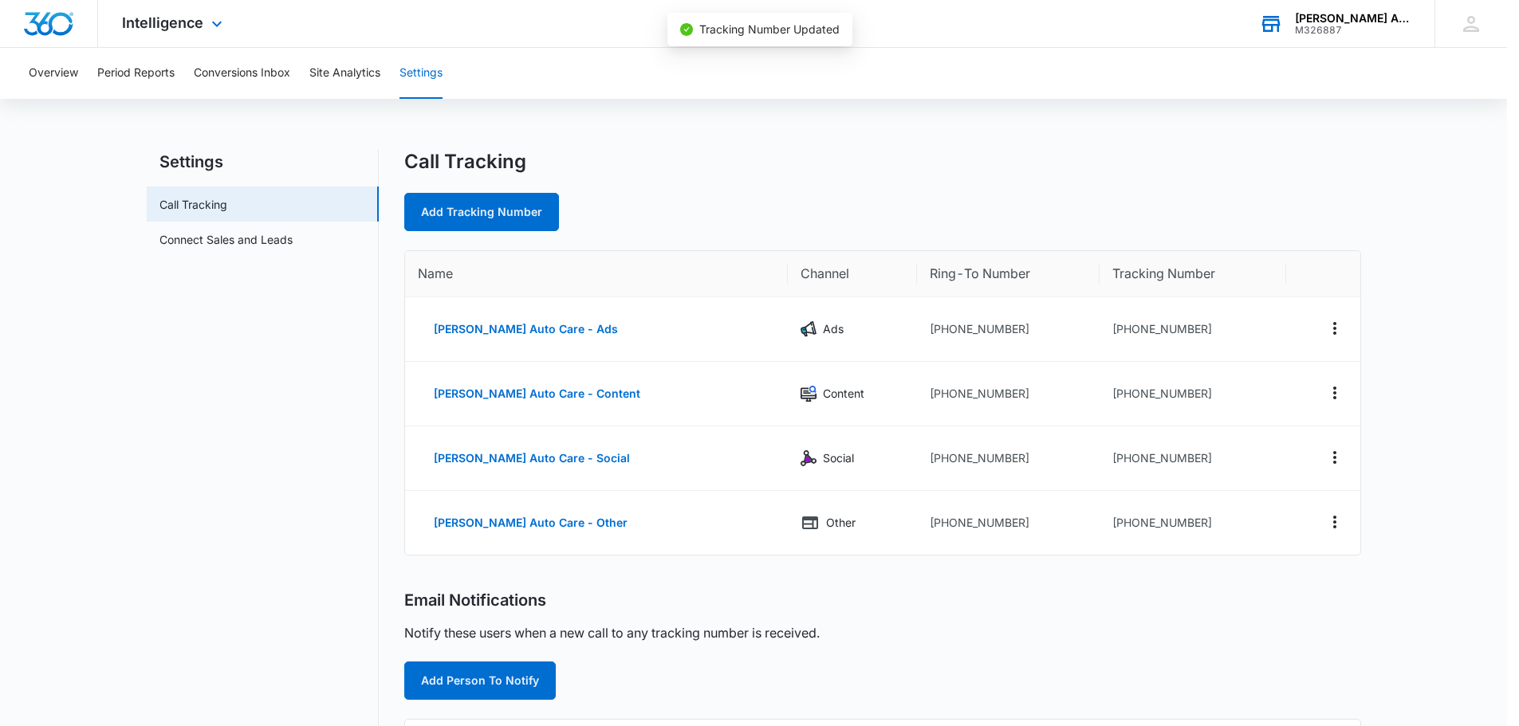
scroll to position [219, 0]
click at [575, 459] on button "[PERSON_NAME] Auto Care - Social" at bounding box center [537, 458] width 228 height 38
select select "SOCIAL"
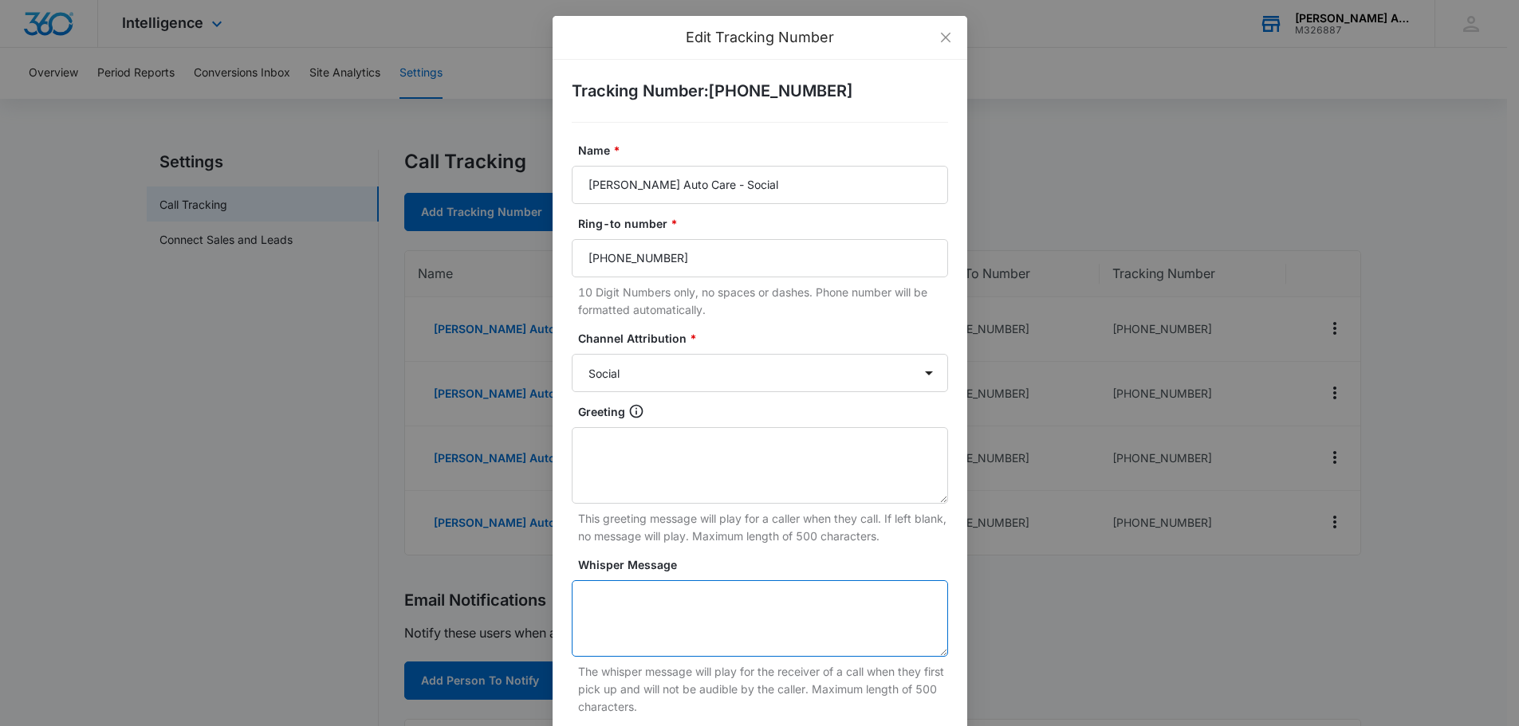
click at [629, 606] on textarea "Whisper Message" at bounding box center [760, 619] width 376 height 77
paste textarea "Marketing three sixty"
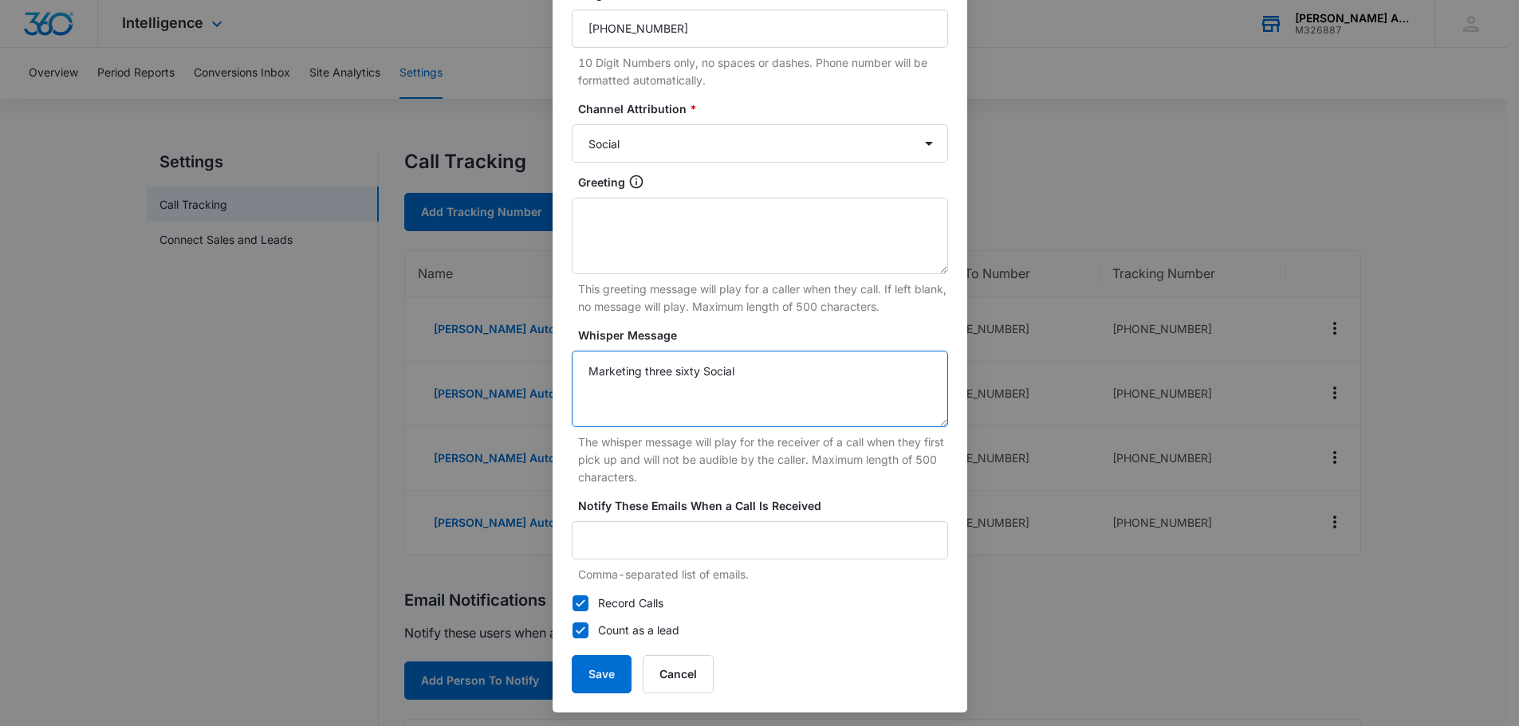
scroll to position [235, 0]
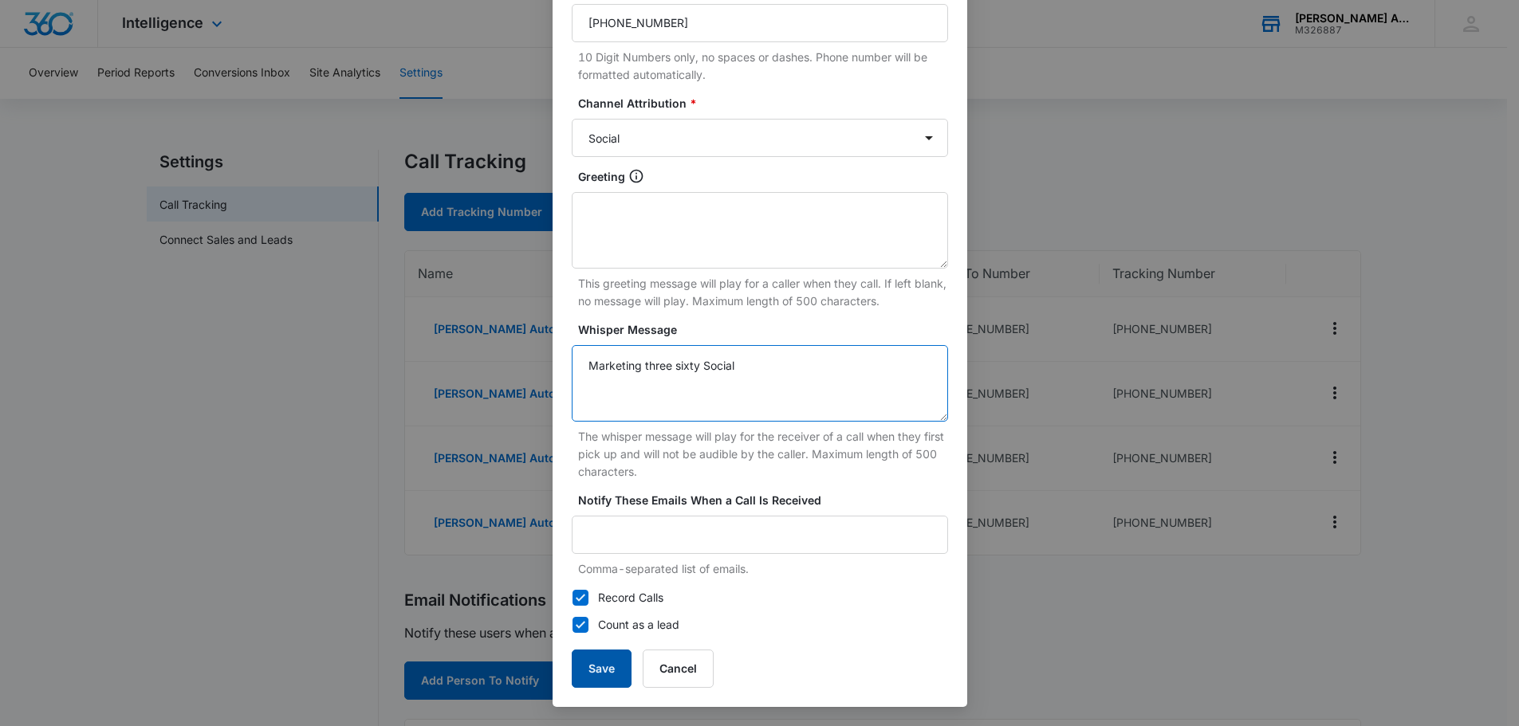
type textarea "Marketing three sixty Social"
click at [585, 667] on button "Save" at bounding box center [602, 669] width 60 height 38
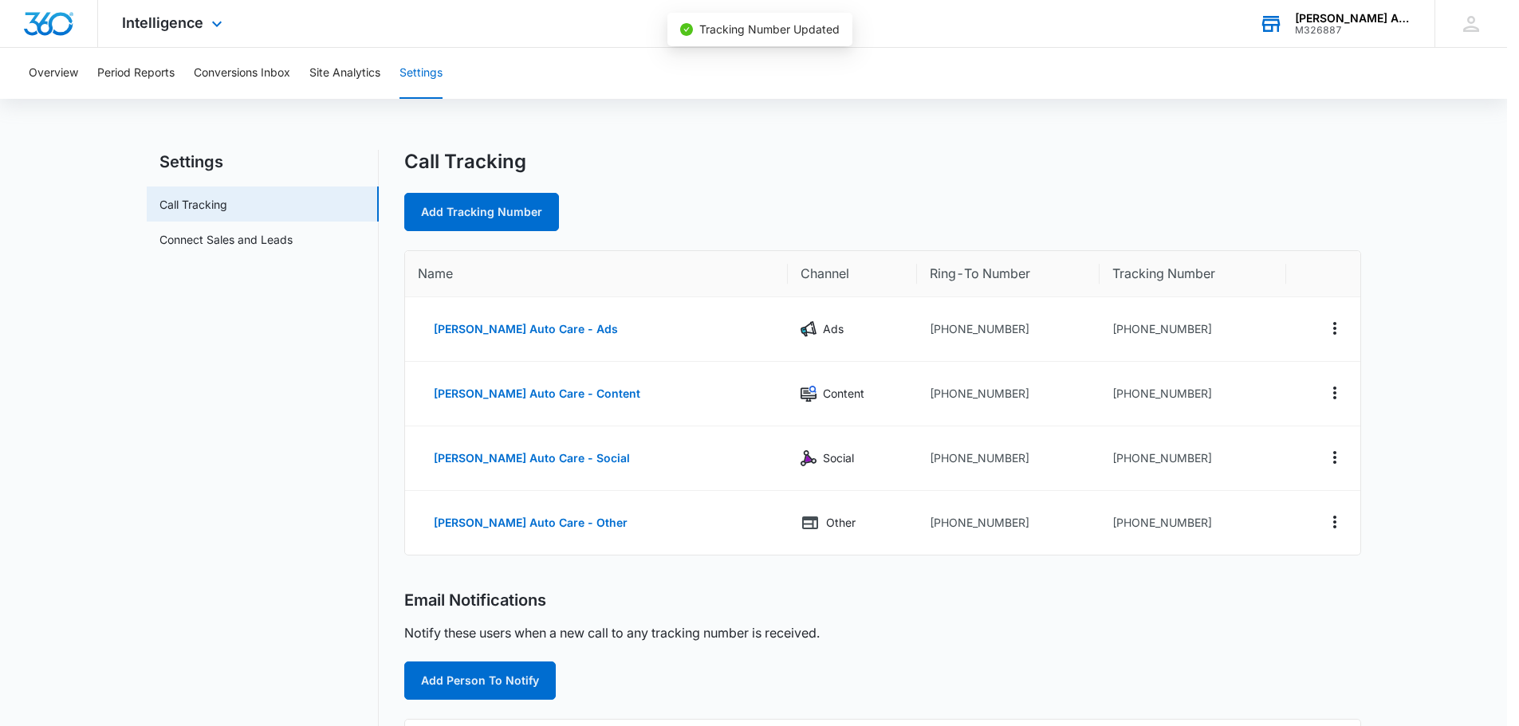
scroll to position [219, 0]
click at [551, 520] on button "[PERSON_NAME] Auto Care - Other" at bounding box center [536, 523] width 226 height 38
select select "OTHER"
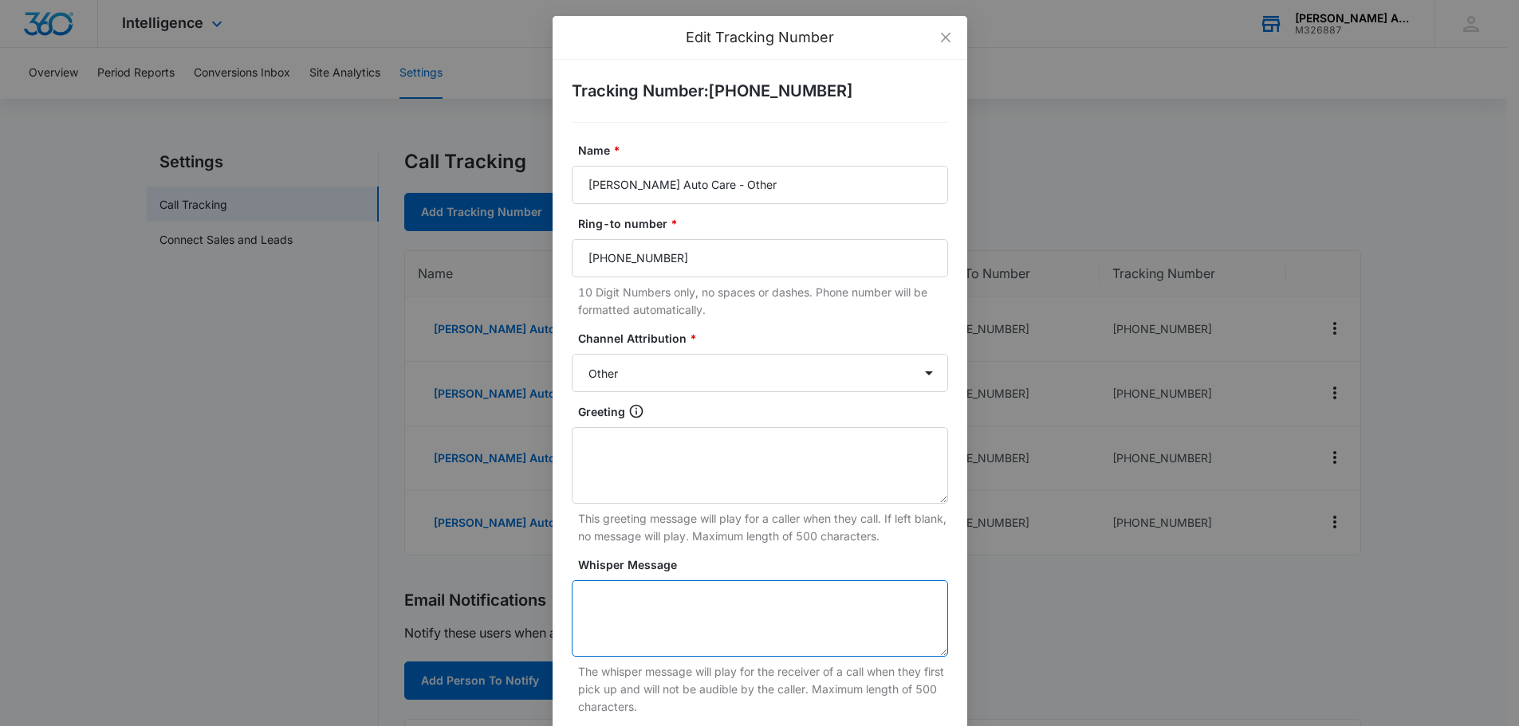
click at [645, 596] on textarea "Whisper Message" at bounding box center [760, 619] width 376 height 77
paste textarea "Marketing three sixty"
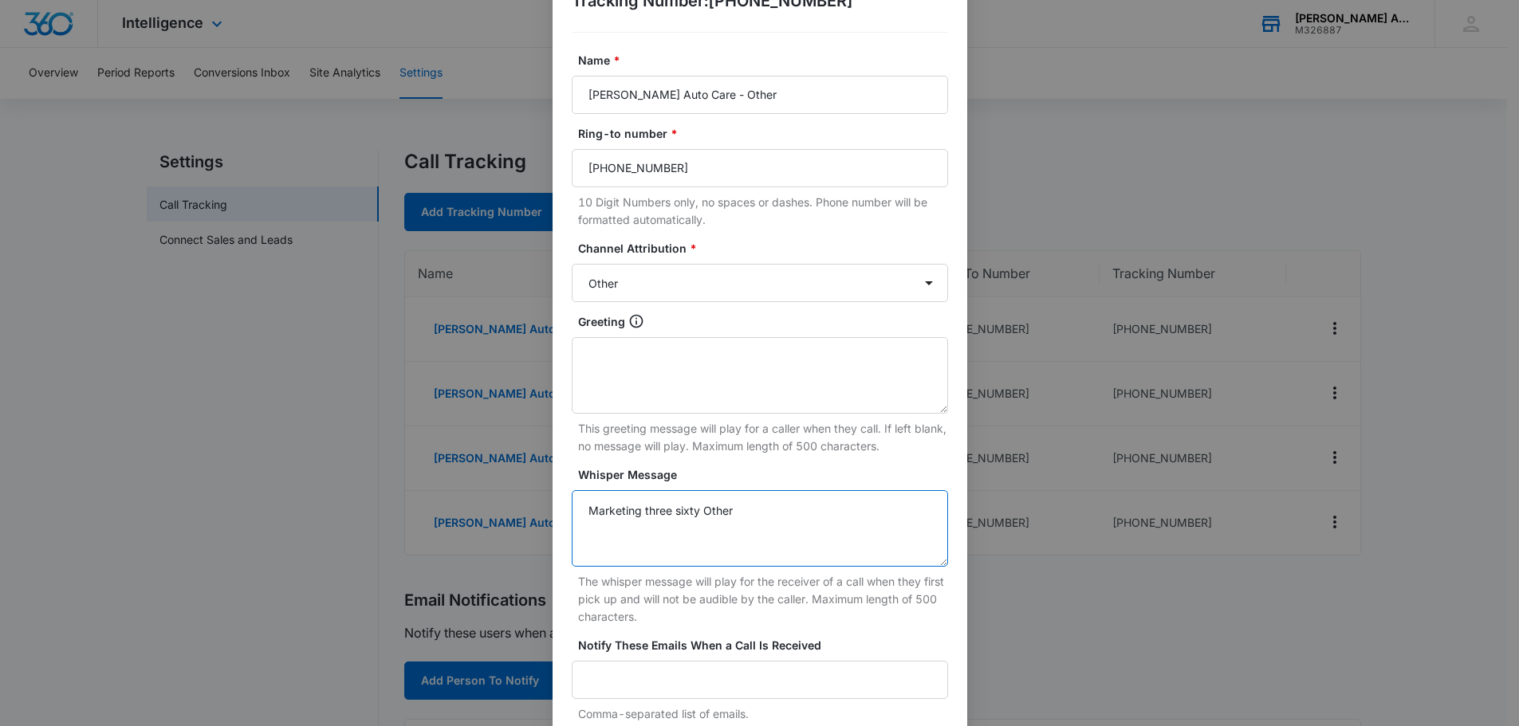
scroll to position [235, 0]
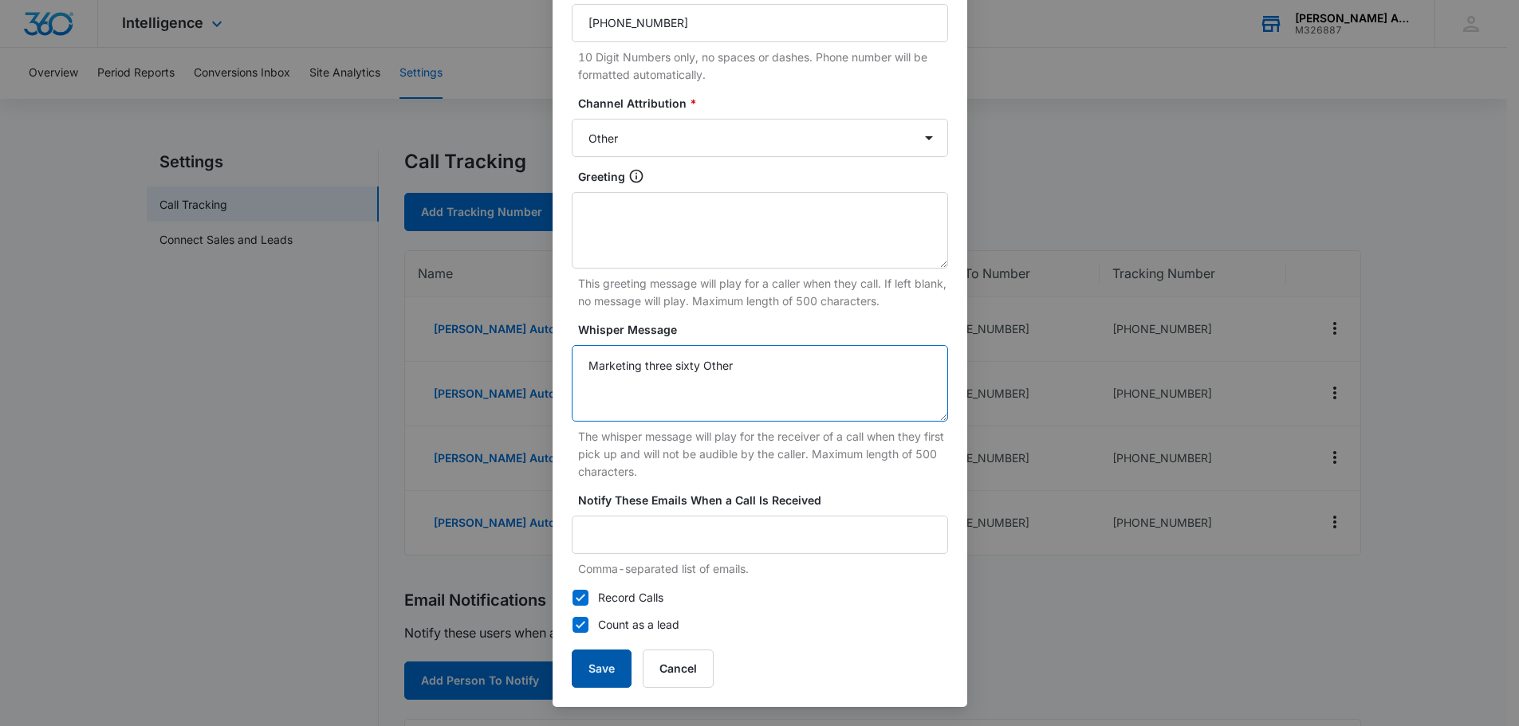
type textarea "Marketing three sixty Other"
click at [602, 667] on button "Save" at bounding box center [602, 669] width 60 height 38
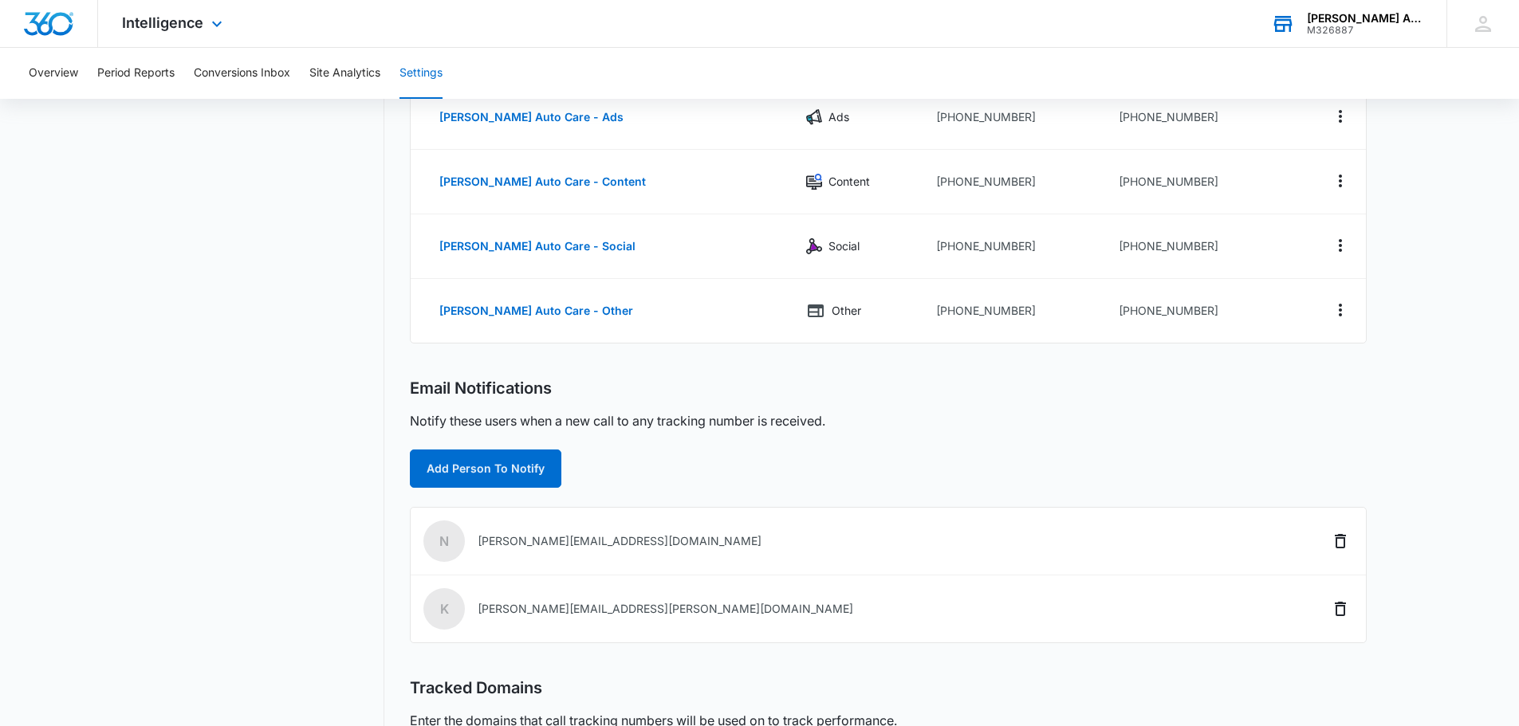
scroll to position [0, 0]
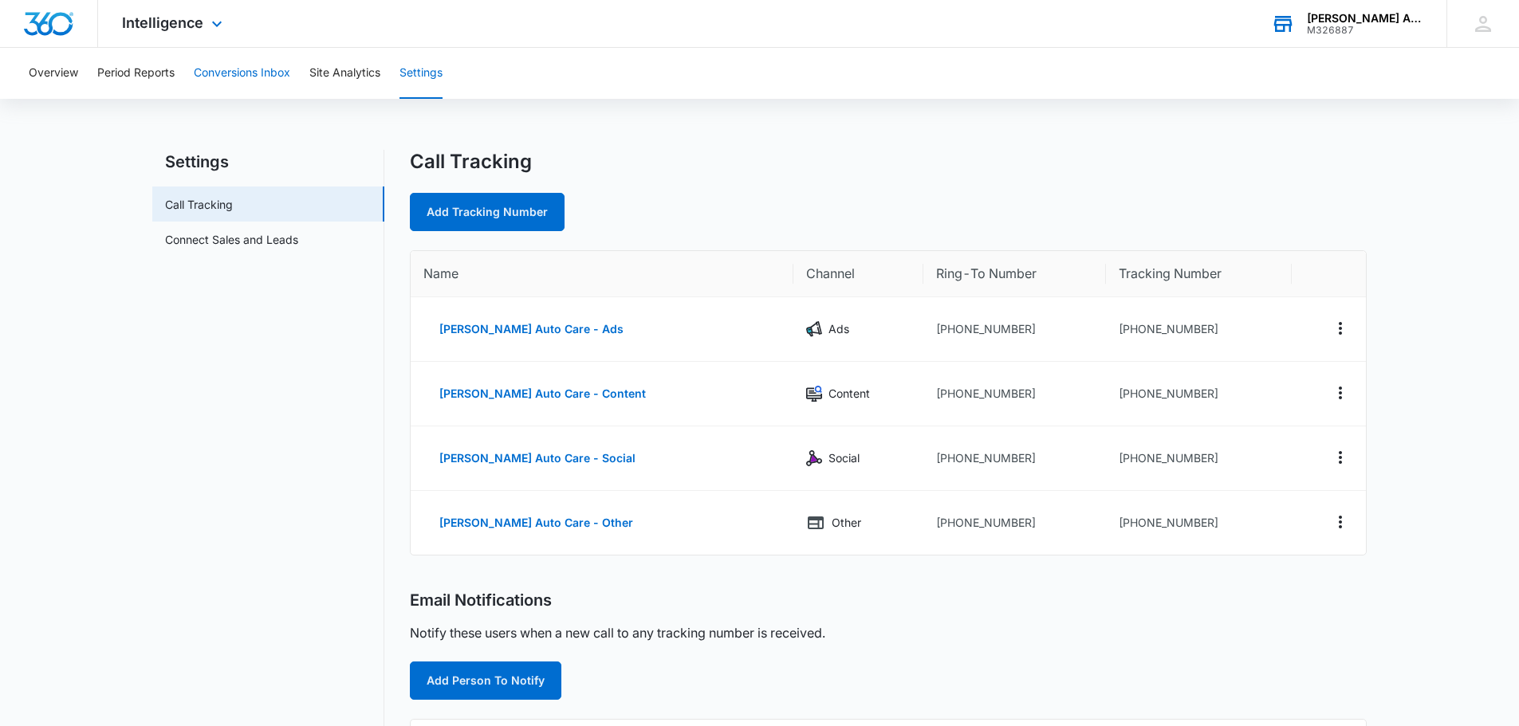
click at [246, 76] on button "Conversions Inbox" at bounding box center [242, 73] width 96 height 51
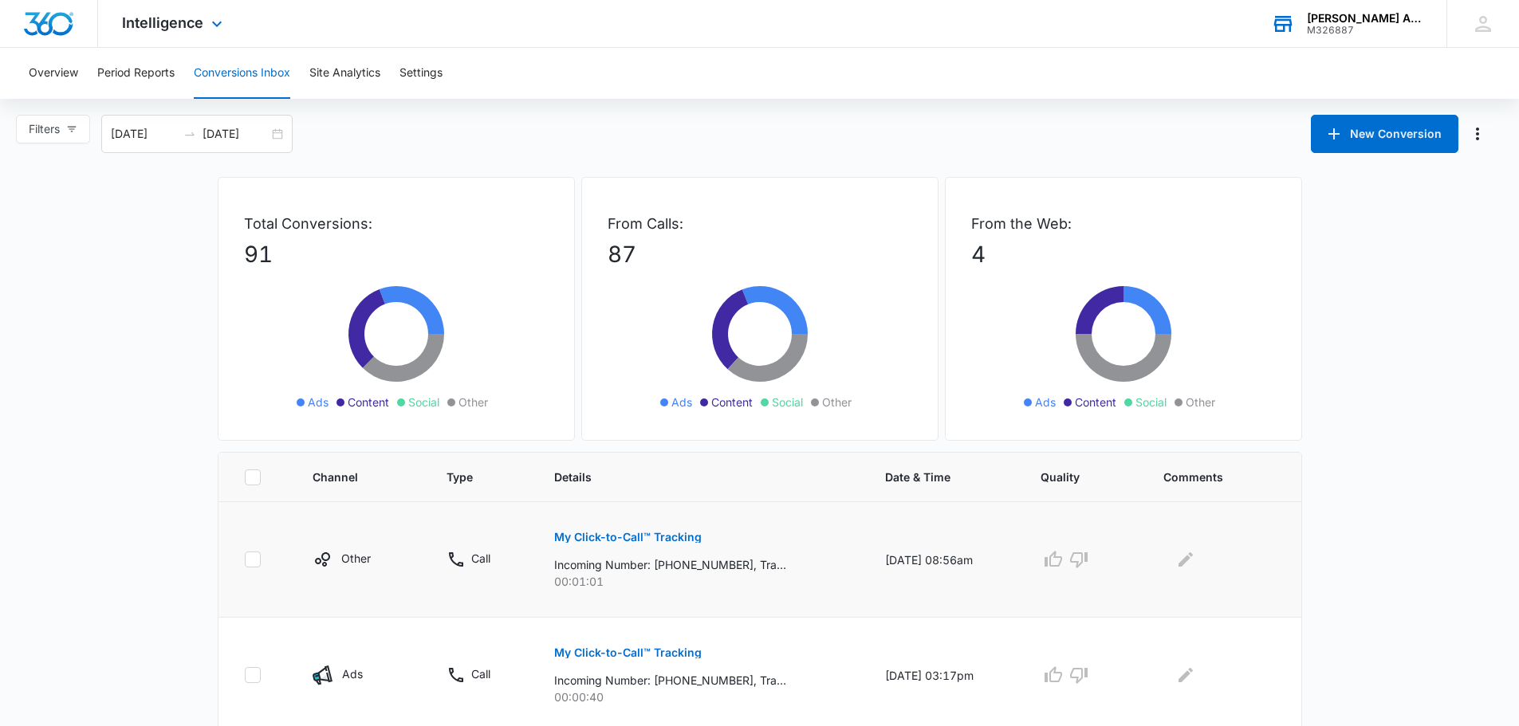
click at [614, 534] on p "My Click-to-Call™ Tracking" at bounding box center [628, 537] width 148 height 11
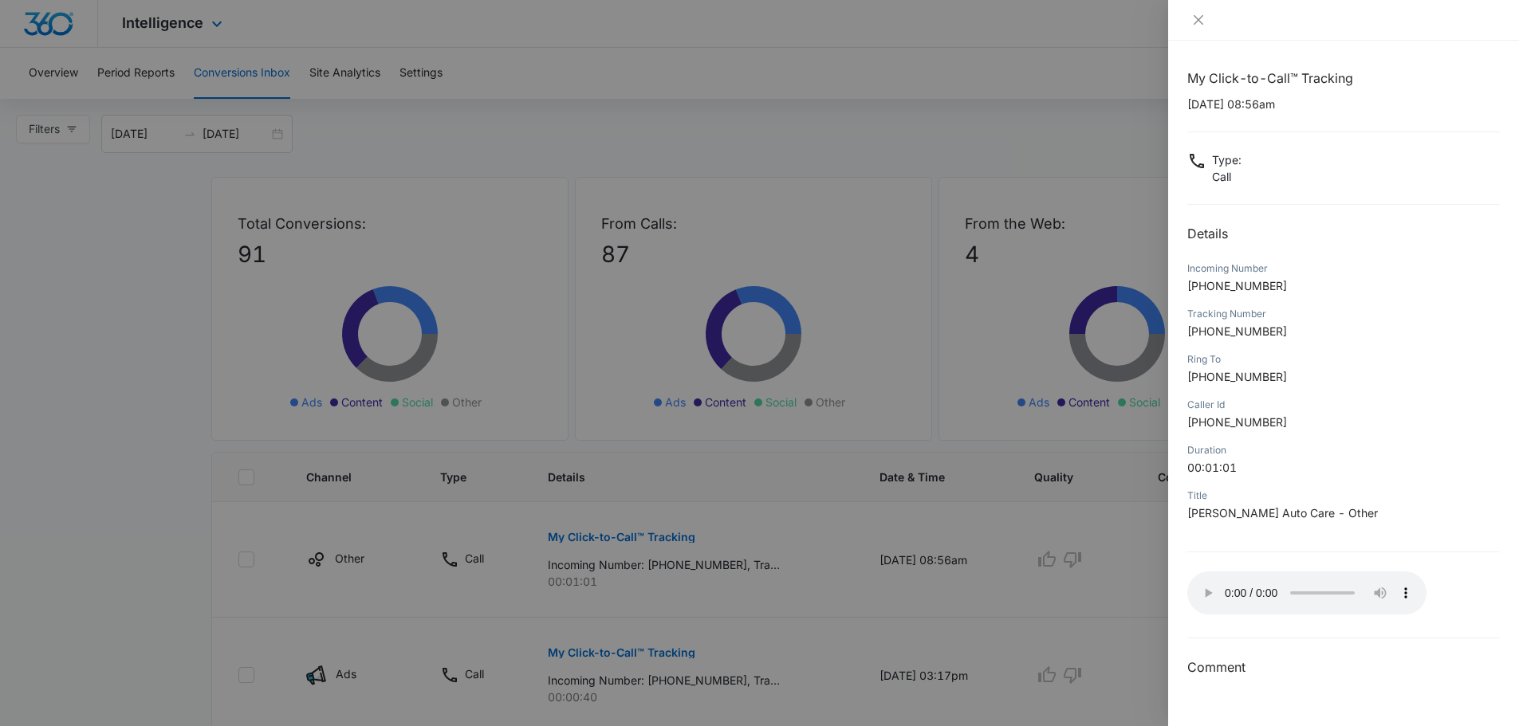
click at [125, 420] on div at bounding box center [759, 363] width 1519 height 726
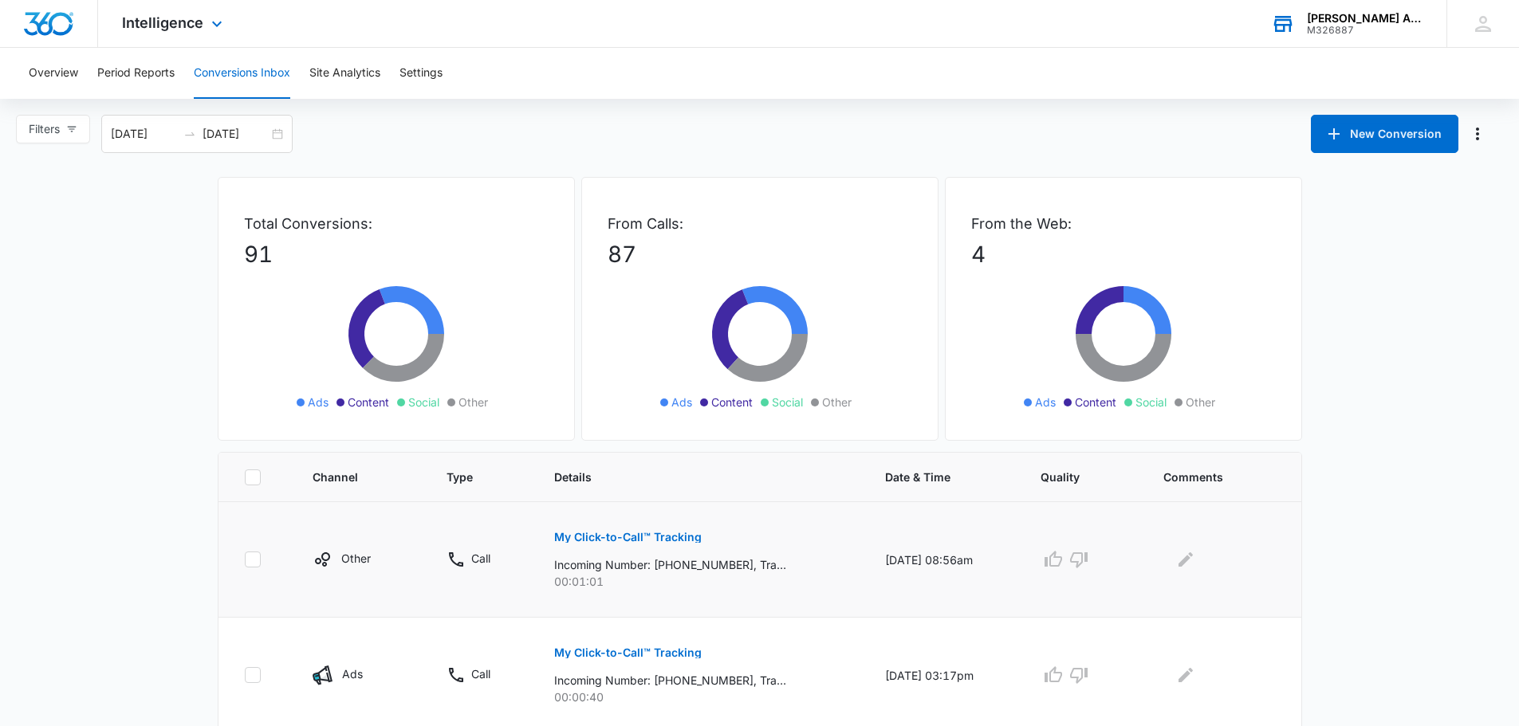
click at [651, 533] on p "My Click-to-Call™ Tracking" at bounding box center [628, 537] width 148 height 11
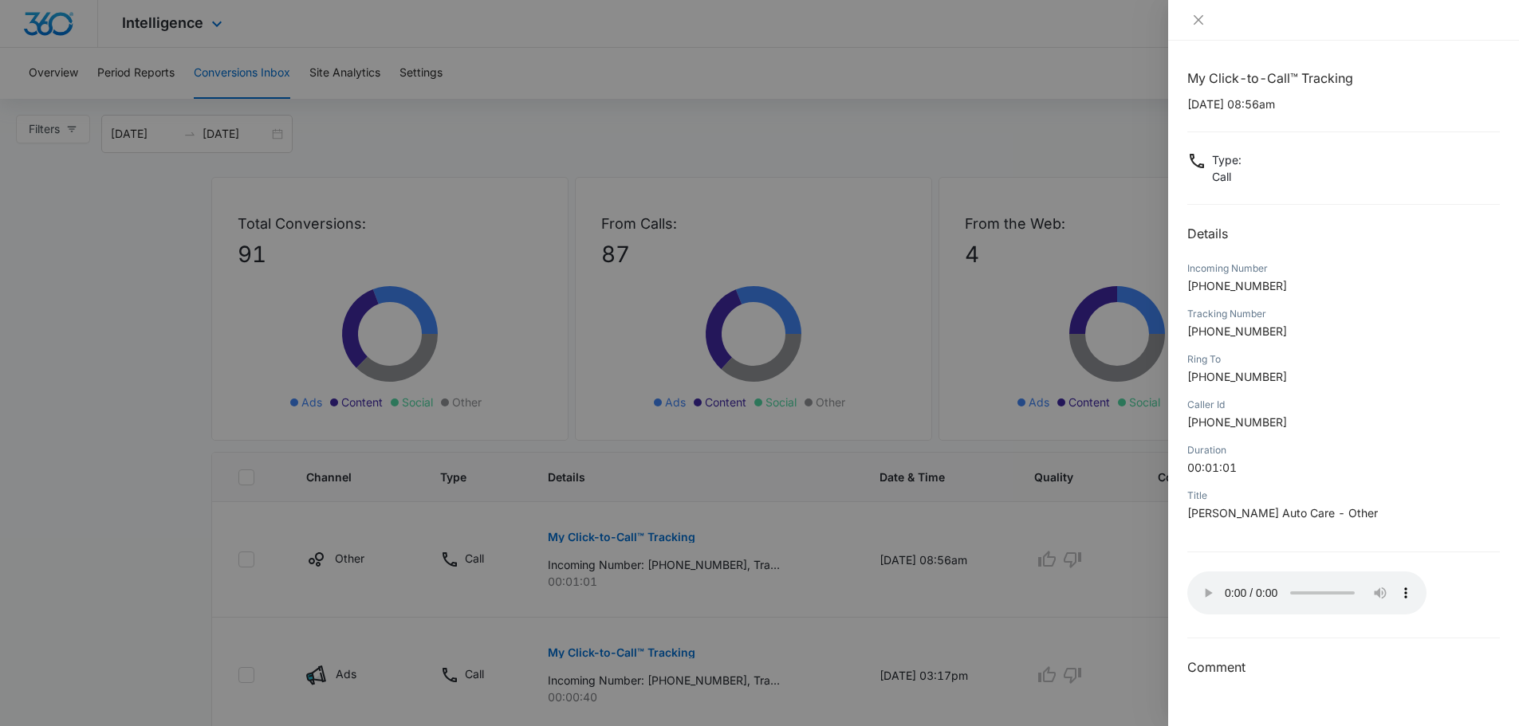
click at [630, 655] on div at bounding box center [759, 363] width 1519 height 726
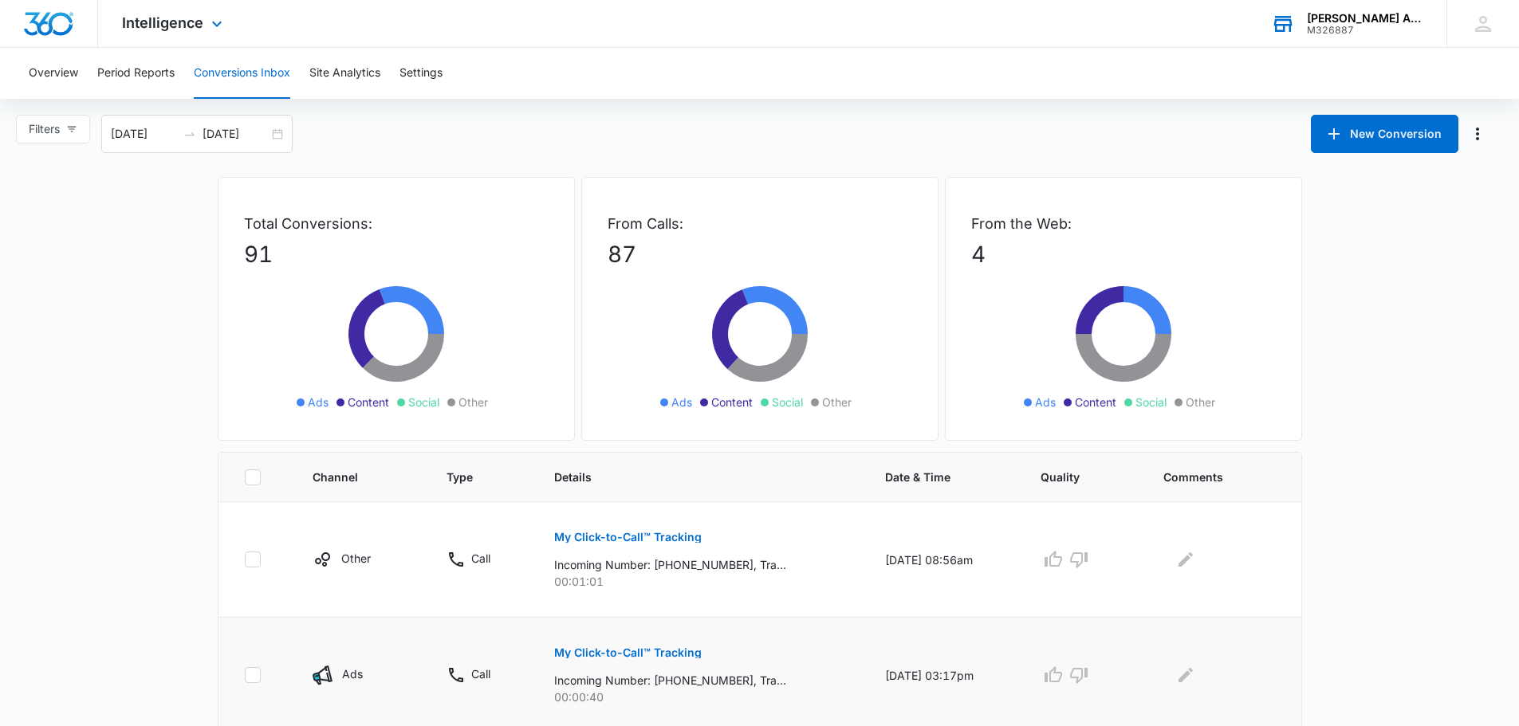
click at [597, 655] on p "My Click-to-Call™ Tracking" at bounding box center [628, 652] width 148 height 11
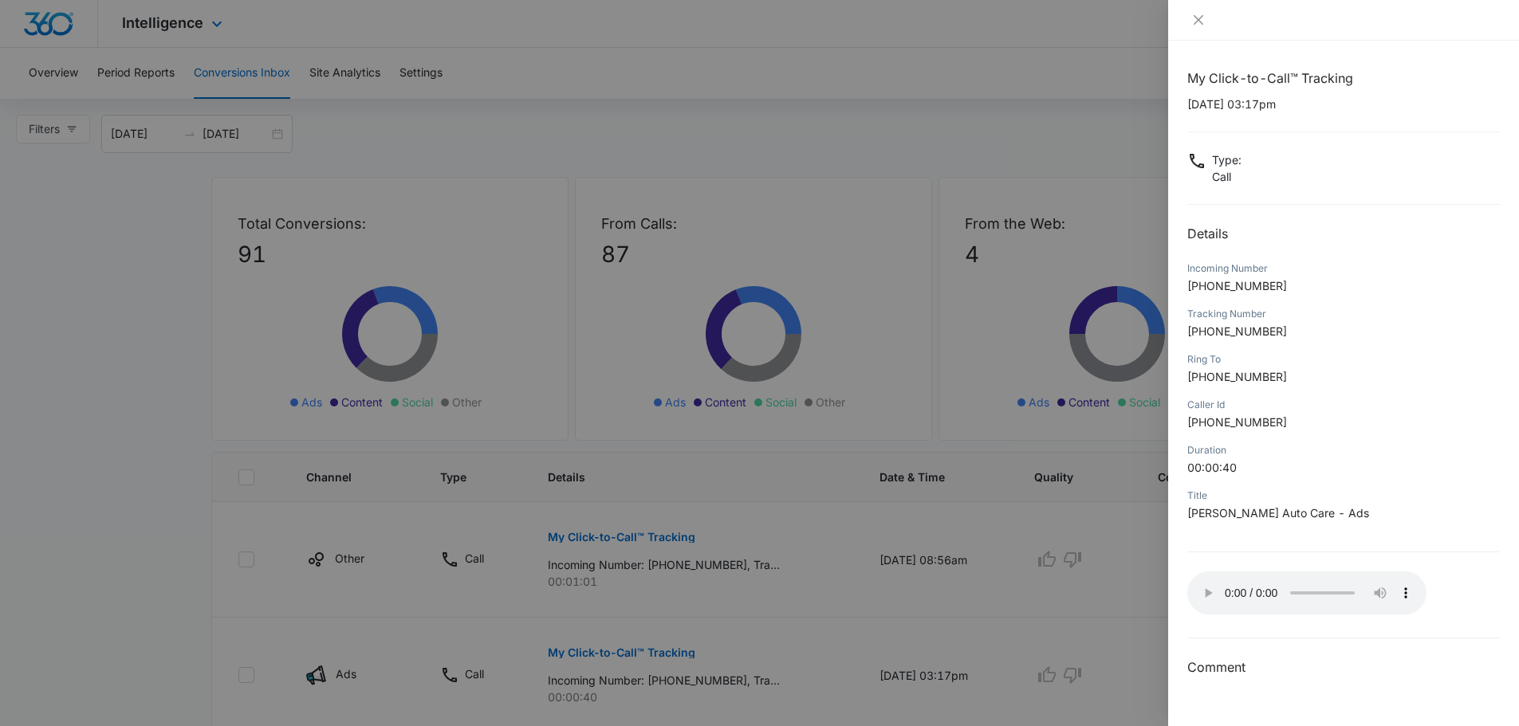
click at [152, 592] on div at bounding box center [759, 363] width 1519 height 726
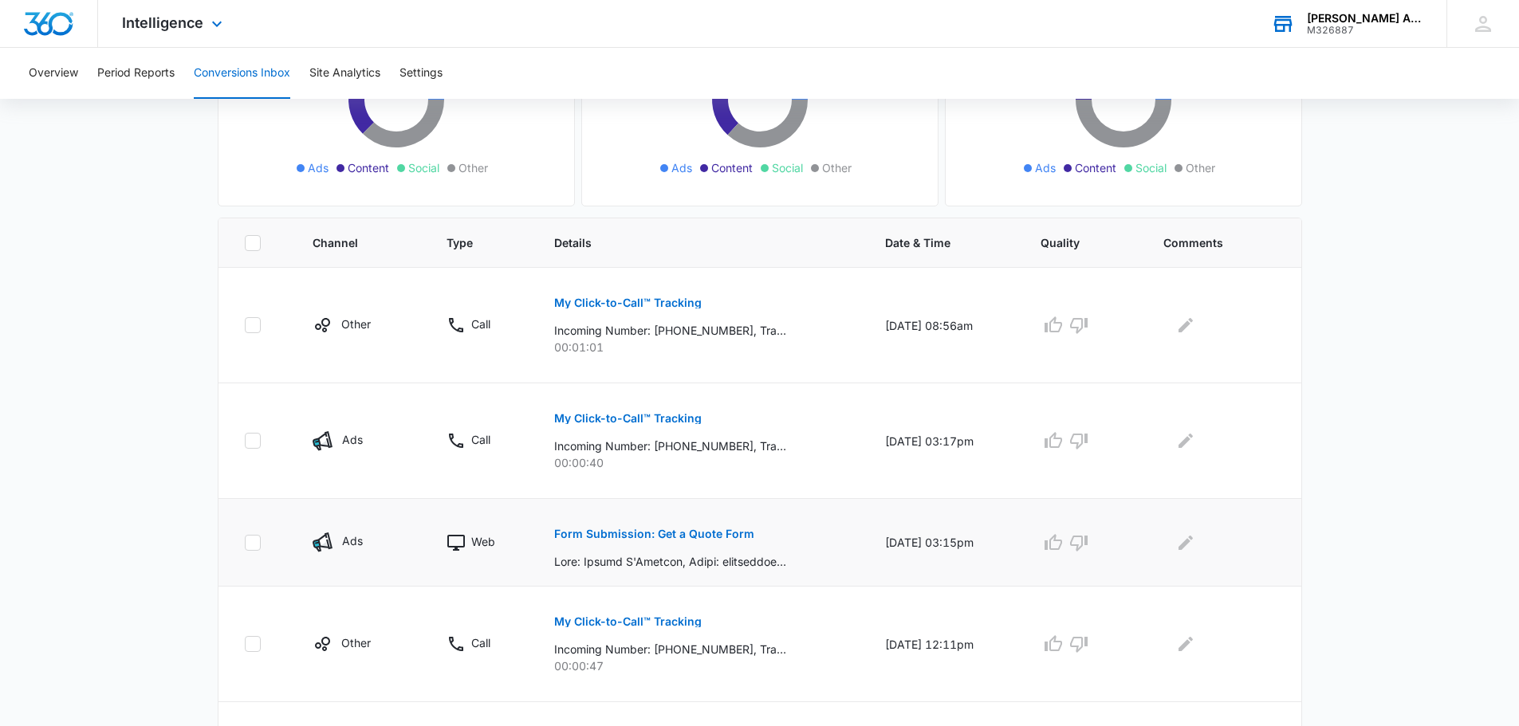
scroll to position [239, 0]
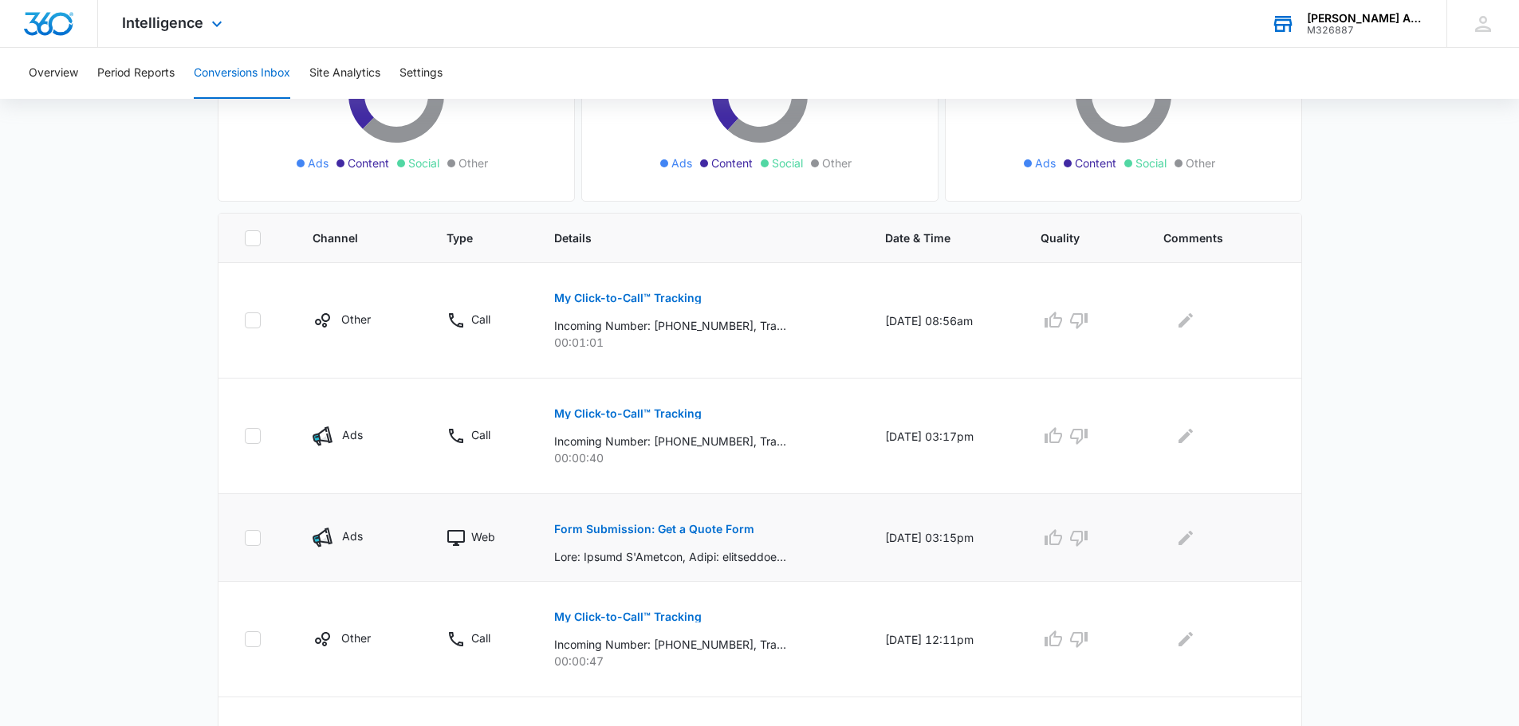
click at [667, 527] on p "Form Submission: Get a Quote Form" at bounding box center [654, 529] width 200 height 11
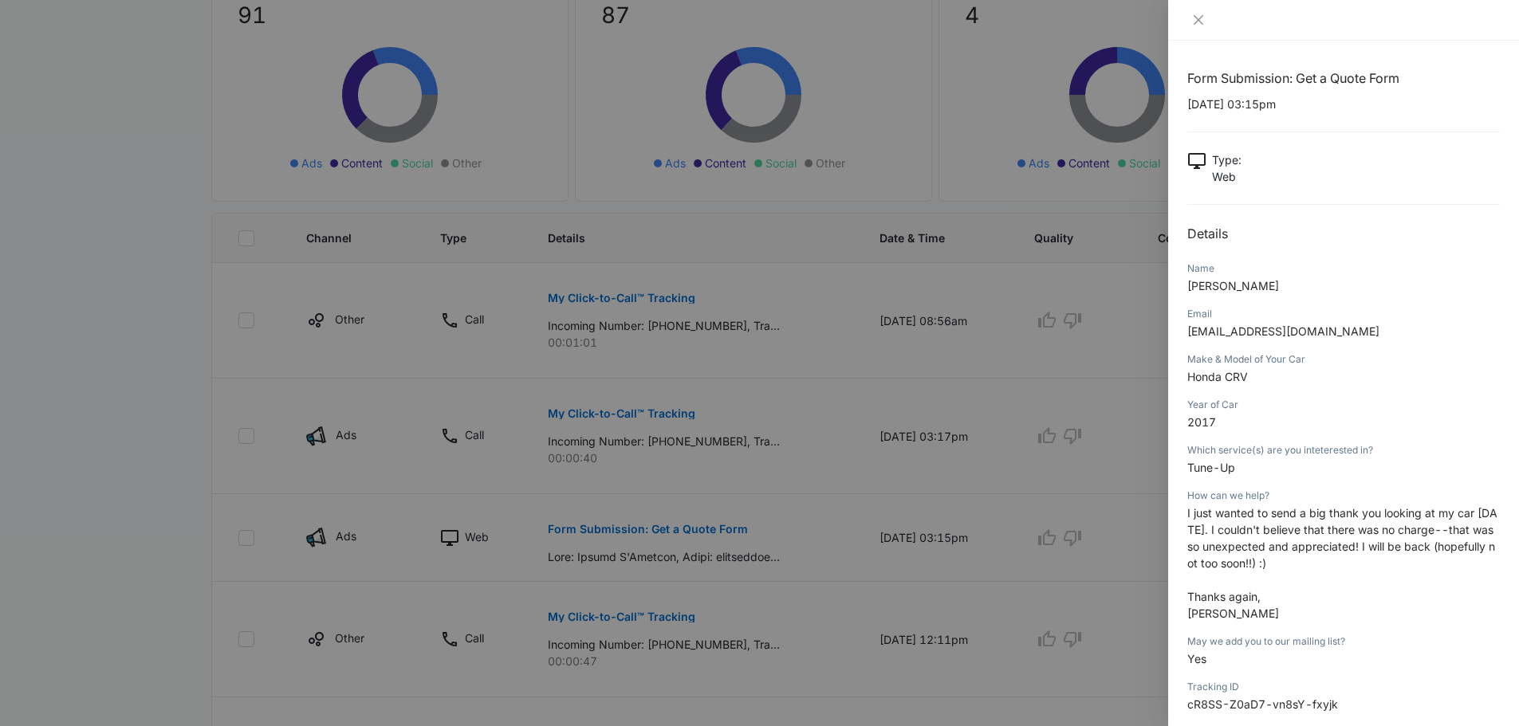
scroll to position [80, 0]
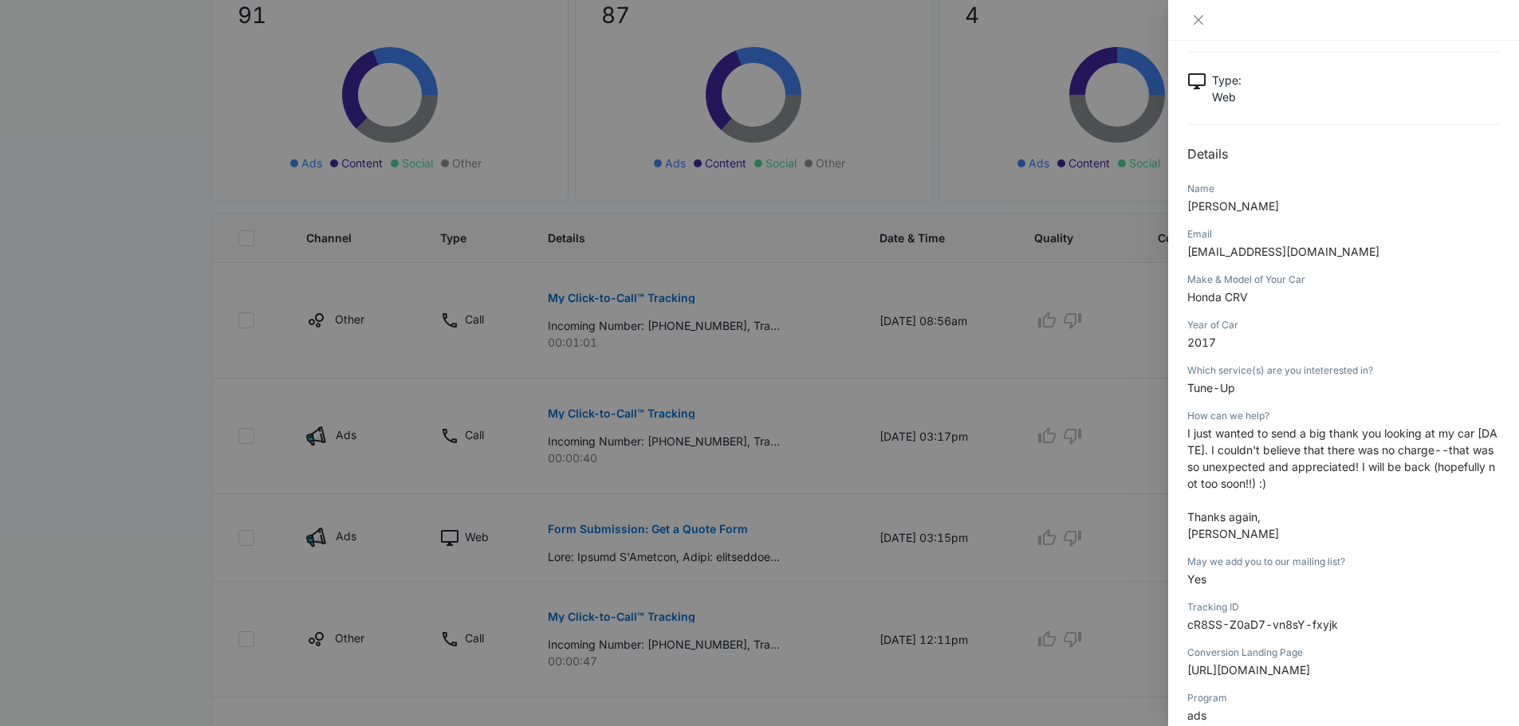
click at [148, 472] on div at bounding box center [759, 363] width 1519 height 726
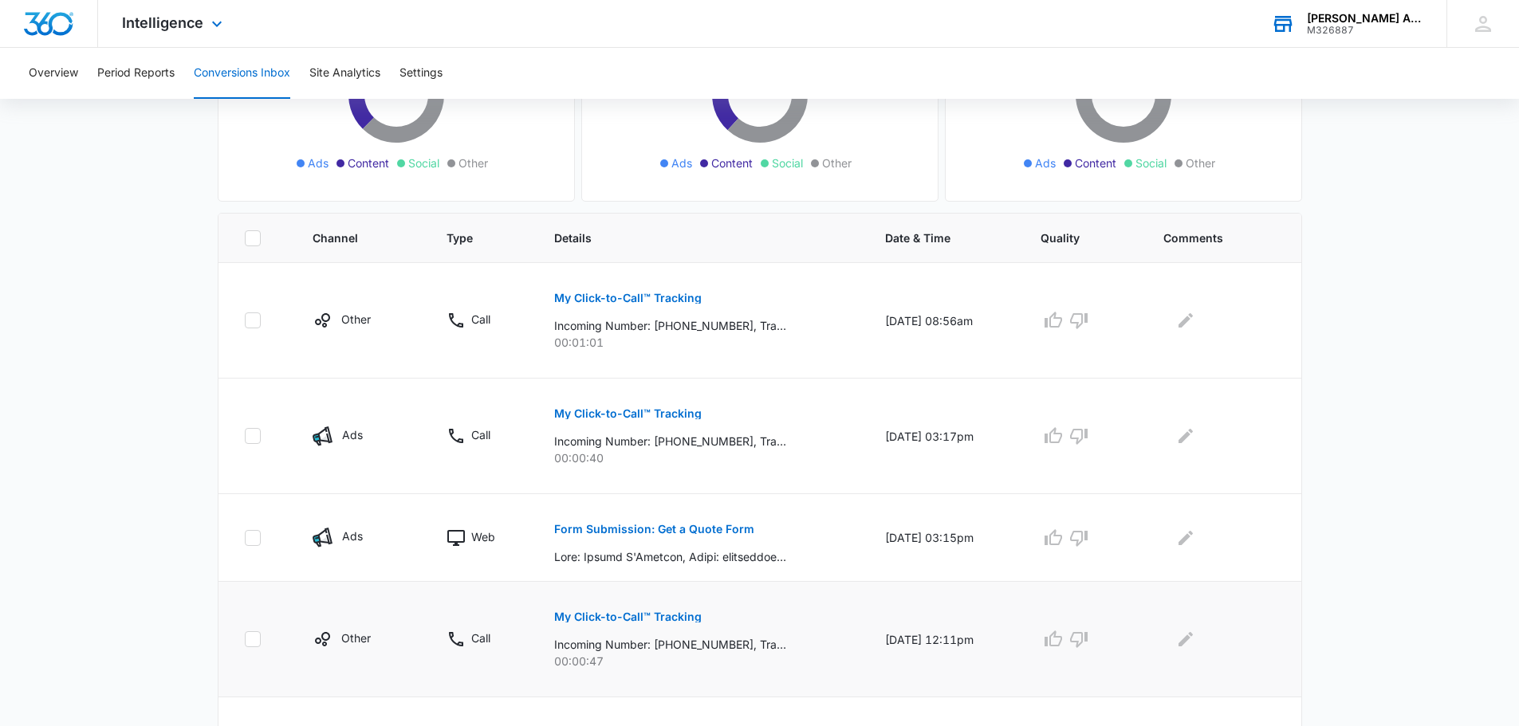
click at [650, 618] on p "My Click-to-Call™ Tracking" at bounding box center [628, 617] width 148 height 11
